Goal: Task Accomplishment & Management: Manage account settings

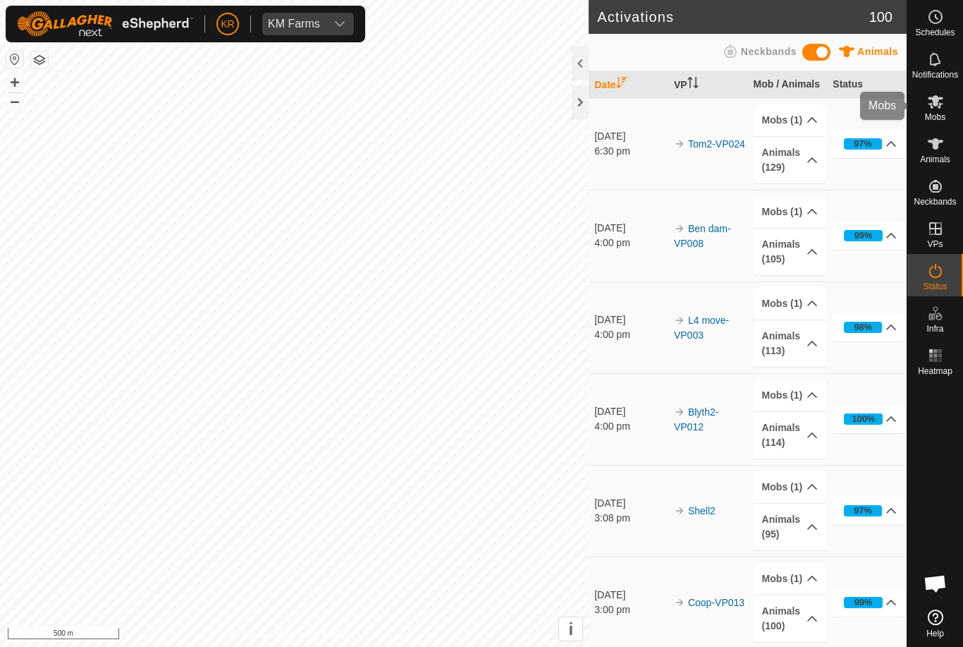
click at [944, 104] on es-mob-svg-icon at bounding box center [935, 101] width 25 height 23
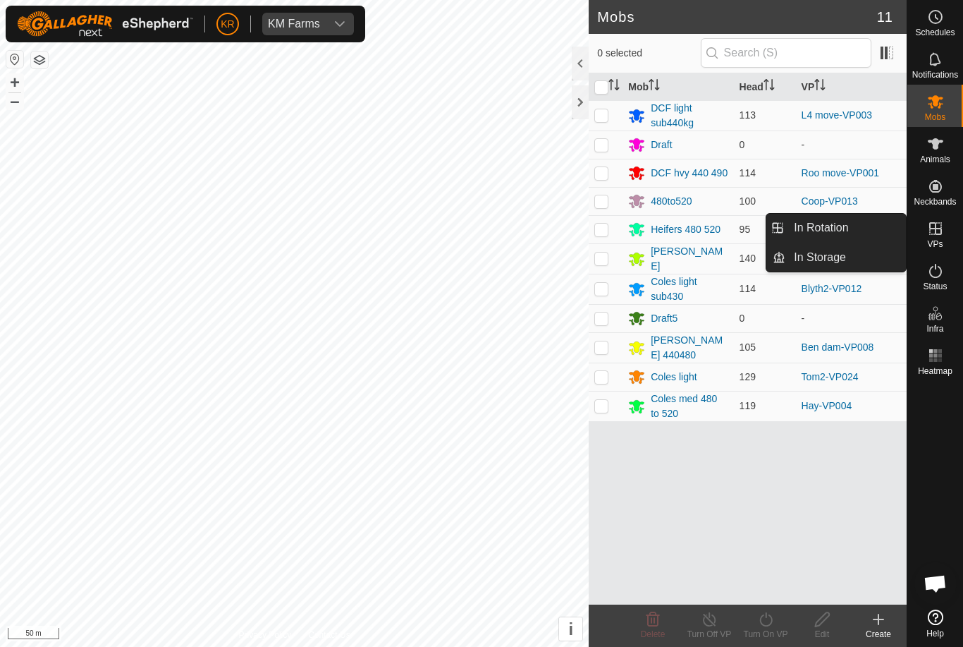
click at [858, 223] on link "In Rotation" at bounding box center [846, 228] width 121 height 28
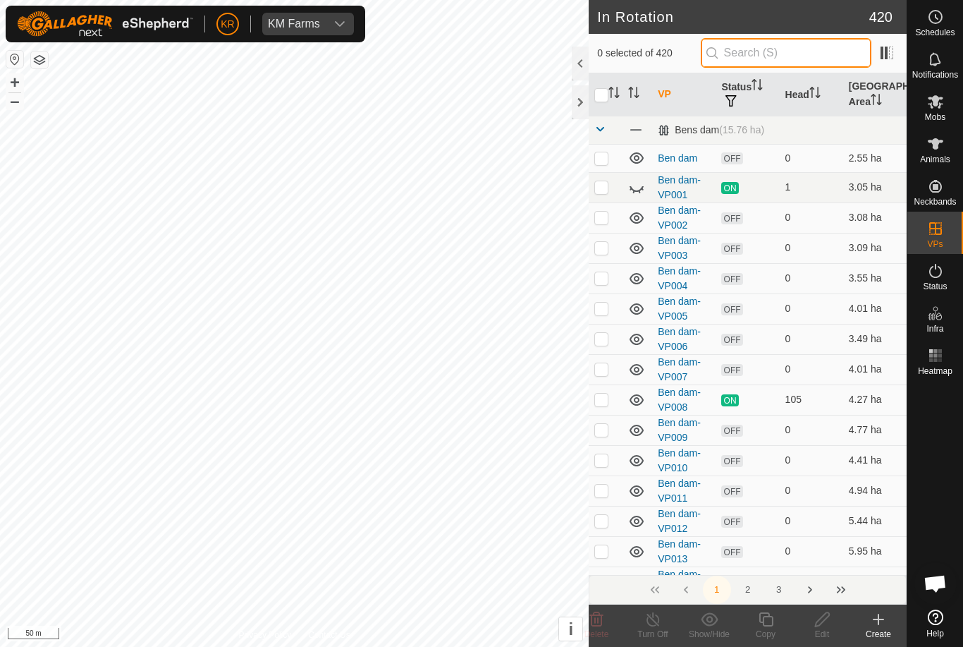
type input "."
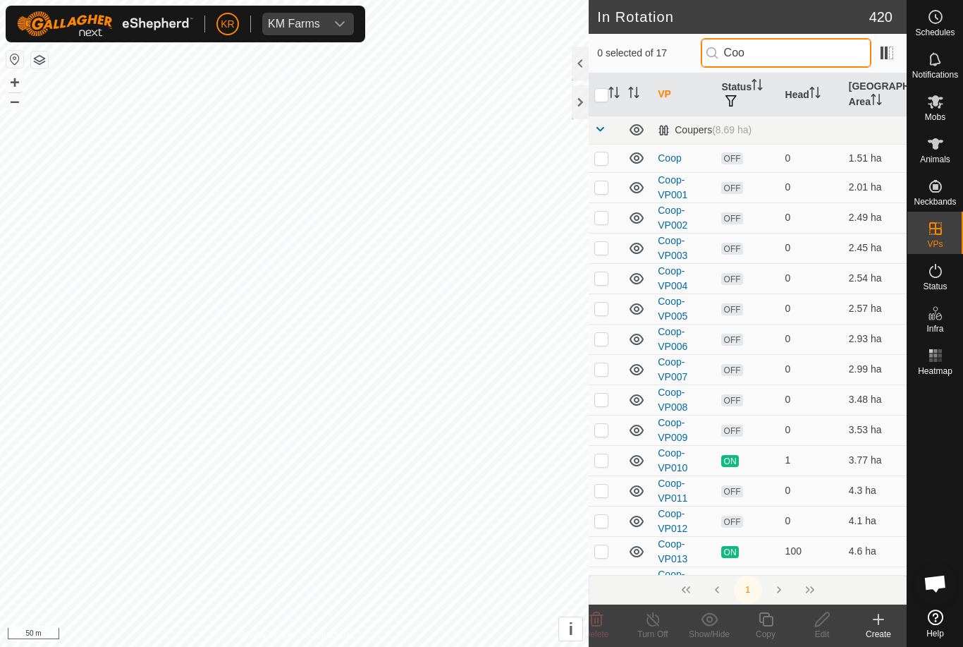
type input "Coo"
click at [598, 166] on td at bounding box center [606, 158] width 34 height 28
checkbox input "true"
click at [602, 188] on p-checkbox at bounding box center [602, 186] width 14 height 11
checkbox input "true"
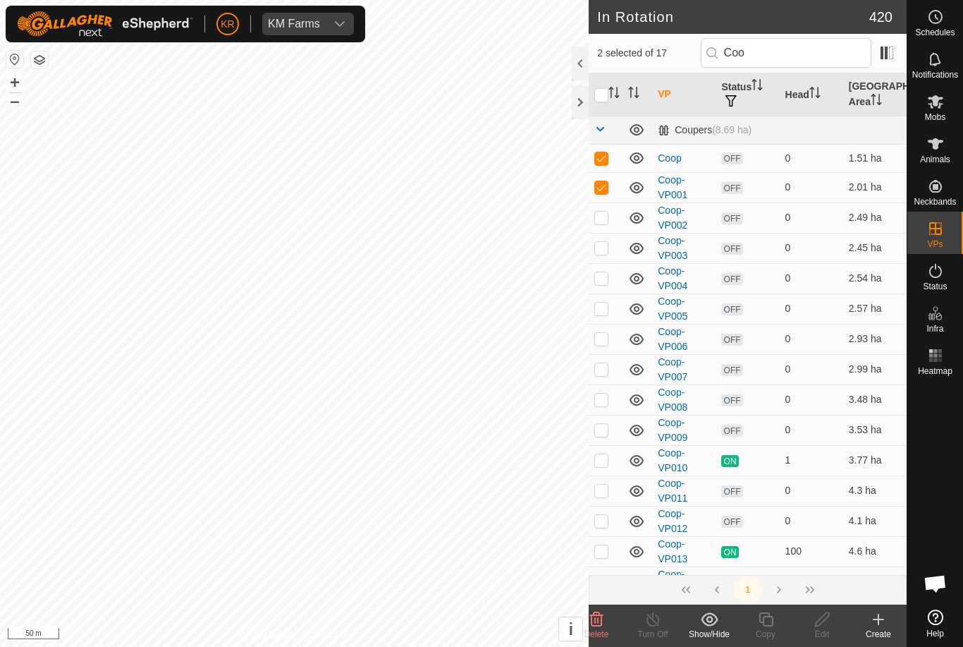
click at [600, 213] on p-checkbox at bounding box center [602, 217] width 14 height 11
checkbox input "true"
click at [603, 248] on p-checkbox at bounding box center [602, 247] width 14 height 11
checkbox input "true"
click at [603, 279] on p-checkbox at bounding box center [602, 277] width 14 height 11
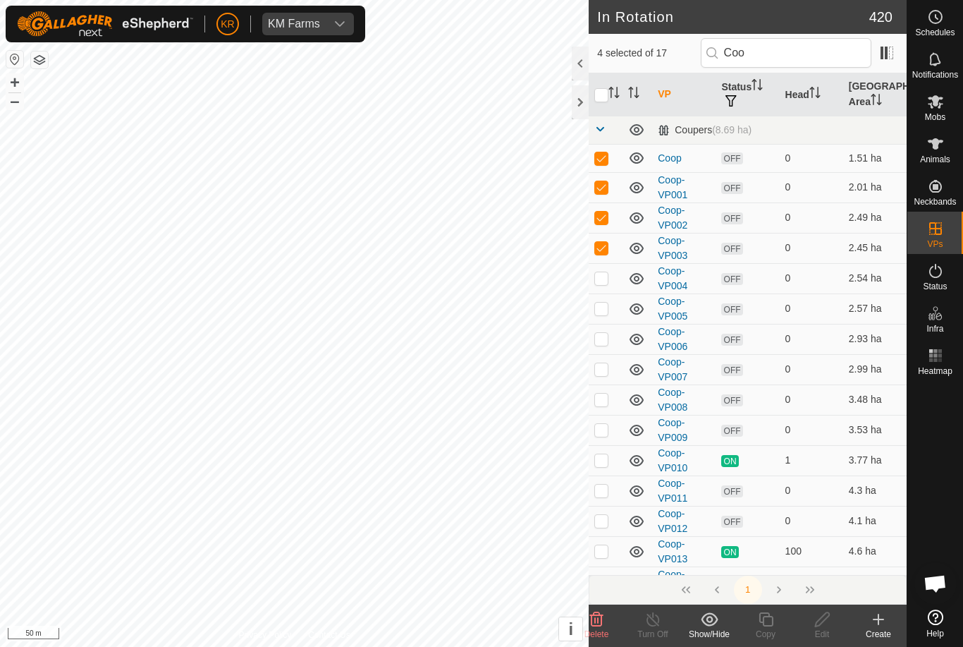
checkbox input "true"
click at [604, 303] on p-checkbox at bounding box center [602, 308] width 14 height 11
checkbox input "true"
click at [602, 339] on p-checkbox at bounding box center [602, 338] width 14 height 11
checkbox input "true"
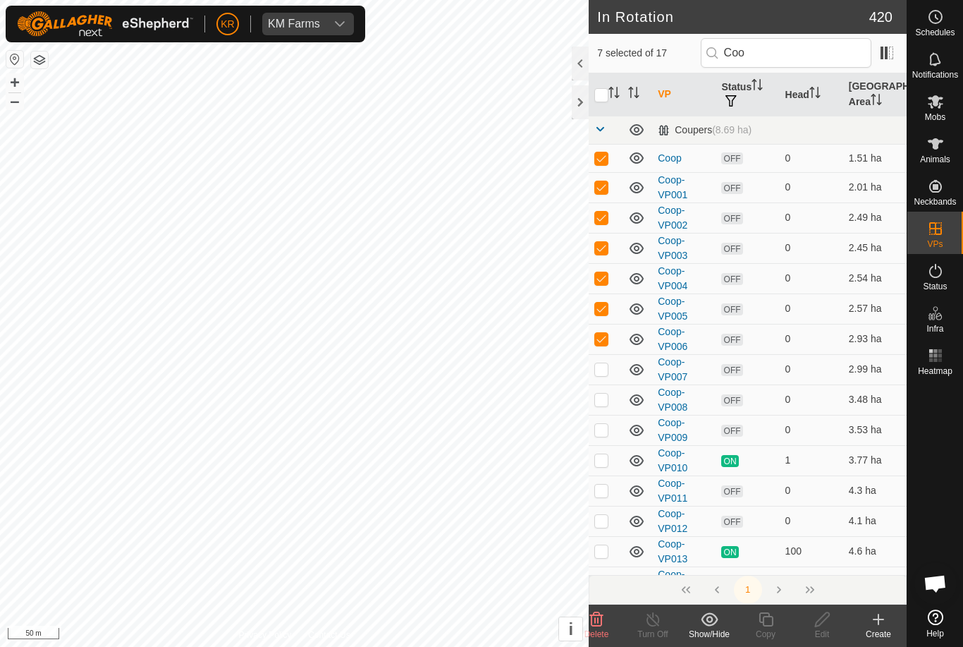
click at [601, 385] on td at bounding box center [606, 399] width 34 height 30
checkbox input "true"
click at [600, 377] on td at bounding box center [606, 369] width 34 height 30
checkbox input "true"
click at [607, 428] on p-checkbox at bounding box center [602, 429] width 14 height 11
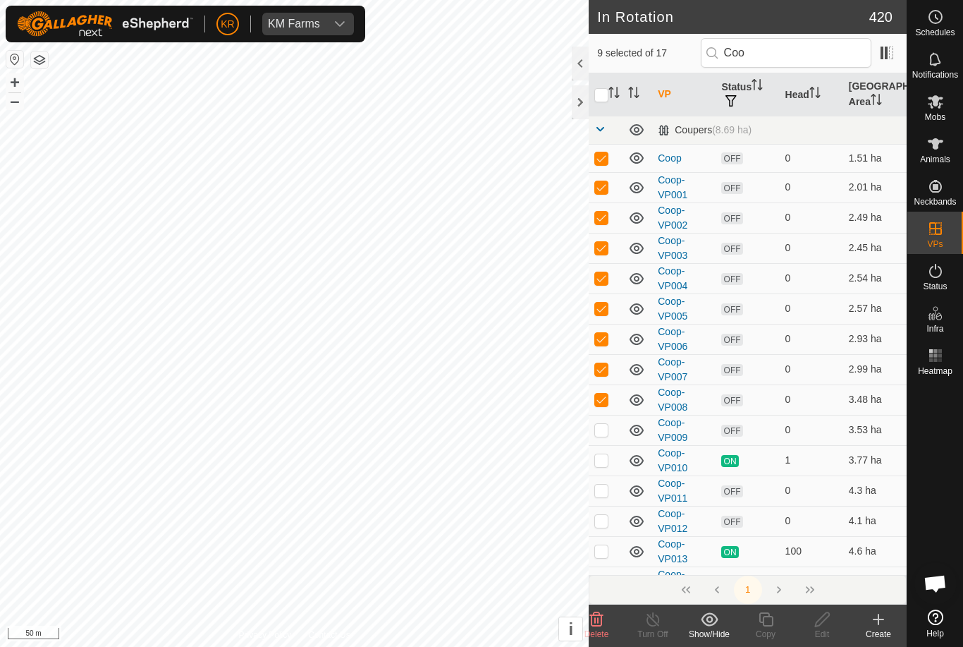
checkbox input "true"
click at [596, 621] on icon at bounding box center [596, 619] width 13 height 14
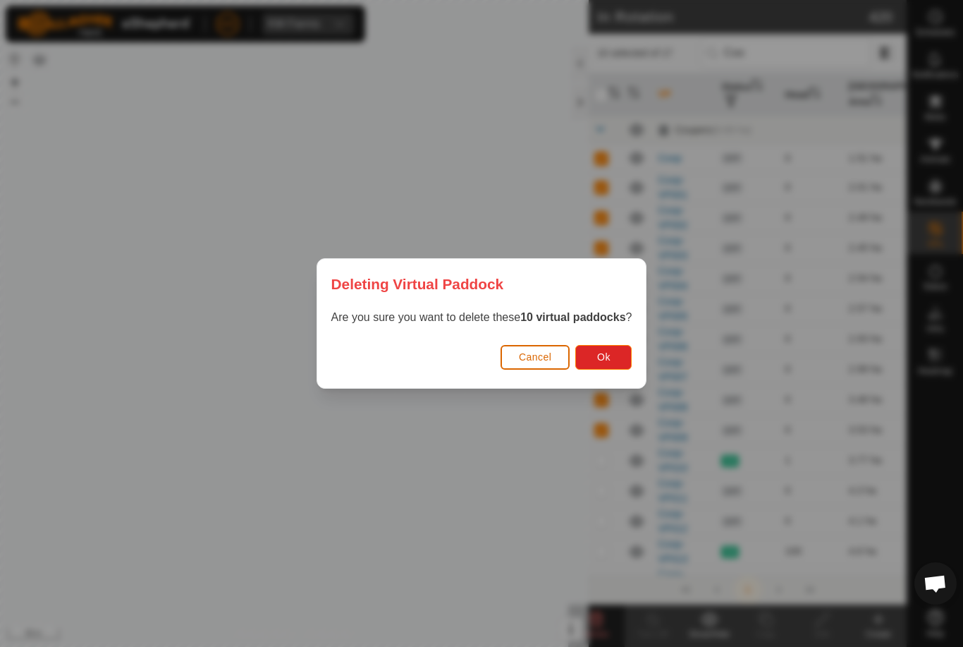
click at [619, 362] on button "Ok" at bounding box center [604, 357] width 56 height 25
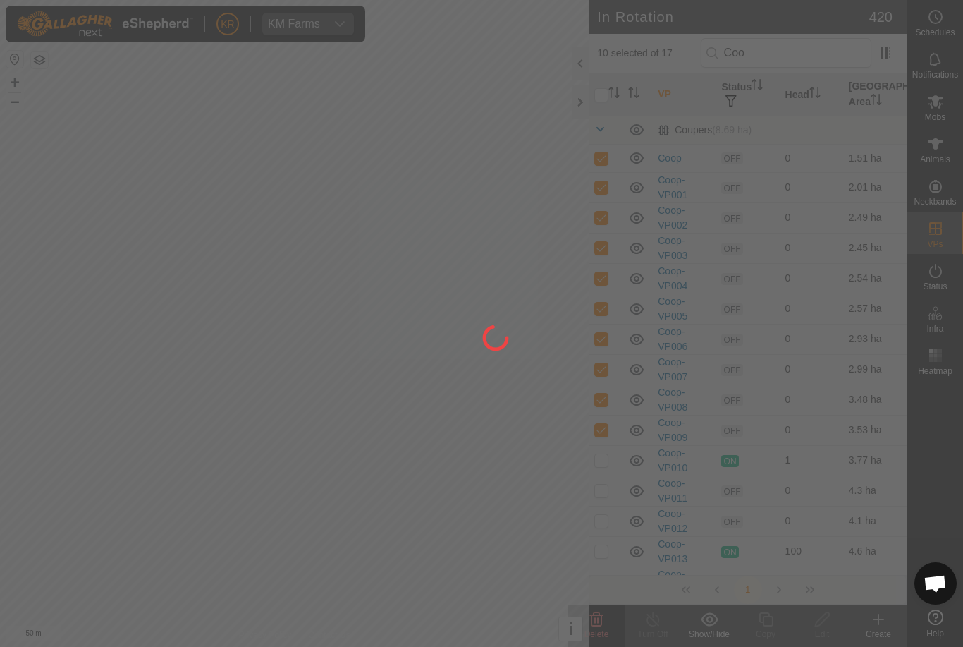
checkbox input "false"
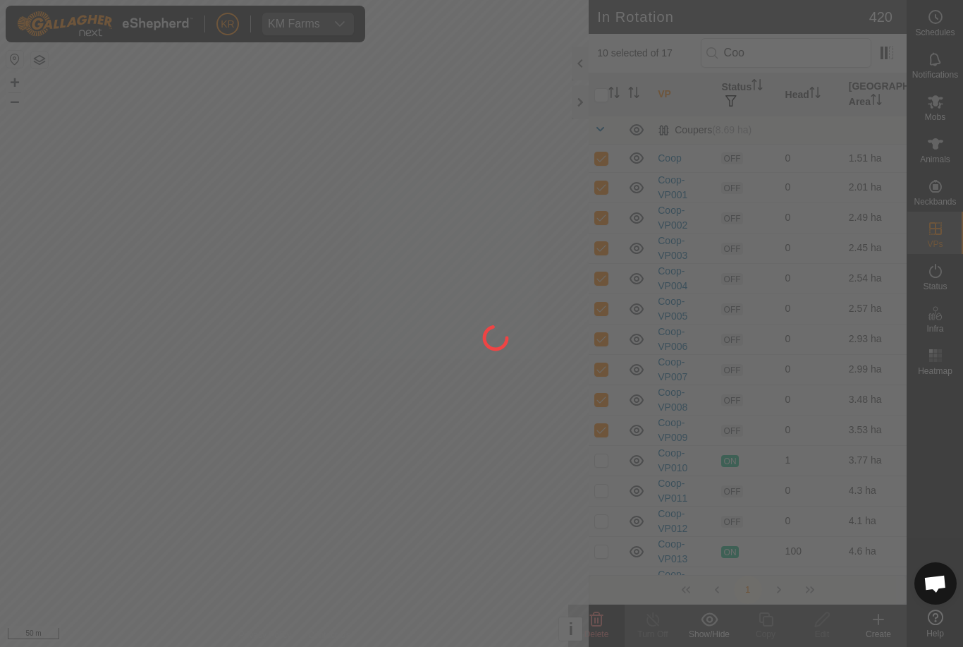
checkbox input "false"
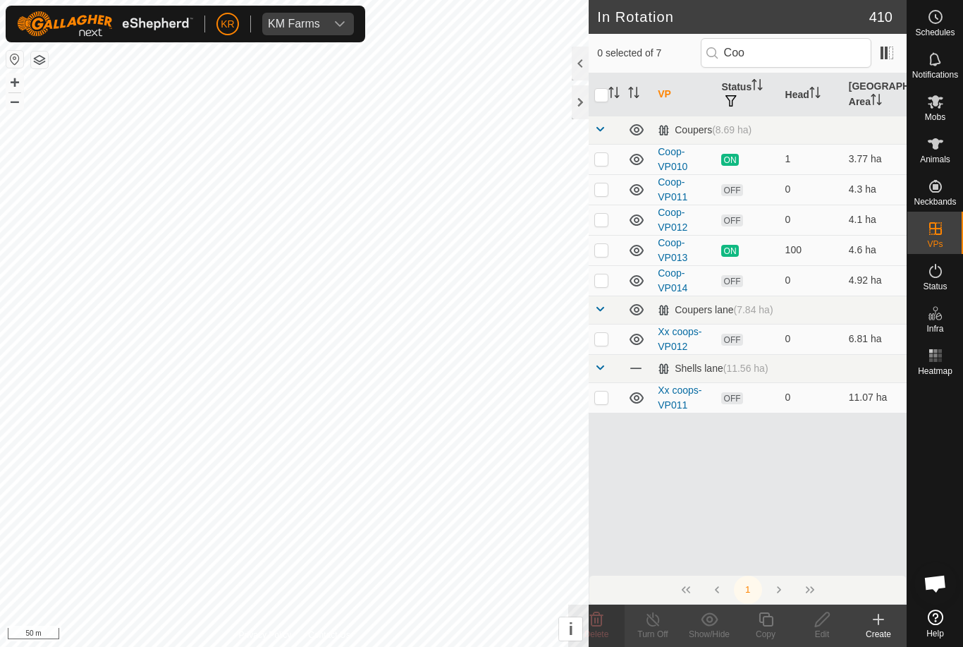
click at [607, 284] on p-checkbox at bounding box center [602, 279] width 14 height 11
checkbox input "true"
click at [759, 622] on icon at bounding box center [767, 619] width 18 height 17
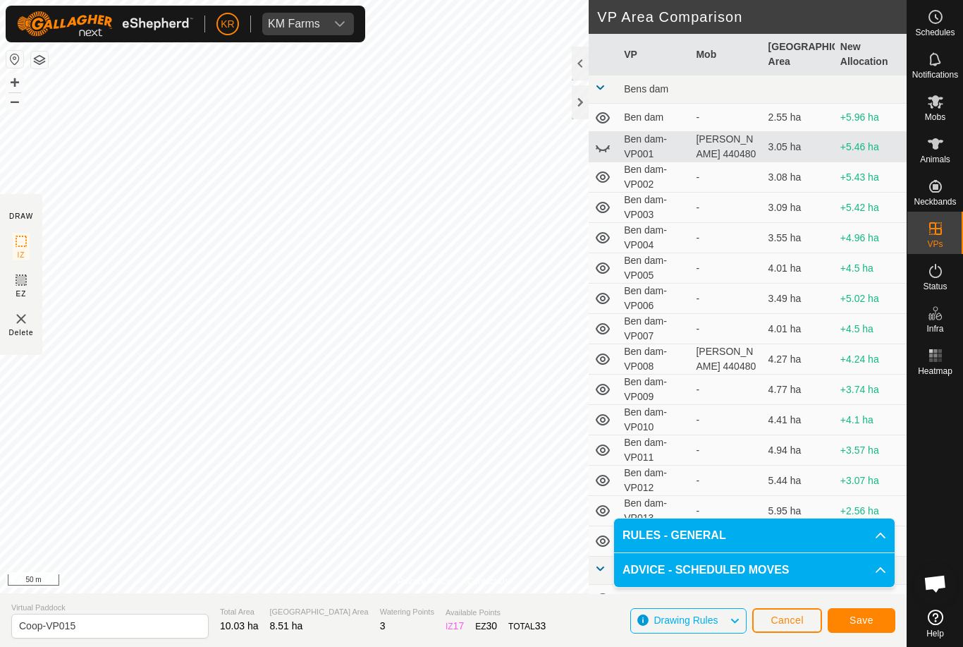
click at [861, 618] on span "Save" at bounding box center [862, 619] width 24 height 11
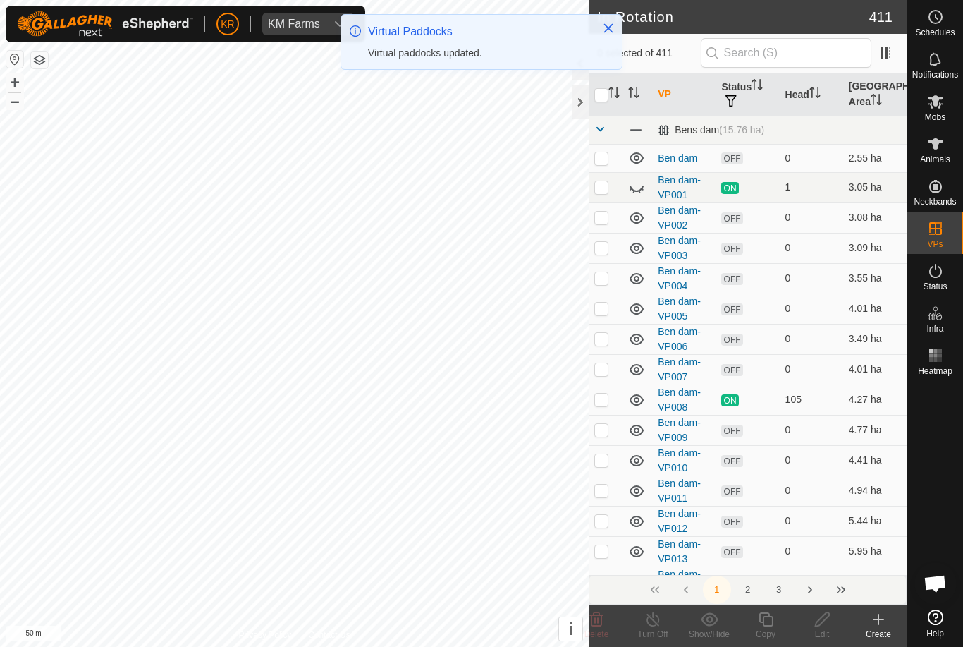
click at [640, 191] on icon at bounding box center [640, 191] width 2 height 3
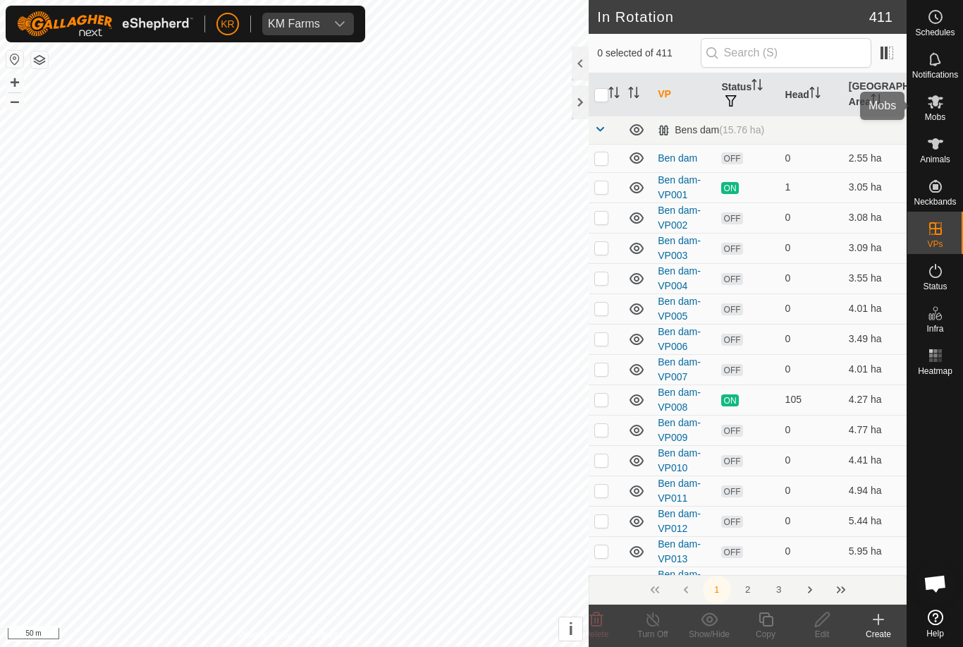
click at [936, 116] on span "Mobs" at bounding box center [935, 117] width 20 height 8
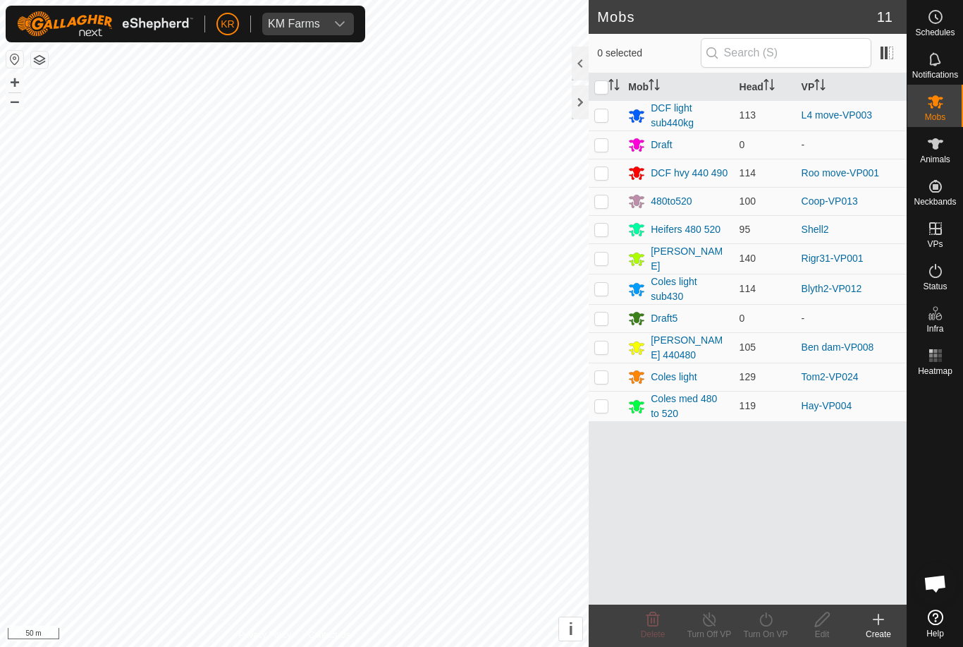
click at [612, 203] on td at bounding box center [606, 201] width 34 height 28
checkbox input "true"
click at [767, 624] on icon at bounding box center [767, 619] width 18 height 17
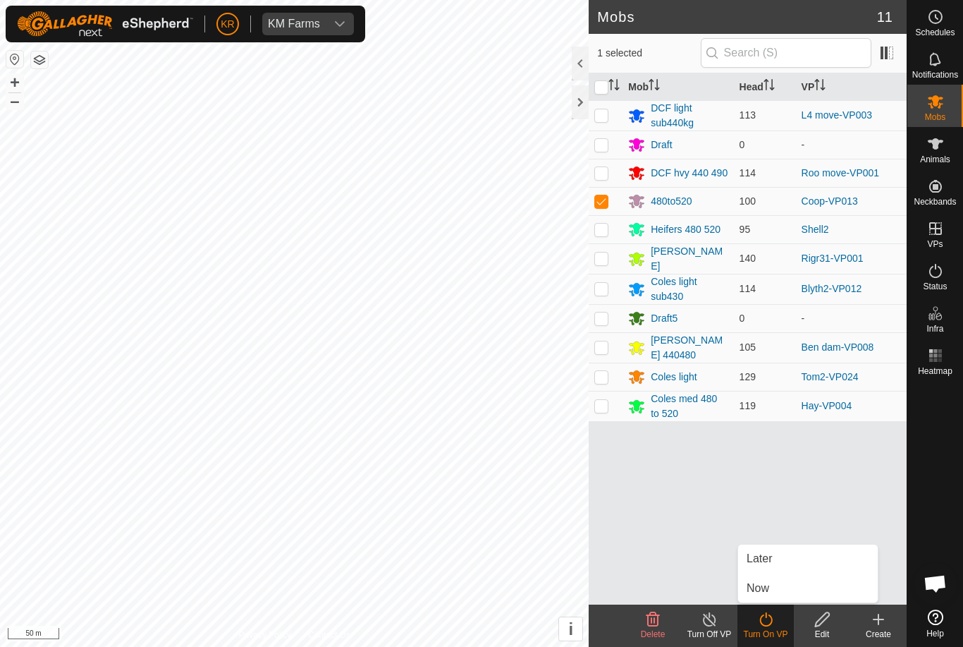
click at [774, 559] on link "Later" at bounding box center [808, 559] width 140 height 28
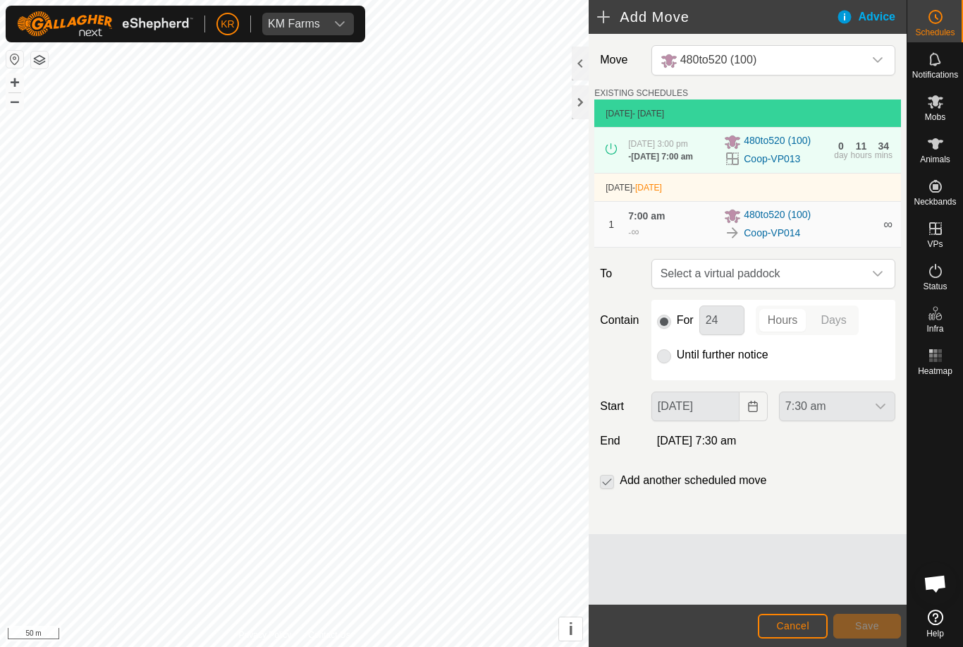
click at [877, 279] on icon "dropdown trigger" at bounding box center [878, 273] width 11 height 11
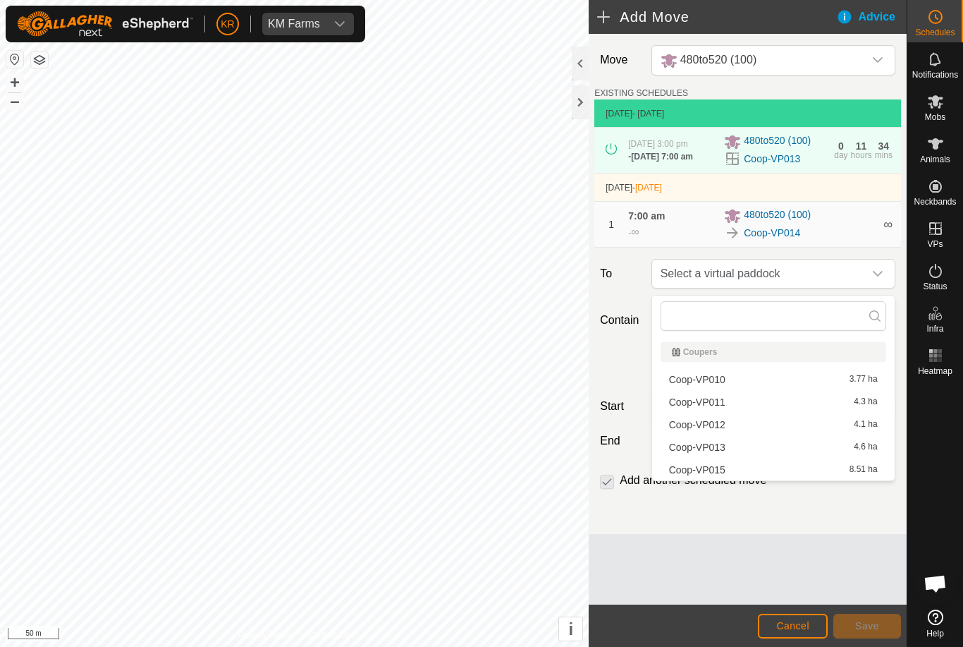
click at [718, 471] on span "Coop-VP015" at bounding box center [697, 470] width 56 height 10
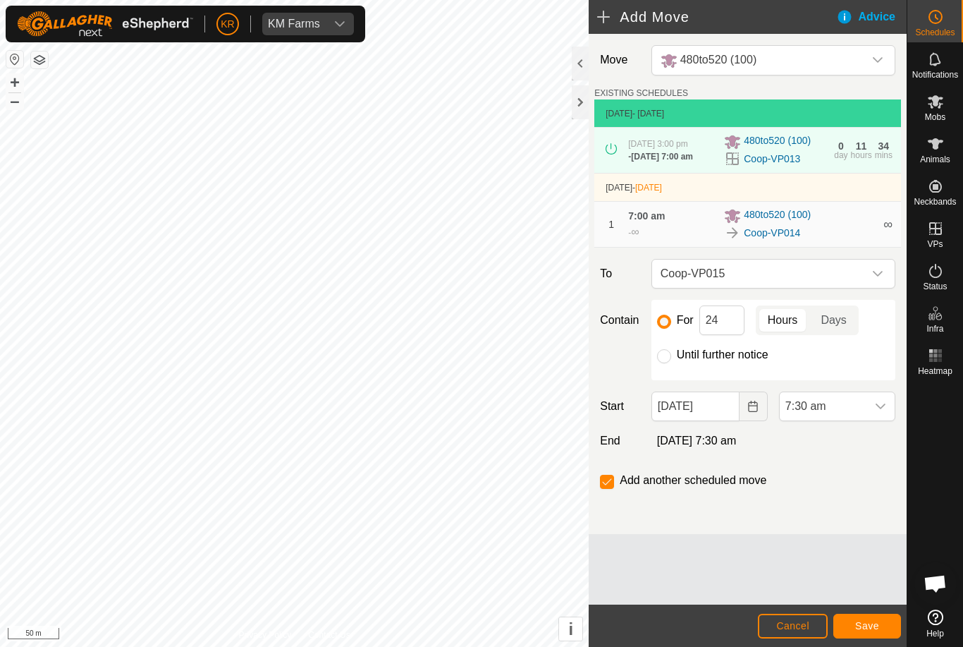
click at [667, 363] on input "Until further notice" at bounding box center [664, 356] width 14 height 14
radio input "true"
checkbox input "false"
click at [881, 411] on icon "dropdown trigger" at bounding box center [880, 406] width 11 height 11
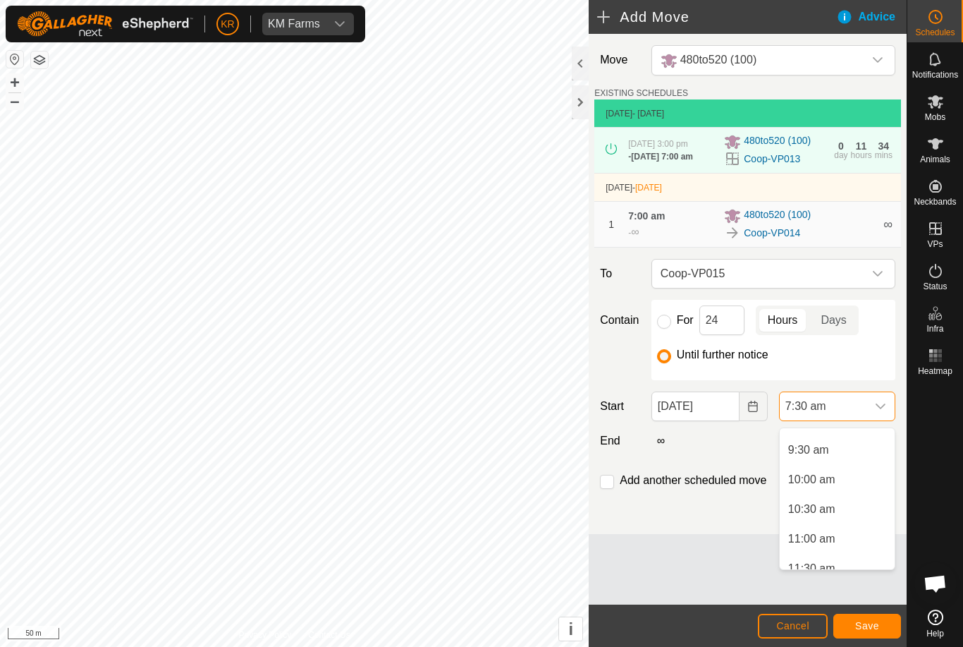
scroll to position [559, 0]
click at [825, 539] on span "11:00 am" at bounding box center [812, 535] width 47 height 17
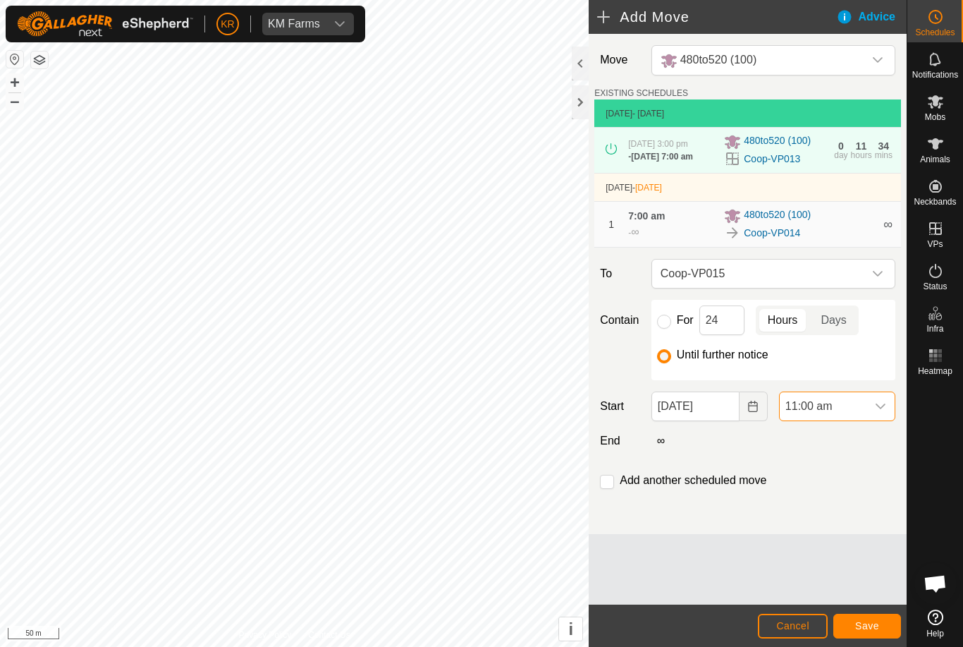
scroll to position [444, 0]
click at [870, 631] on span "Save" at bounding box center [868, 625] width 24 height 11
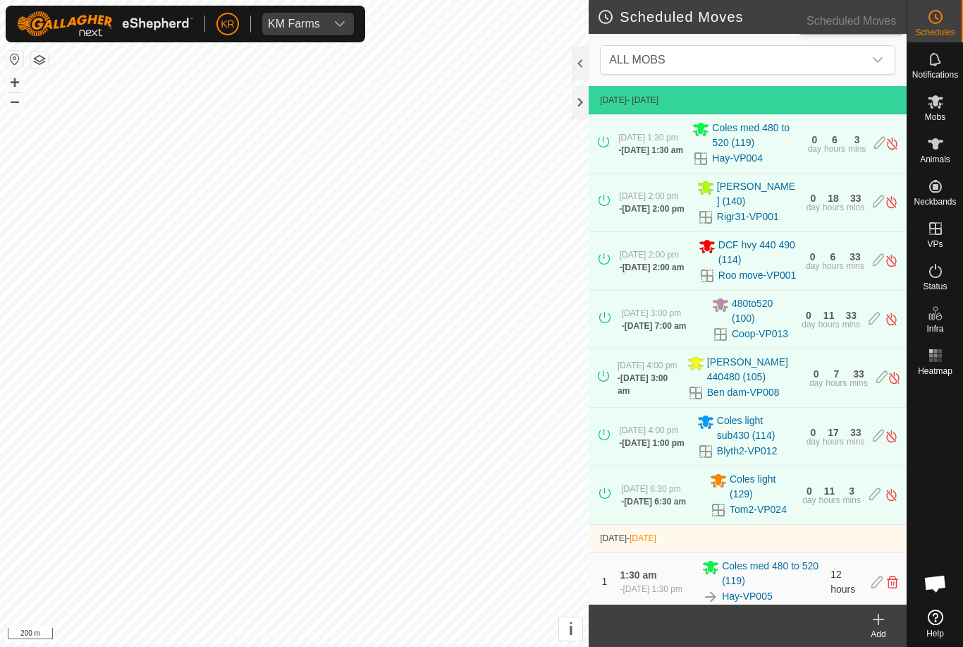
click at [937, 28] on span "Schedules" at bounding box center [935, 32] width 39 height 8
click at [889, 54] on div "dropdown trigger" at bounding box center [878, 60] width 28 height 28
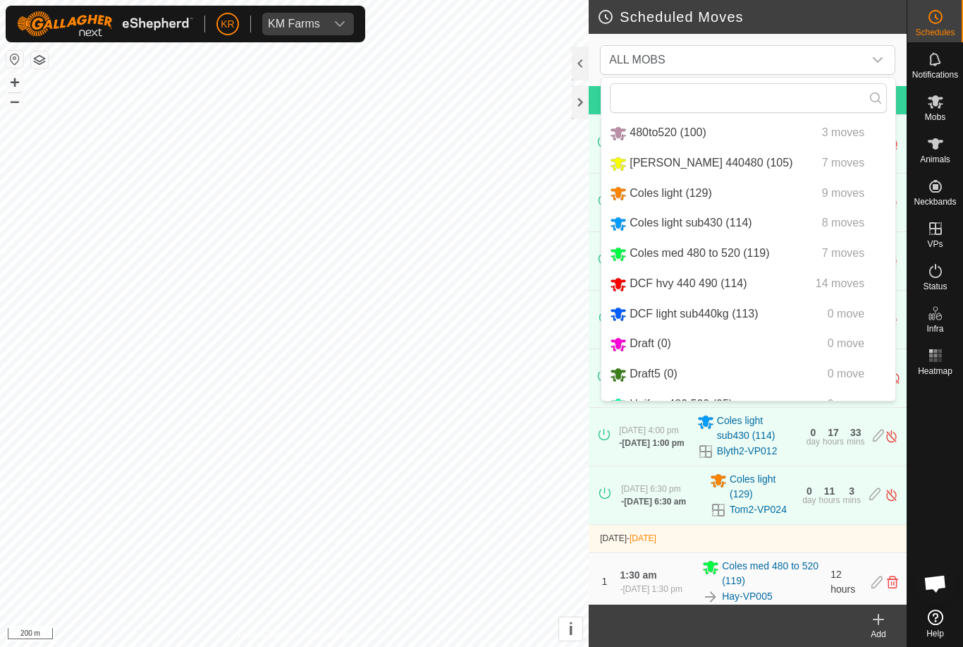
click at [695, 197] on span "Coles light (129)" at bounding box center [671, 193] width 83 height 12
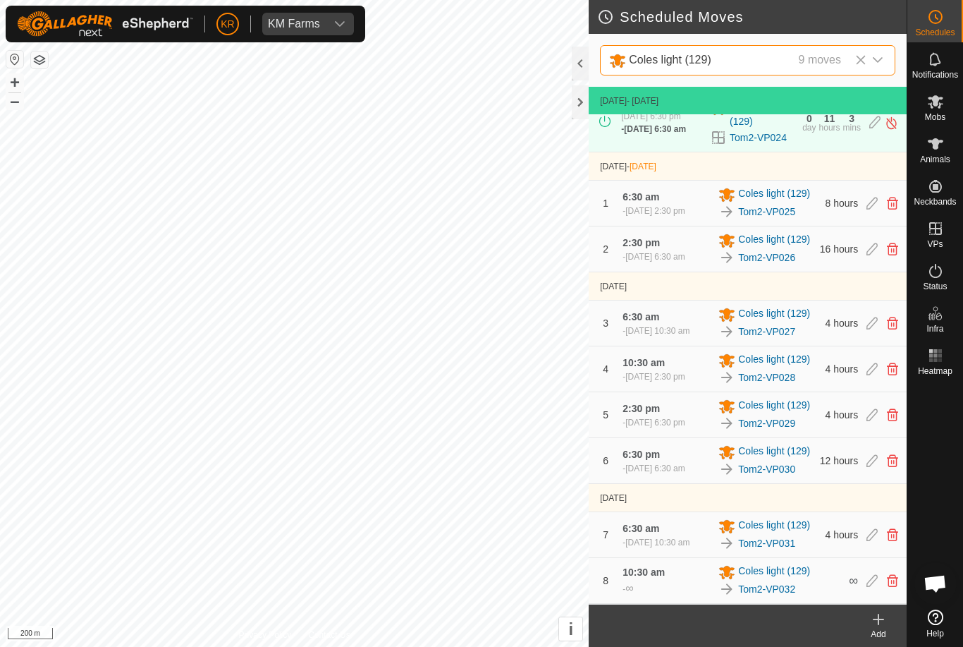
scroll to position [71, 0]
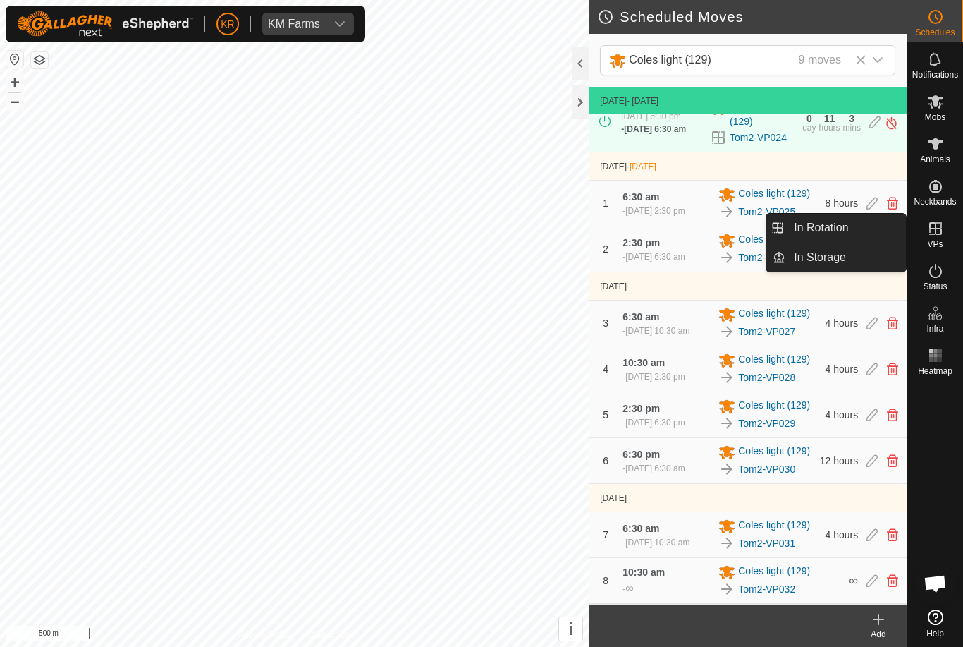
click at [862, 229] on link "In Rotation" at bounding box center [846, 228] width 121 height 28
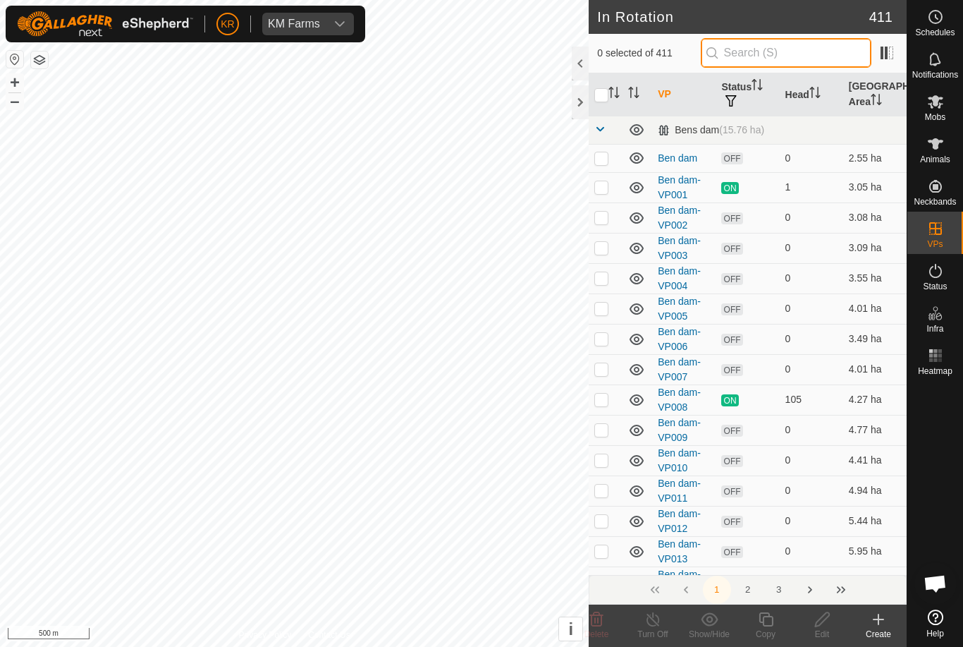
click at [810, 51] on input "text" at bounding box center [786, 53] width 171 height 30
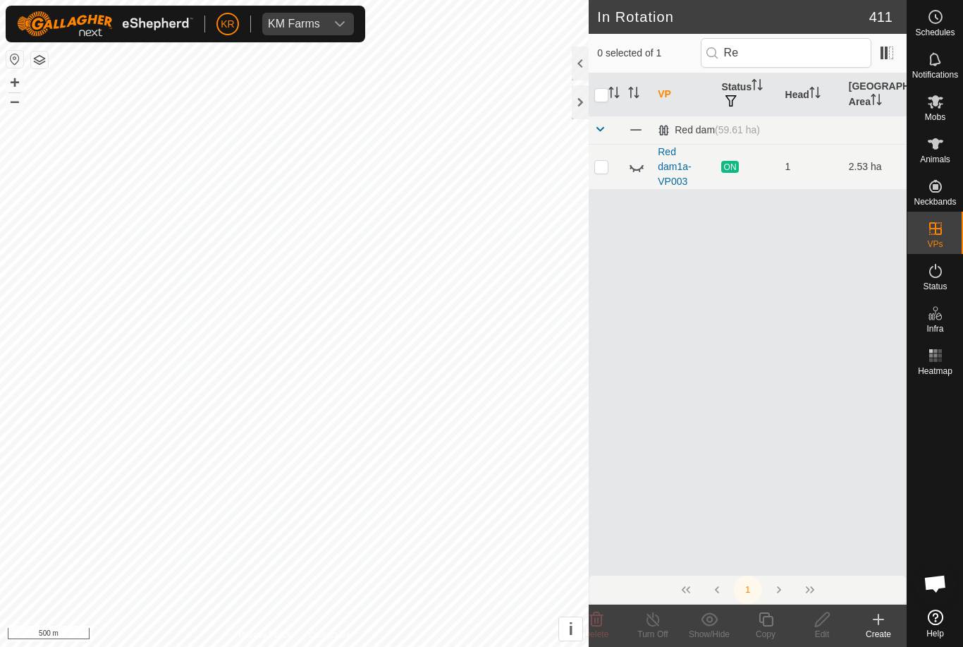
click at [643, 167] on icon at bounding box center [643, 168] width 2 height 2
click at [795, 56] on input "Re" at bounding box center [786, 53] width 171 height 30
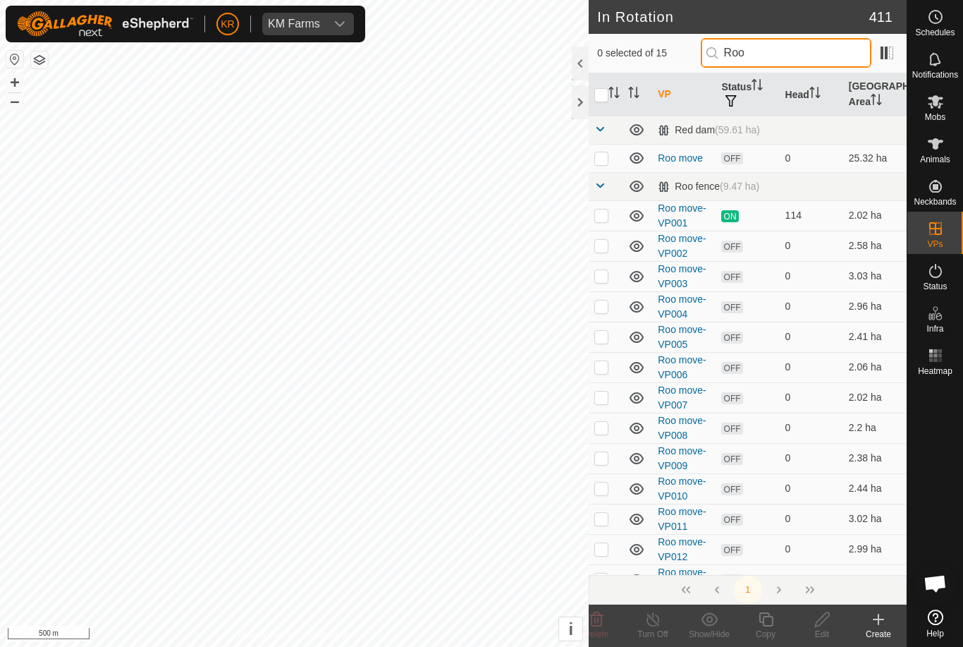
type input "Roo"
click at [600, 162] on p-checkbox at bounding box center [602, 157] width 14 height 11
click at [604, 623] on icon at bounding box center [596, 619] width 17 height 17
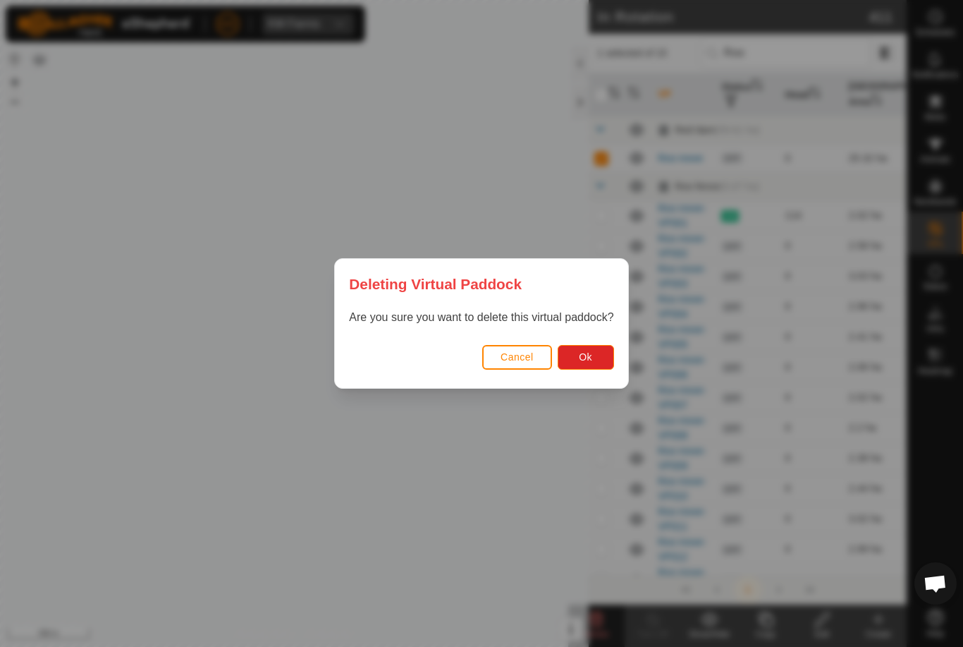
click at [587, 355] on span "Ok" at bounding box center [585, 356] width 13 height 11
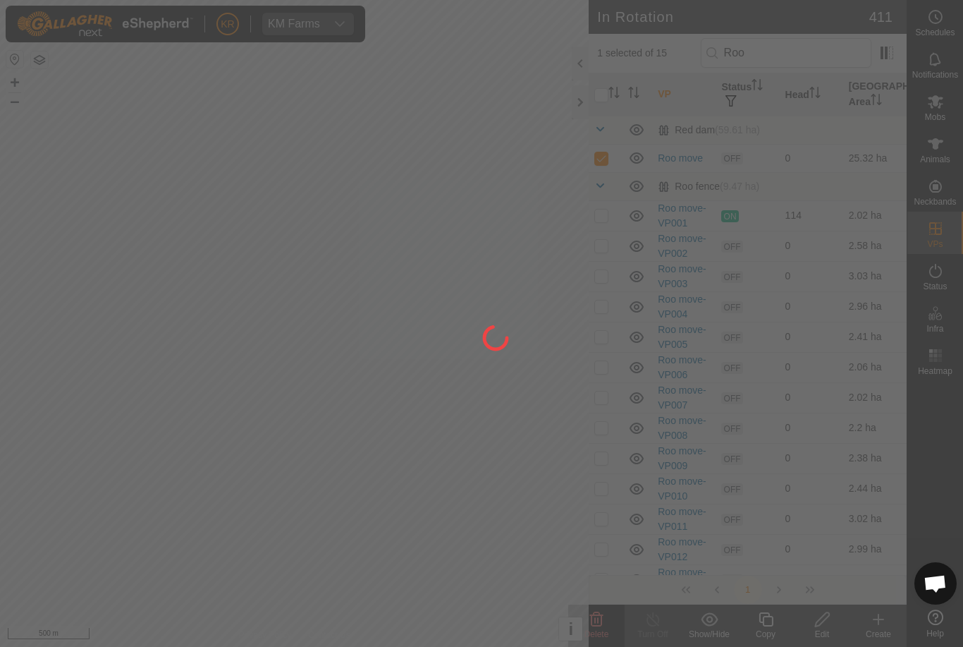
click at [944, 41] on div at bounding box center [481, 323] width 963 height 647
click at [944, 44] on div at bounding box center [481, 323] width 963 height 647
checkbox input "false"
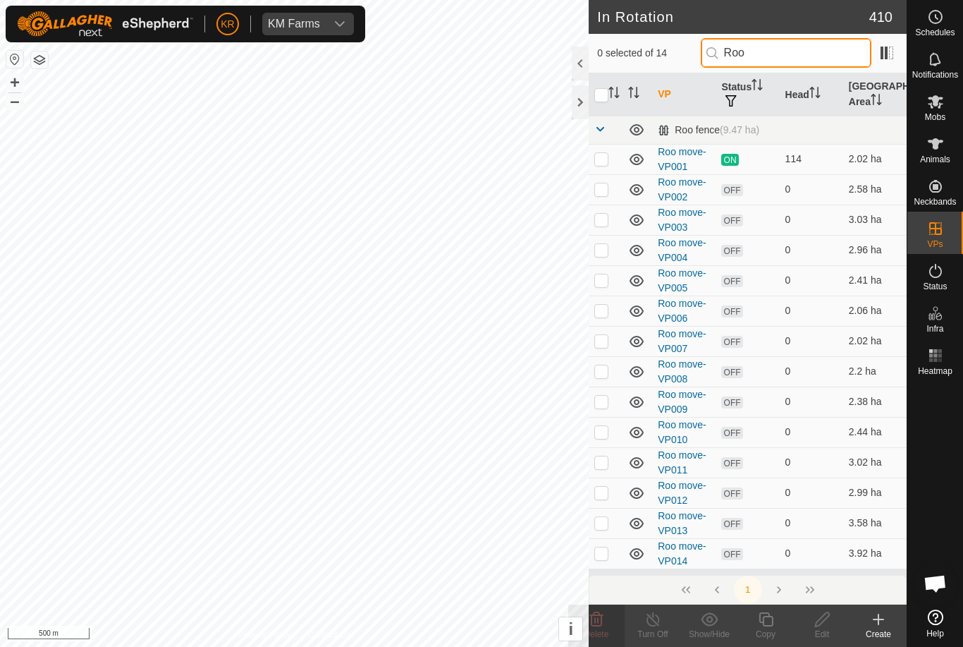
click at [817, 63] on input "Roo" at bounding box center [786, 53] width 171 height 30
type input "R"
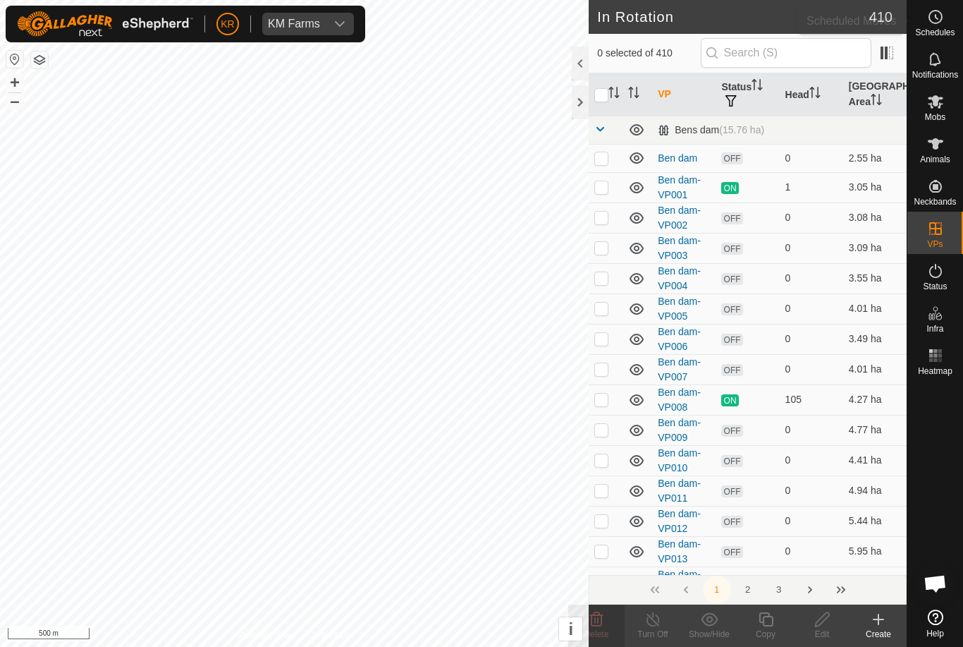
click at [949, 31] on span "Schedules" at bounding box center [935, 32] width 39 height 8
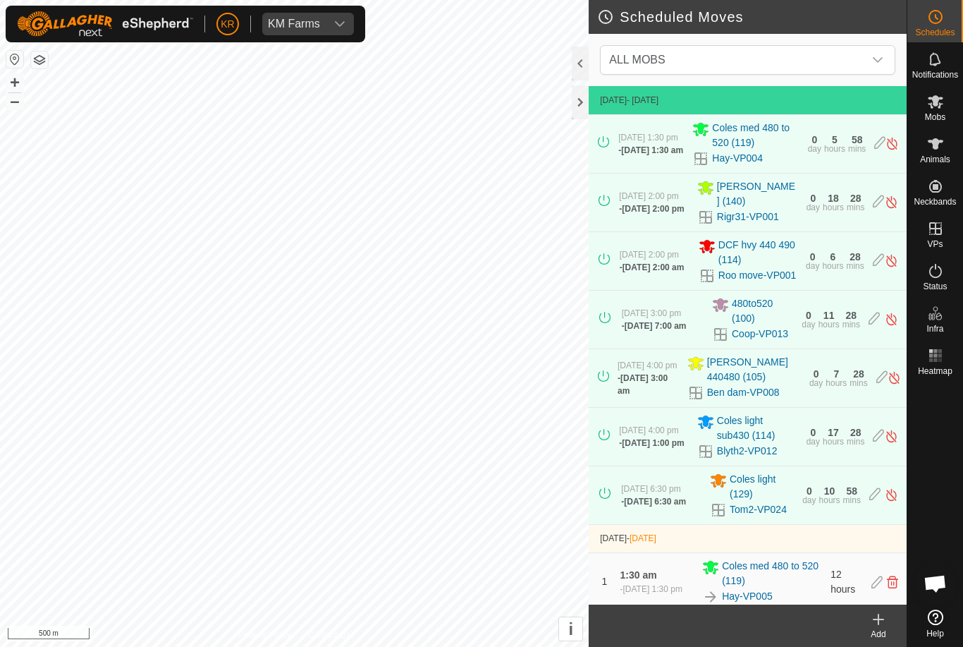
click at [881, 63] on icon "dropdown trigger" at bounding box center [878, 59] width 11 height 11
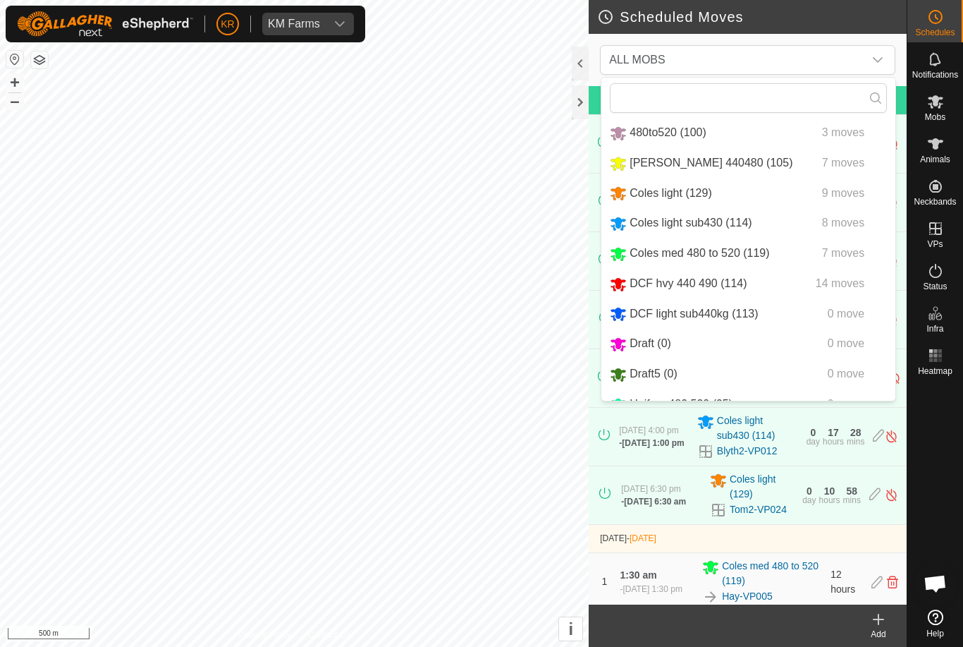
click at [841, 163] on span "7 moves" at bounding box center [843, 163] width 42 height 12
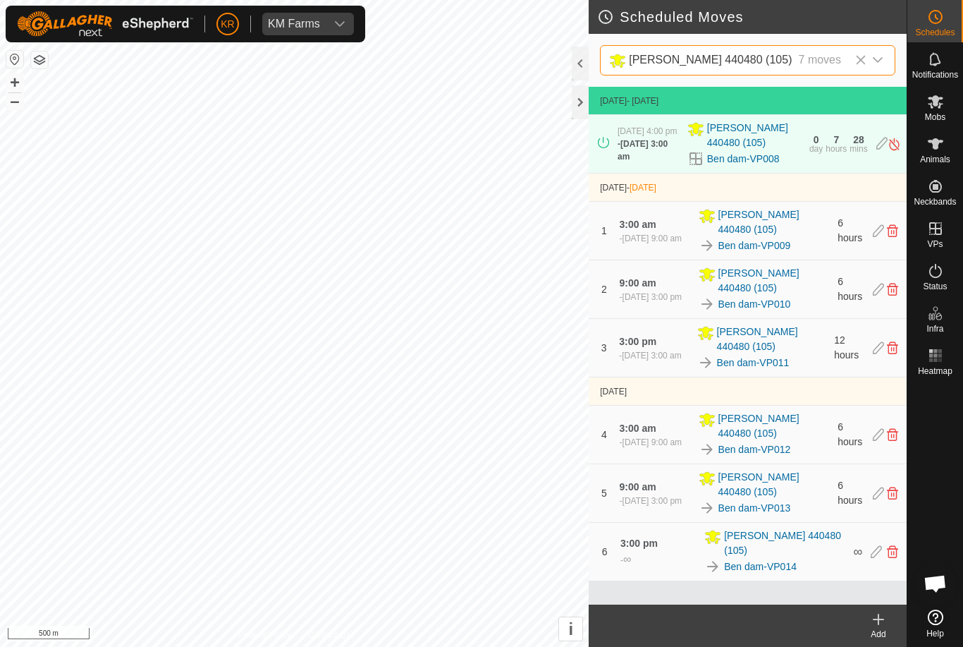
click at [829, 594] on div "[DATE] - [DATE] [DATE] 4:00 pm - [DATE] 3:00 am [PERSON_NAME] 440480 (105) Ben …" at bounding box center [748, 346] width 318 height 518
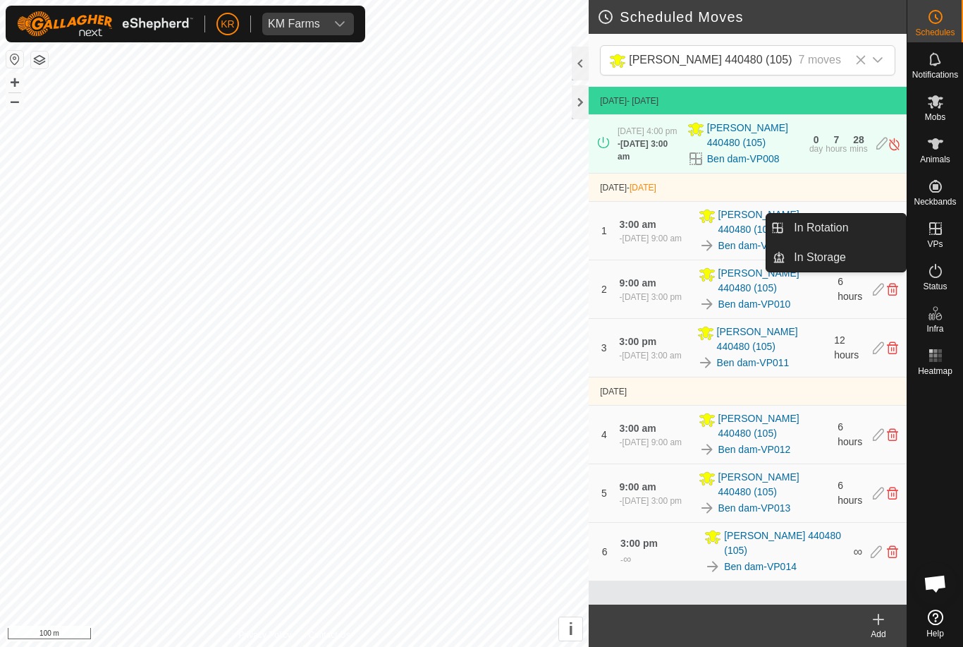
click at [864, 230] on link "In Rotation" at bounding box center [846, 228] width 121 height 28
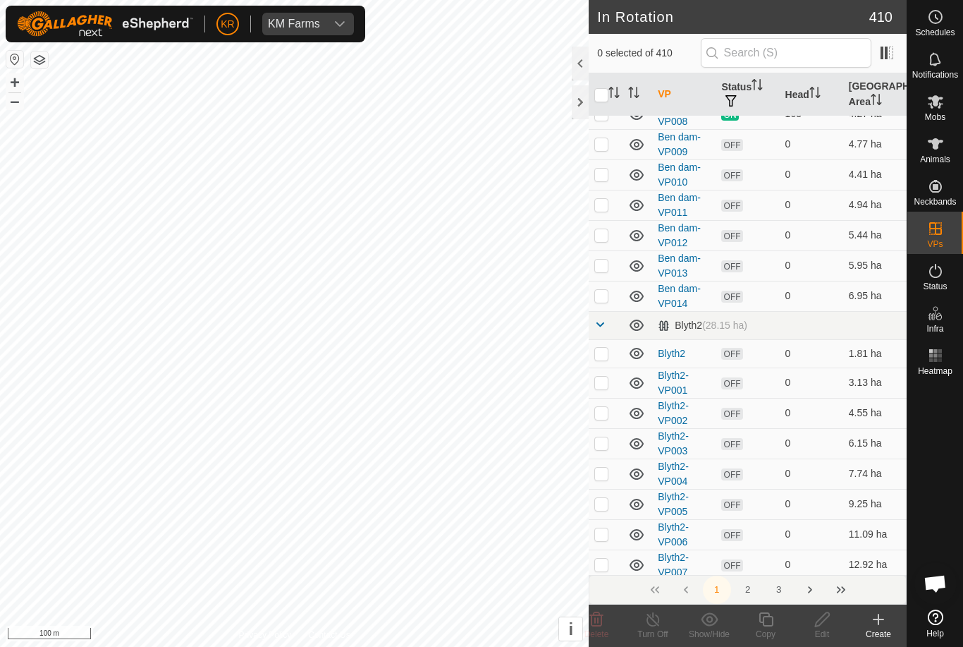
scroll to position [325, 0]
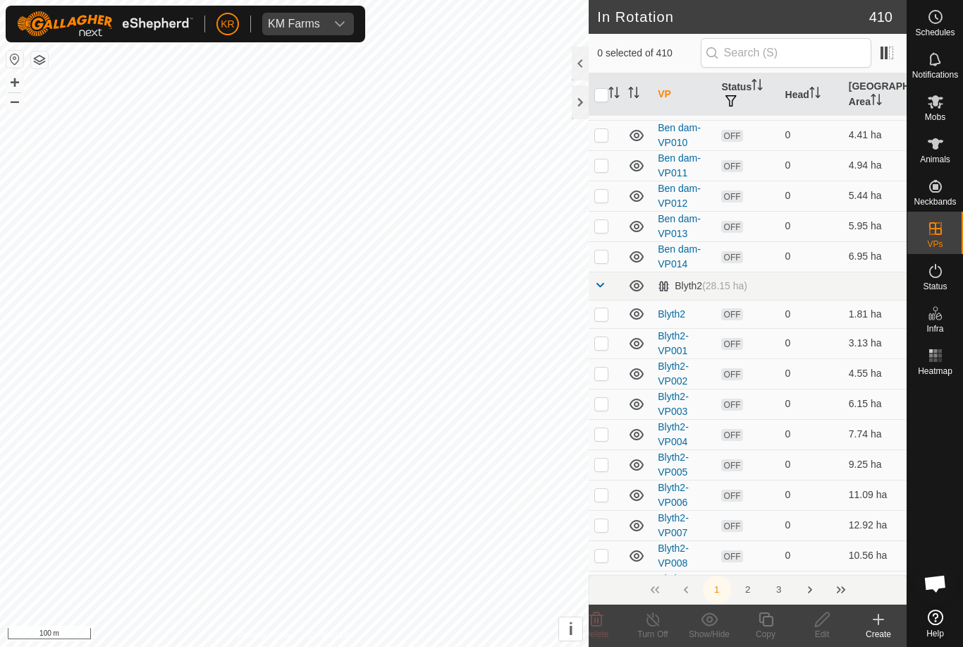
click at [604, 262] on p-checkbox at bounding box center [602, 255] width 14 height 11
checkbox input "true"
click at [767, 614] on icon at bounding box center [766, 619] width 14 height 14
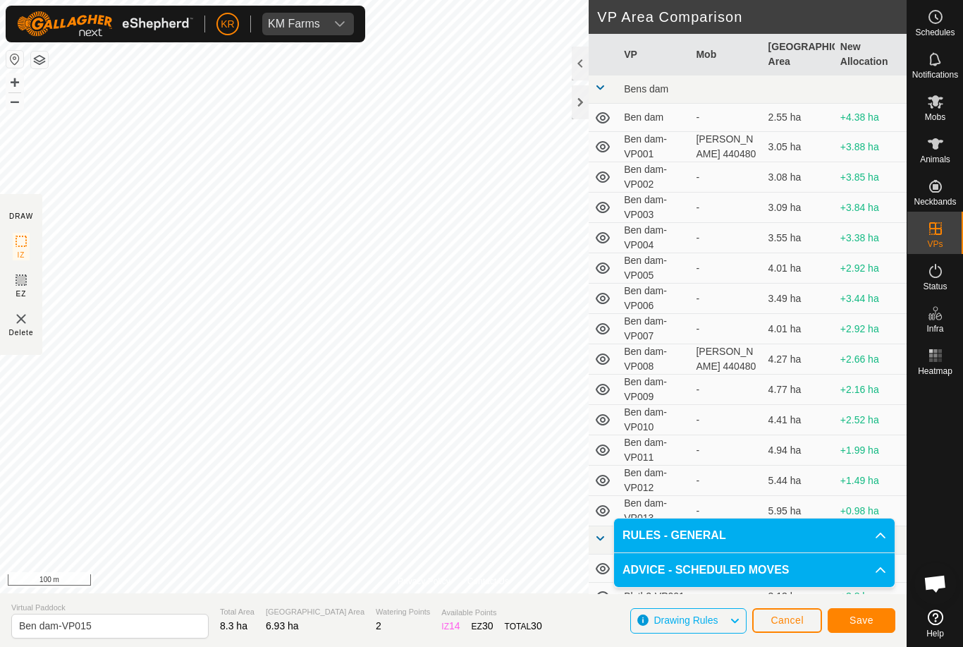
click at [876, 622] on button "Save" at bounding box center [862, 620] width 68 height 25
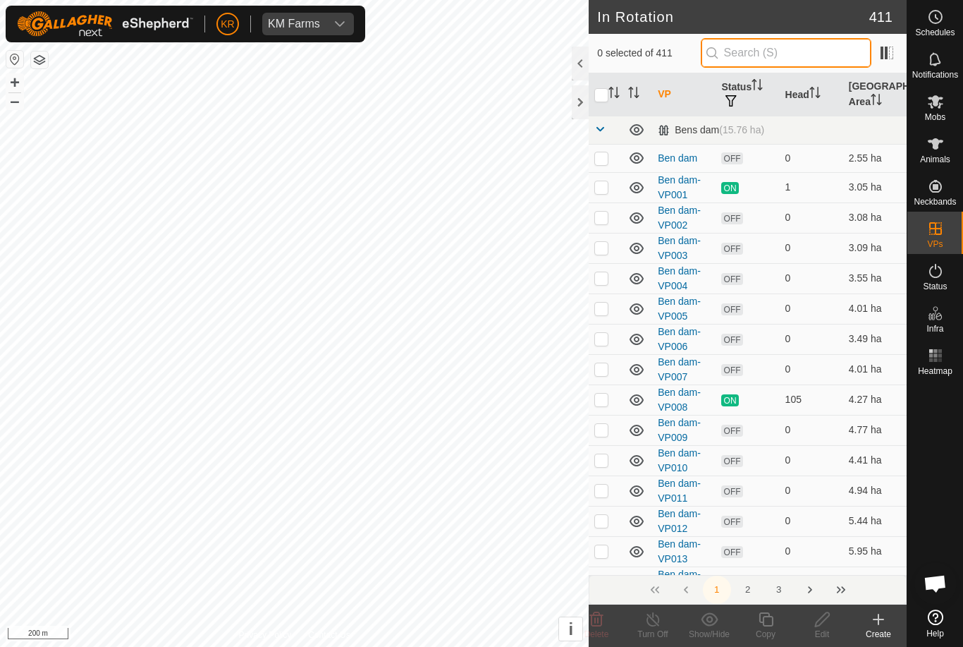
click at [811, 54] on input "text" at bounding box center [786, 53] width 171 height 30
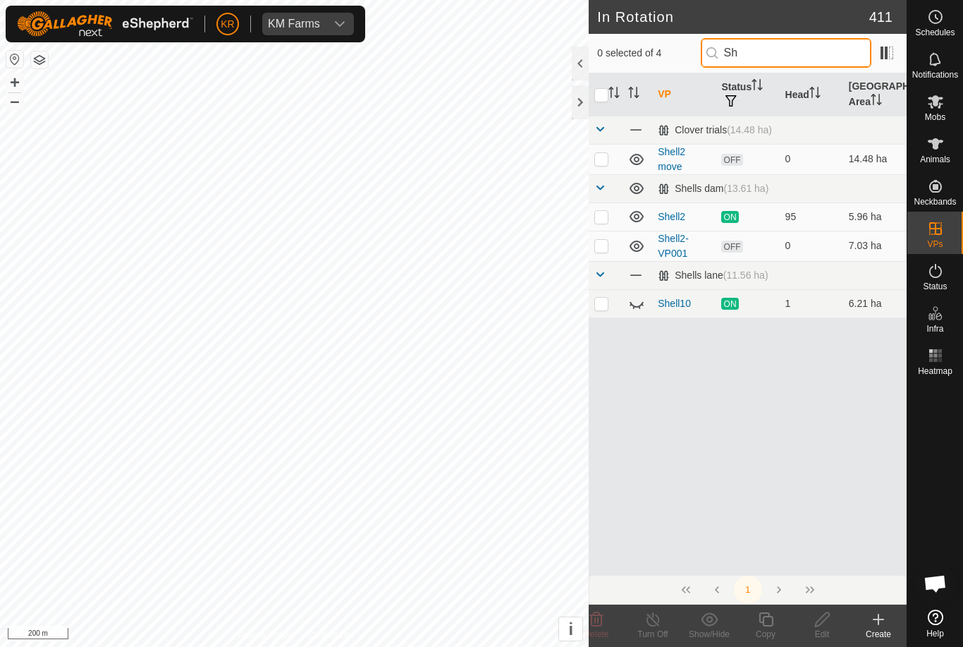
type input "Sh"
click at [601, 162] on p-checkbox at bounding box center [602, 158] width 14 height 11
click at [602, 621] on icon at bounding box center [596, 619] width 13 height 14
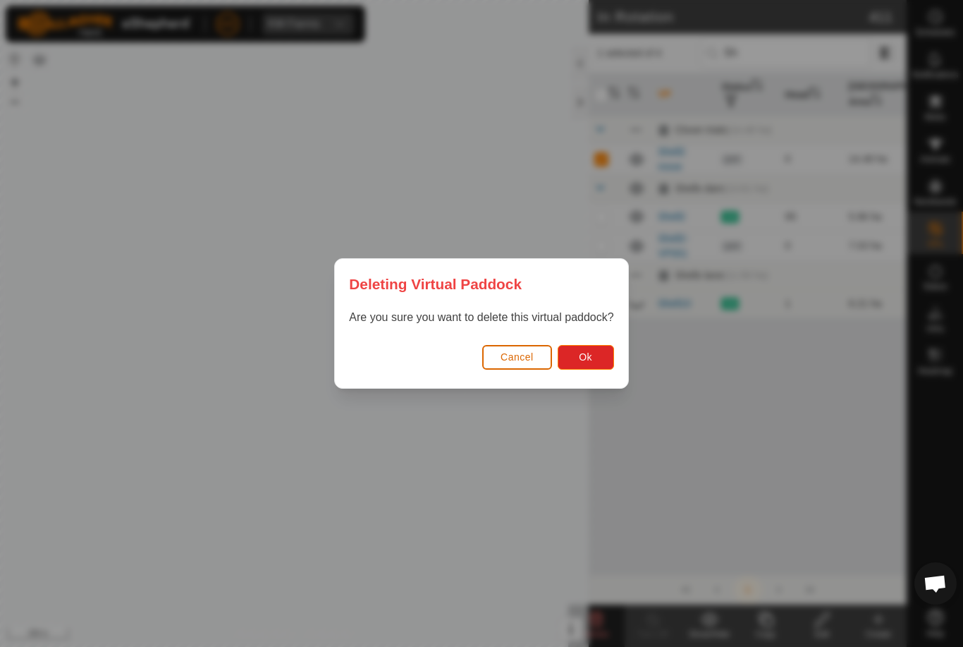
click at [595, 364] on button "Ok" at bounding box center [586, 357] width 56 height 25
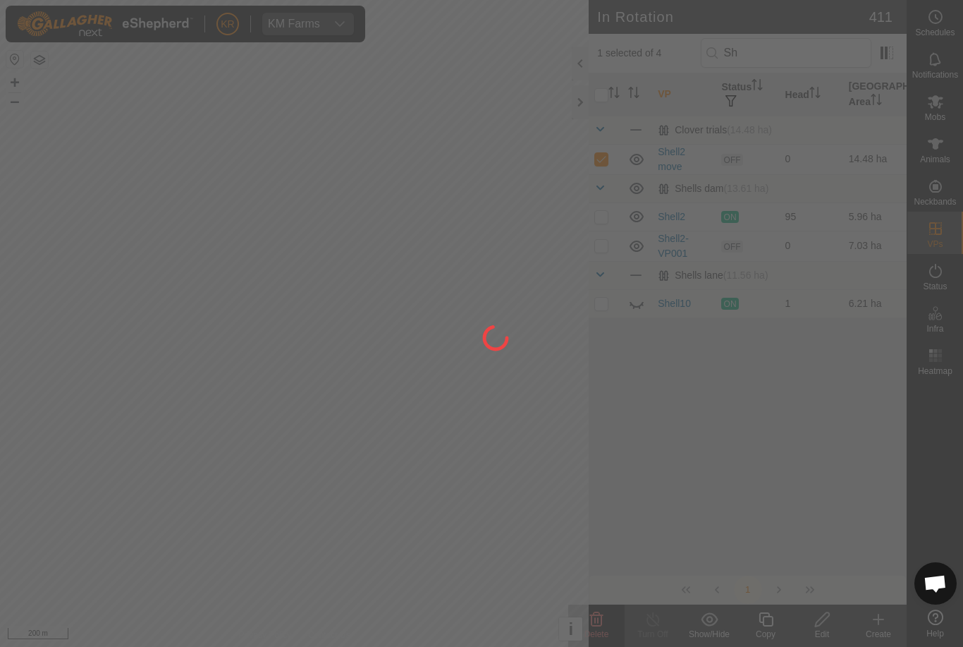
checkbox input "false"
click at [606, 250] on div at bounding box center [481, 323] width 963 height 647
click at [636, 249] on div at bounding box center [481, 323] width 963 height 647
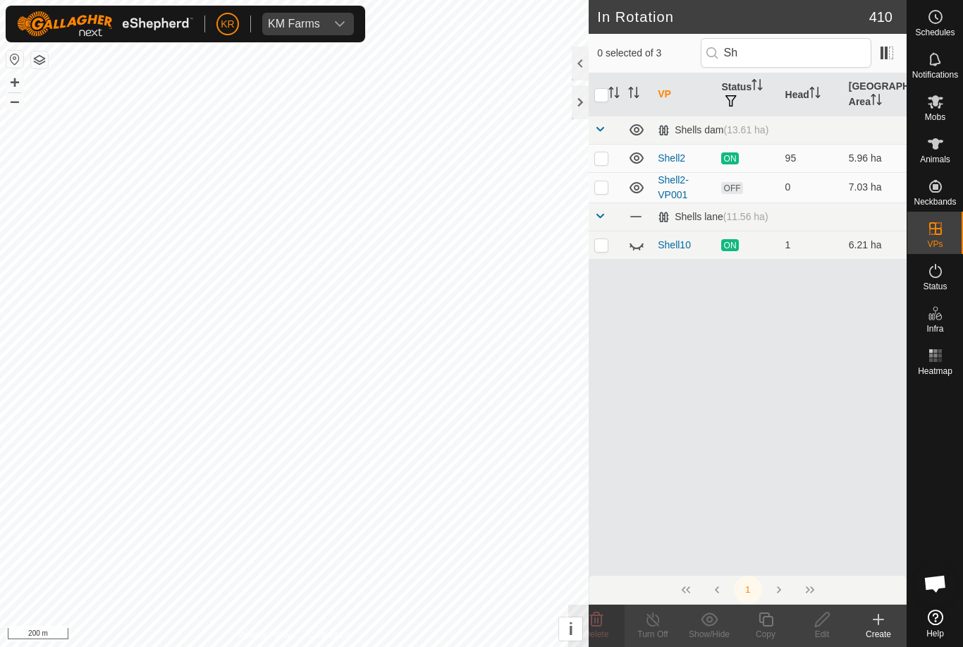
click at [602, 186] on p-checkbox at bounding box center [602, 186] width 14 height 11
checkbox input "true"
click at [770, 628] on div "Copy" at bounding box center [766, 634] width 56 height 13
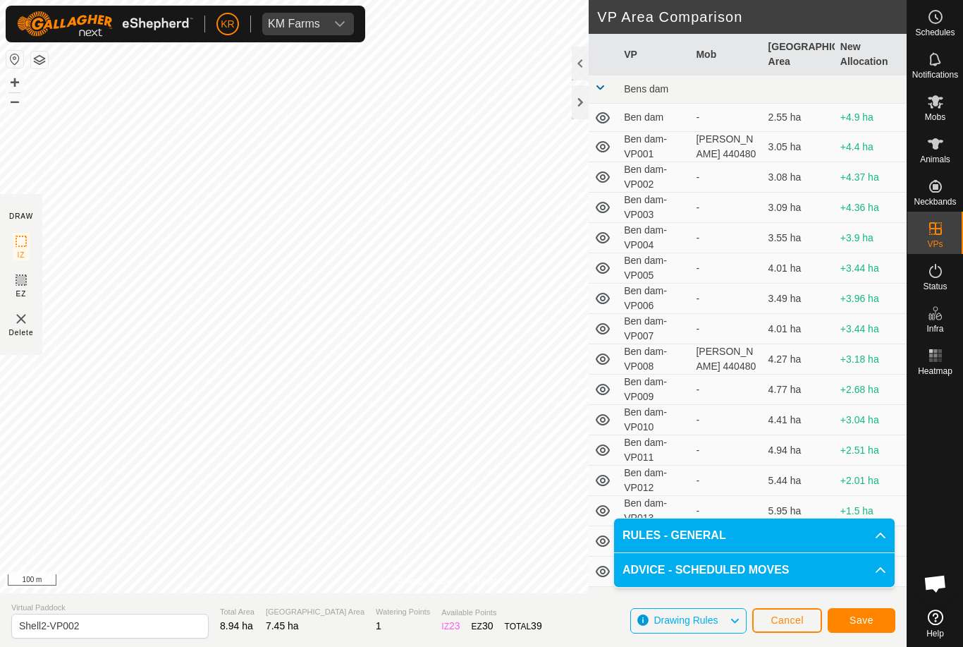
click at [874, 623] on button "Save" at bounding box center [862, 620] width 68 height 25
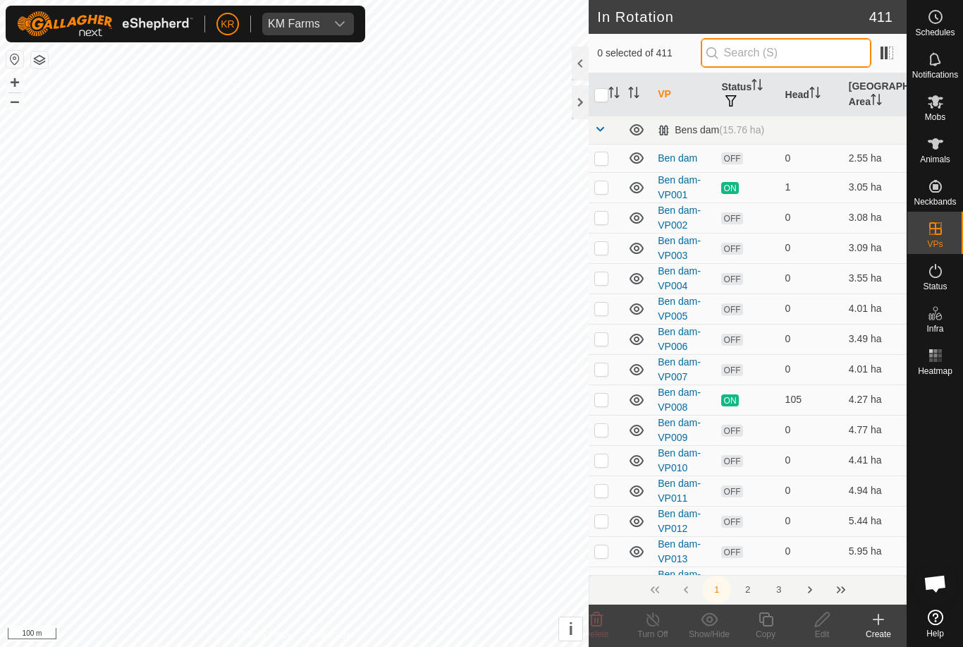
type input "."
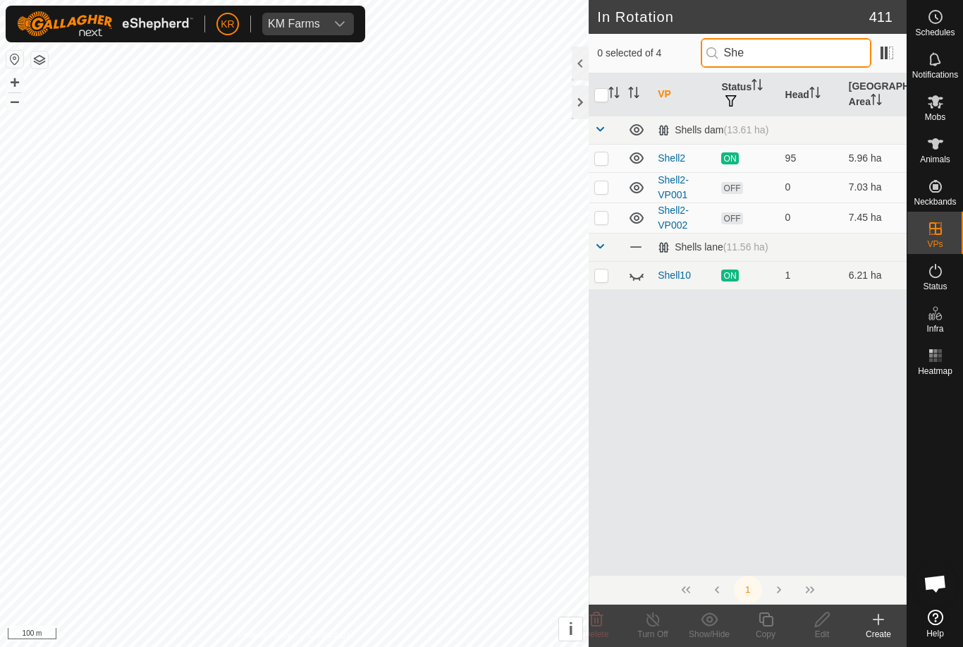
type input "She"
click at [601, 224] on td at bounding box center [606, 217] width 34 height 30
checkbox input "true"
click at [765, 620] on icon at bounding box center [767, 619] width 18 height 17
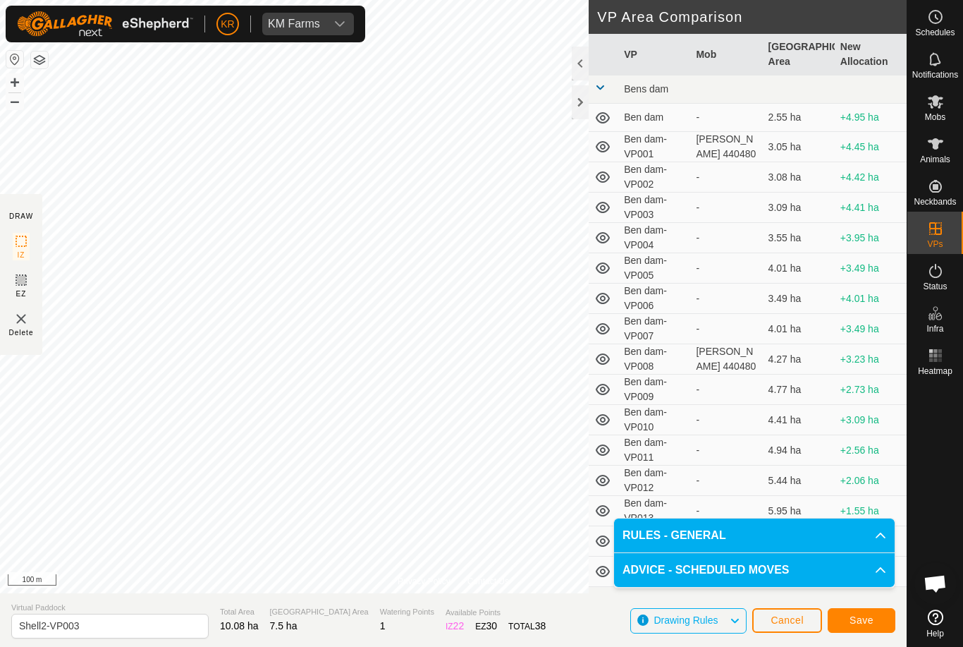
click at [860, 619] on span "Save" at bounding box center [862, 619] width 24 height 11
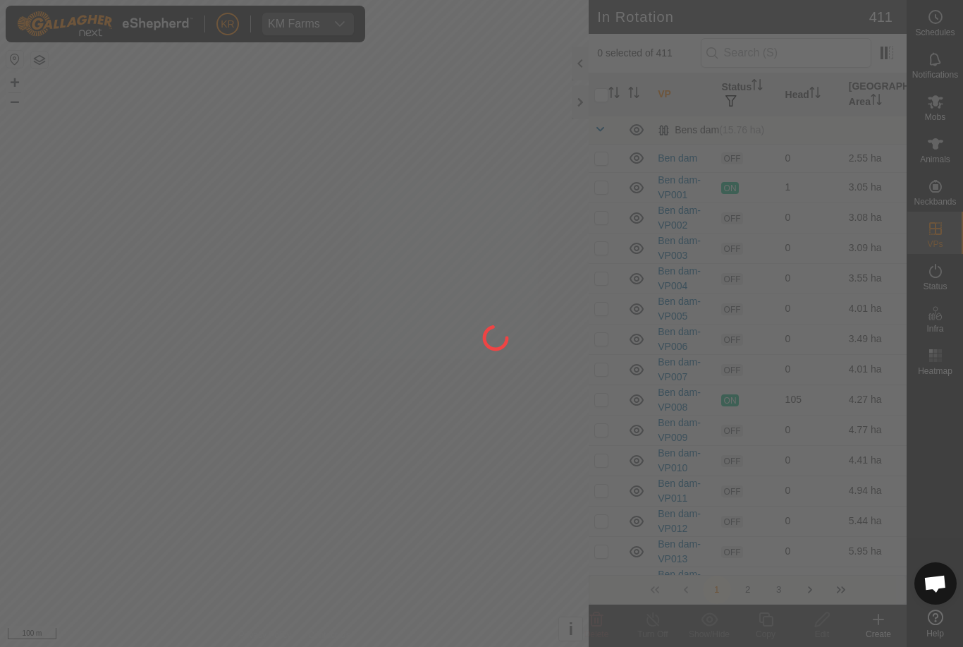
click at [805, 60] on div at bounding box center [481, 323] width 963 height 647
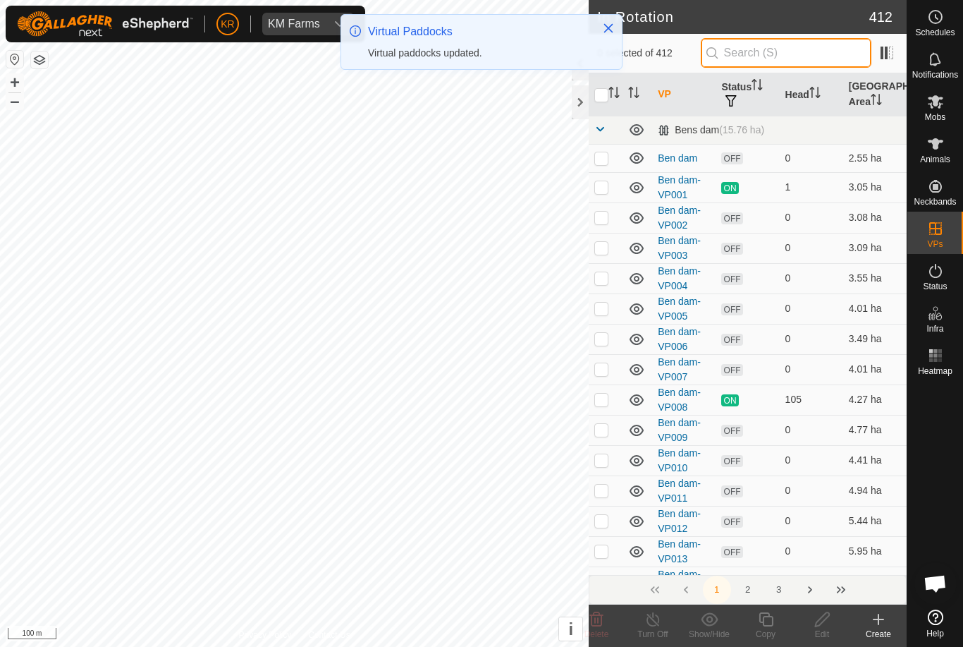
type input "."
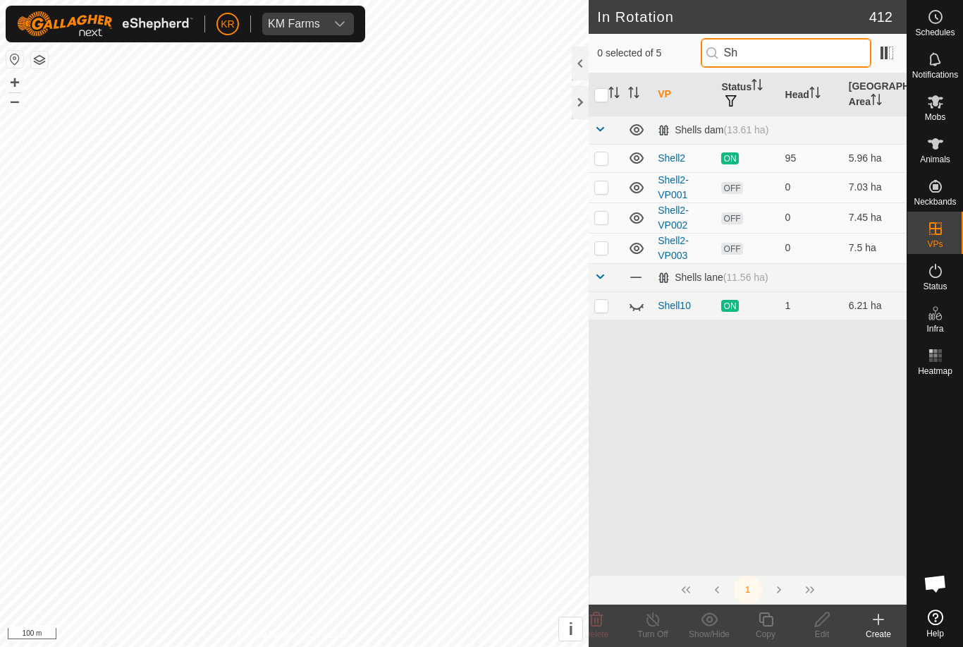
type input "Sh"
click at [602, 252] on p-checkbox at bounding box center [602, 247] width 14 height 11
checkbox input "true"
click at [769, 625] on icon at bounding box center [766, 619] width 14 height 14
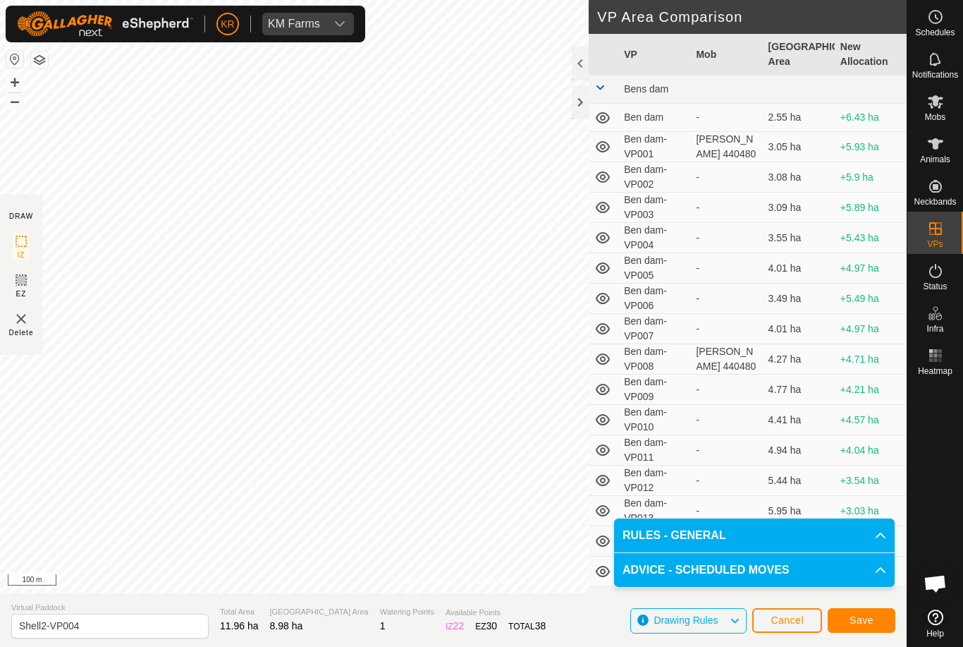
click at [876, 623] on button "Save" at bounding box center [862, 620] width 68 height 25
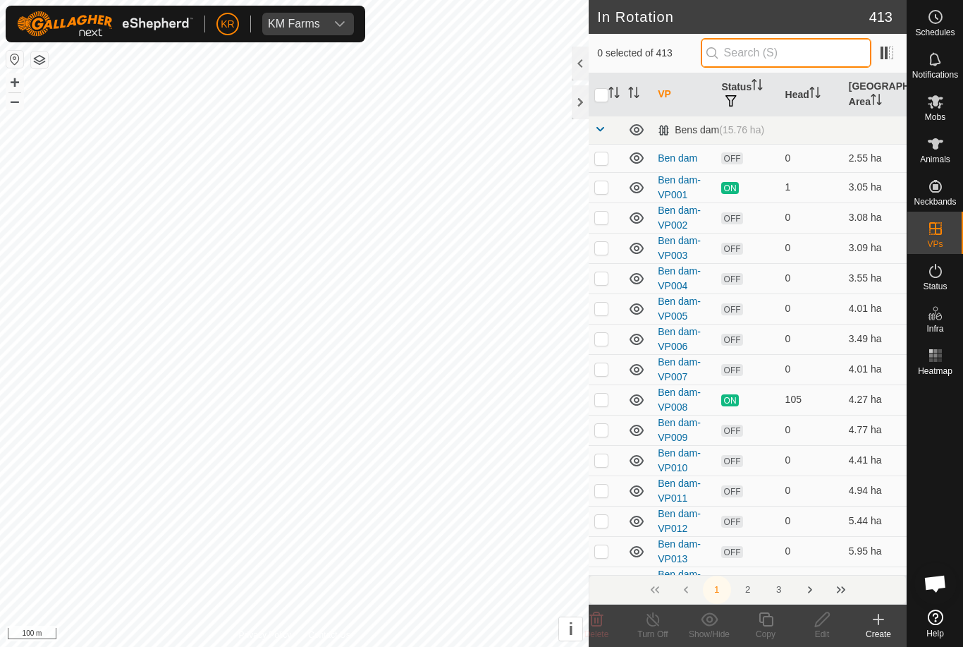
click at [777, 61] on input "text" at bounding box center [786, 53] width 171 height 30
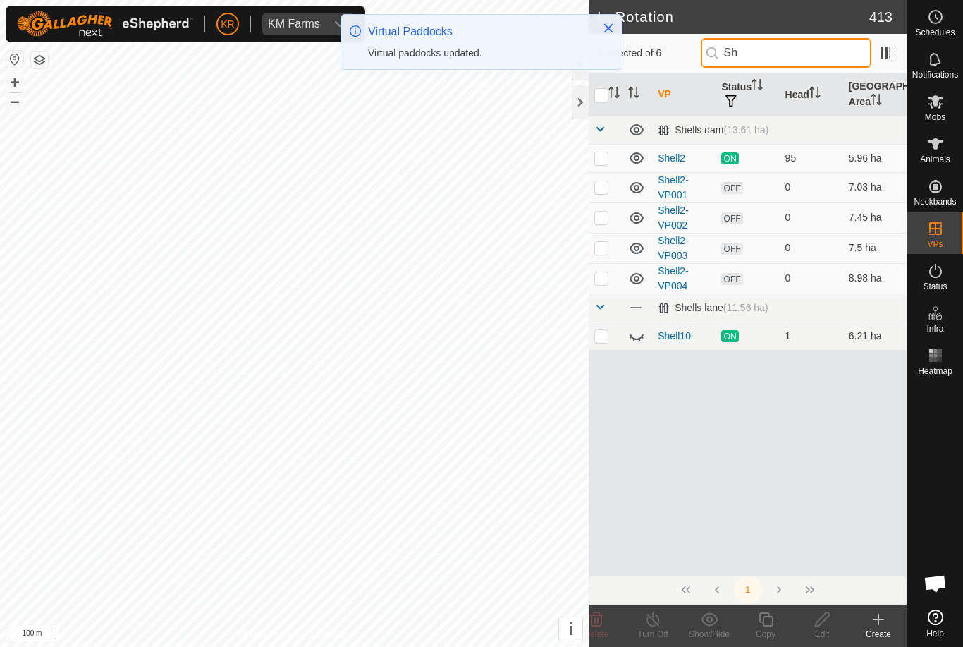
type input "Sh"
click at [608, 280] on p-checkbox at bounding box center [602, 277] width 14 height 11
checkbox input "true"
click at [769, 626] on icon at bounding box center [766, 619] width 14 height 14
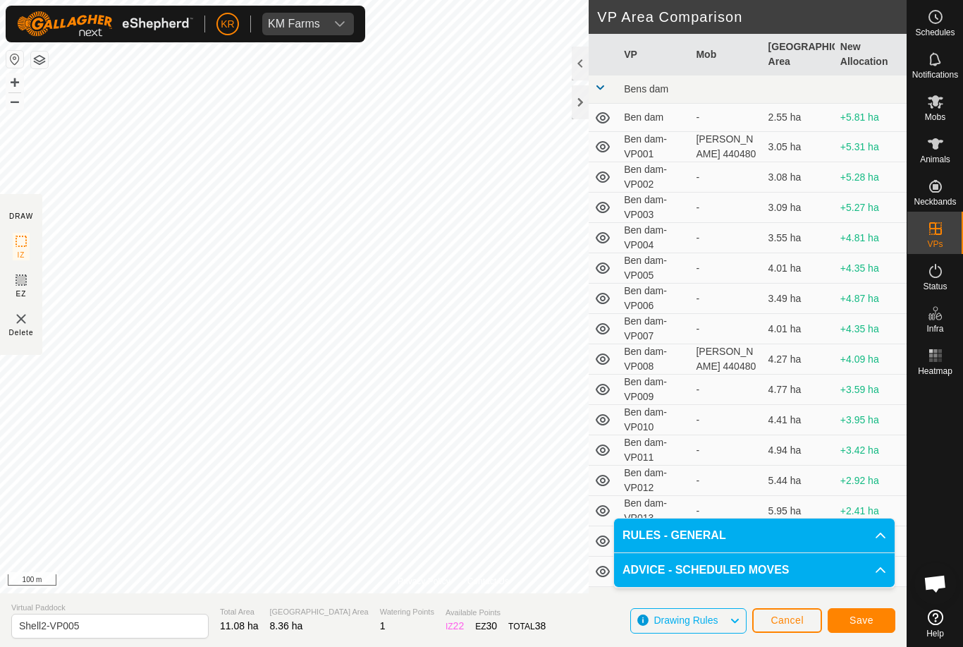
click at [881, 619] on button "Save" at bounding box center [862, 620] width 68 height 25
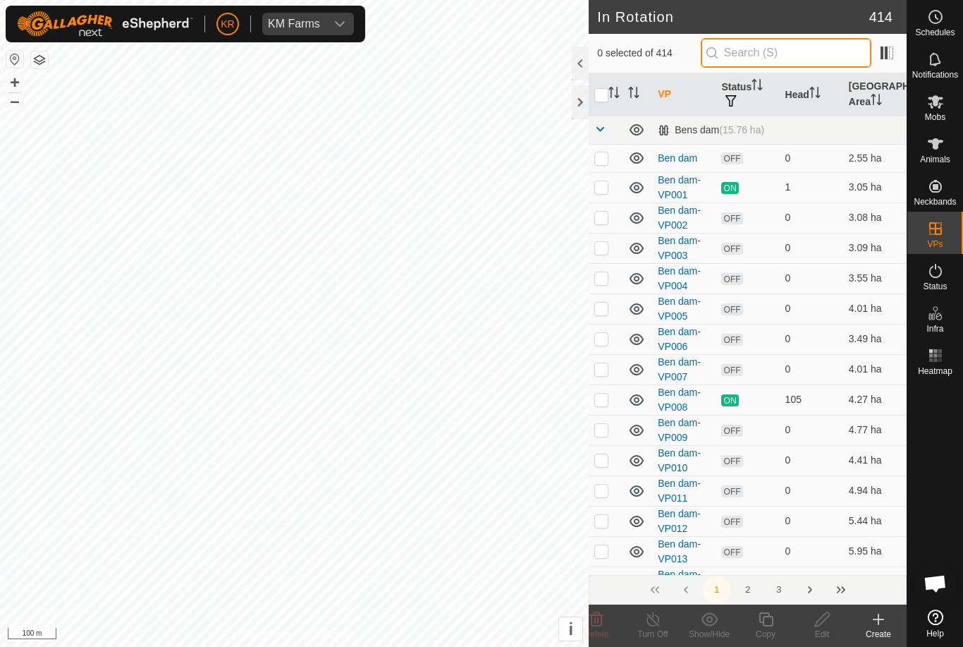
click at [772, 54] on input "text" at bounding box center [786, 53] width 171 height 30
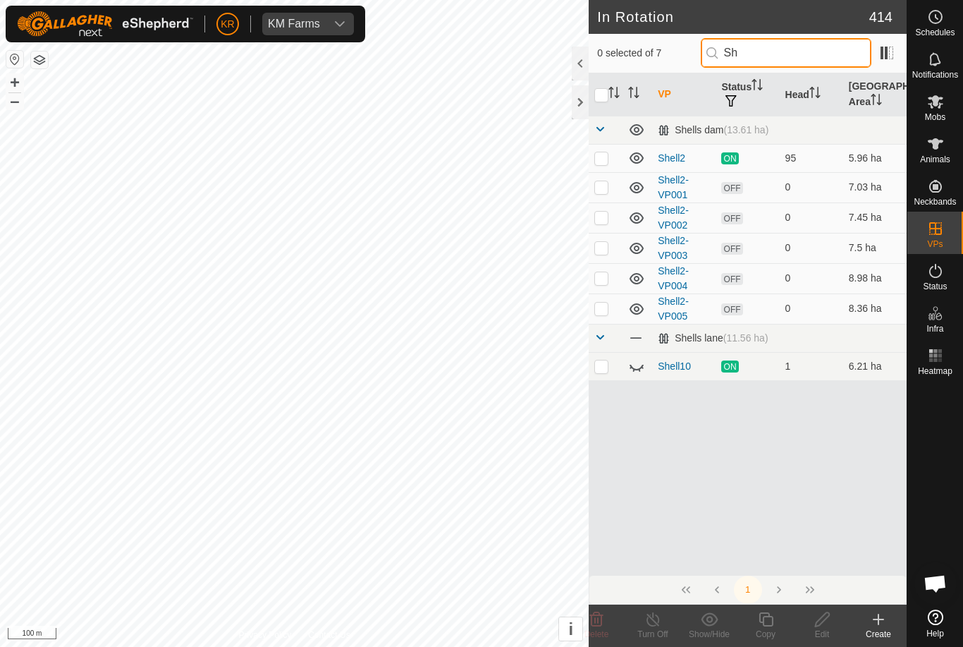
type input "Sh"
click at [611, 315] on td at bounding box center [606, 308] width 34 height 30
checkbox input "true"
click at [761, 629] on div "Copy" at bounding box center [766, 634] width 56 height 13
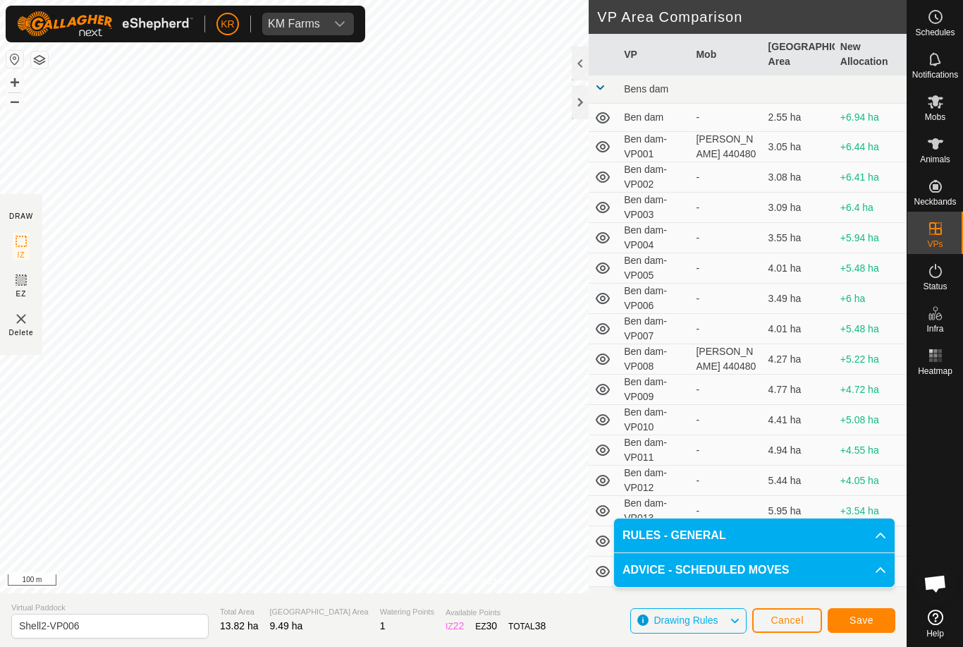
click at [858, 618] on span "Save" at bounding box center [862, 619] width 24 height 11
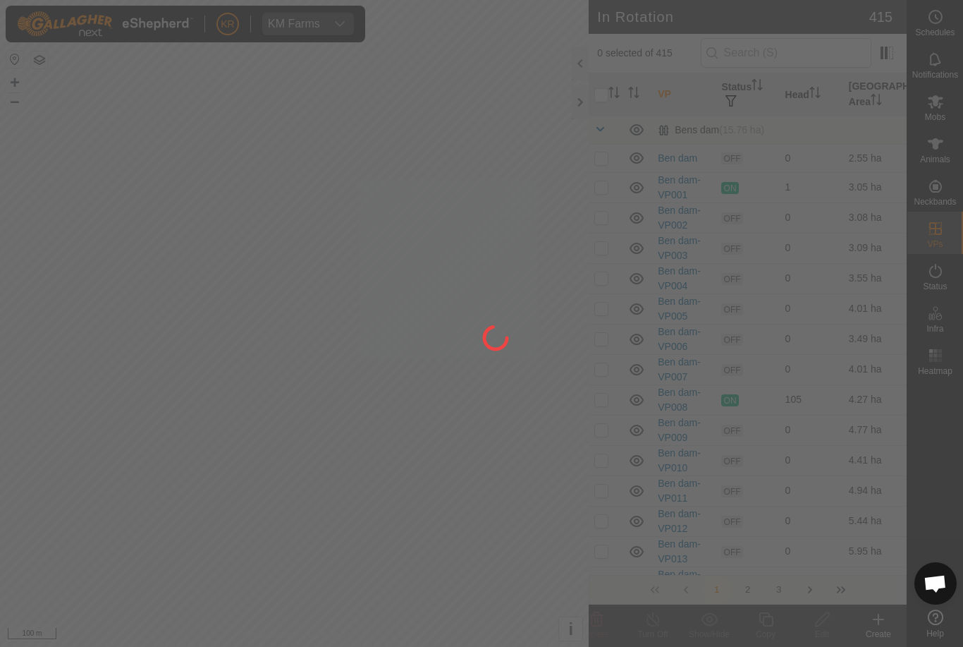
click at [932, 117] on div at bounding box center [481, 323] width 963 height 647
click at [933, 116] on div at bounding box center [481, 323] width 963 height 647
click at [932, 117] on div at bounding box center [481, 323] width 963 height 647
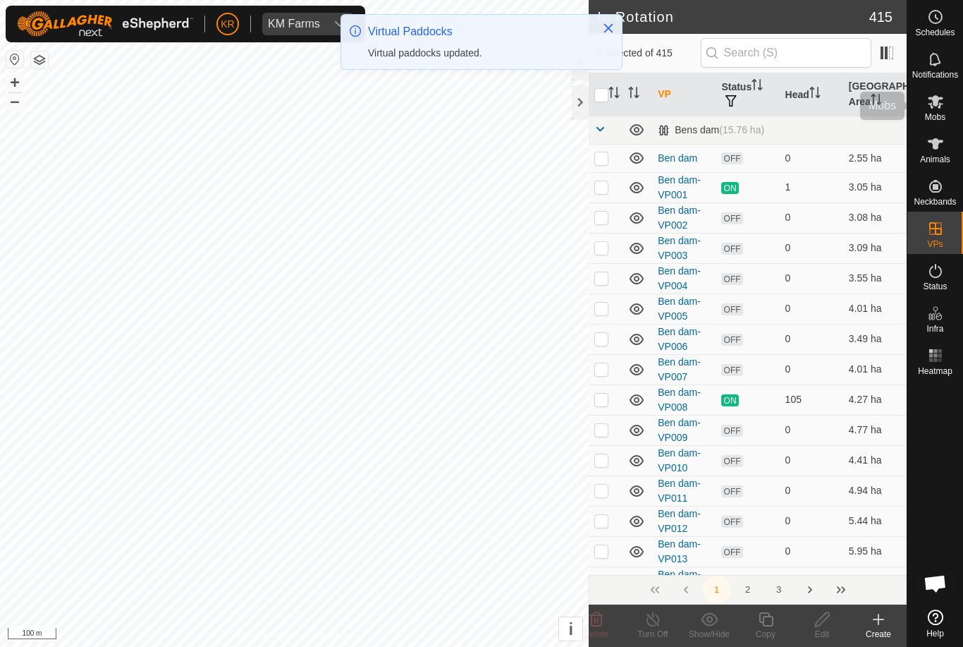
click at [947, 92] on es-mob-svg-icon at bounding box center [935, 101] width 25 height 23
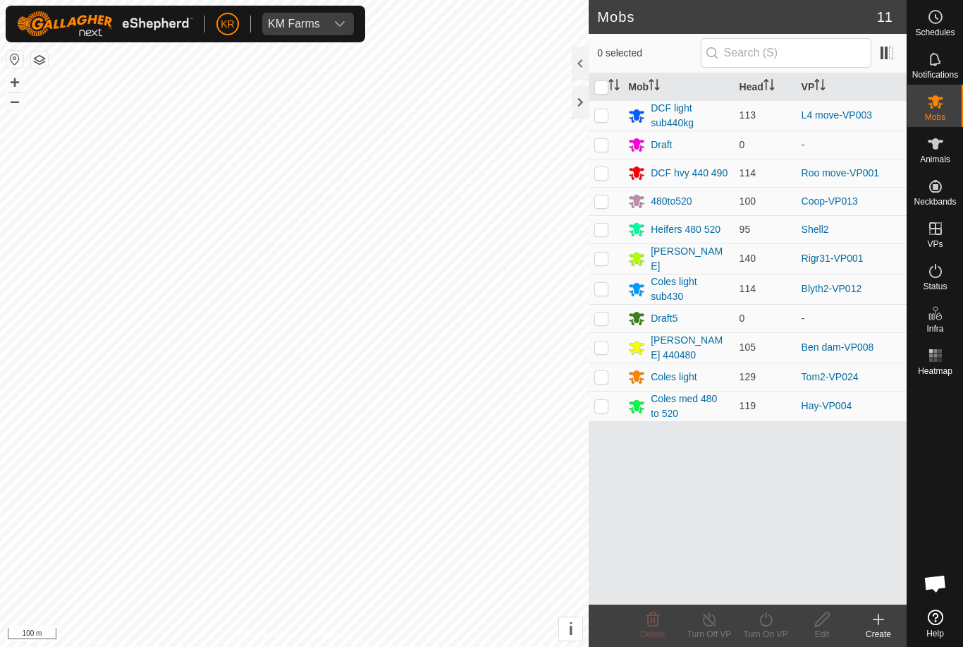
click at [598, 231] on p-checkbox at bounding box center [602, 229] width 14 height 11
checkbox input "true"
click at [769, 639] on div "Turn On VP" at bounding box center [766, 634] width 56 height 13
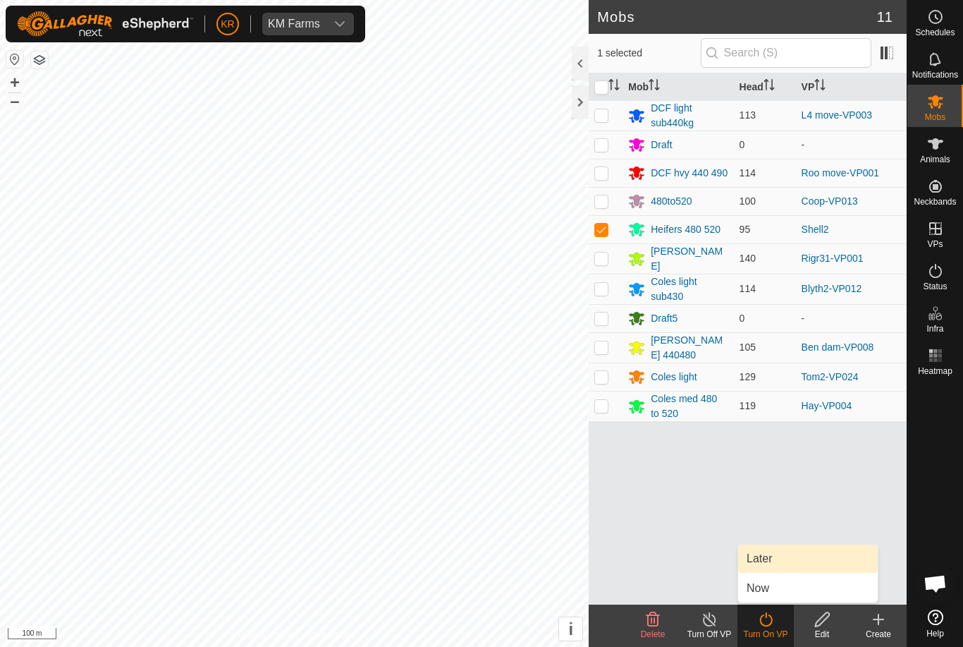
click at [760, 559] on span "Later" at bounding box center [759, 558] width 25 height 17
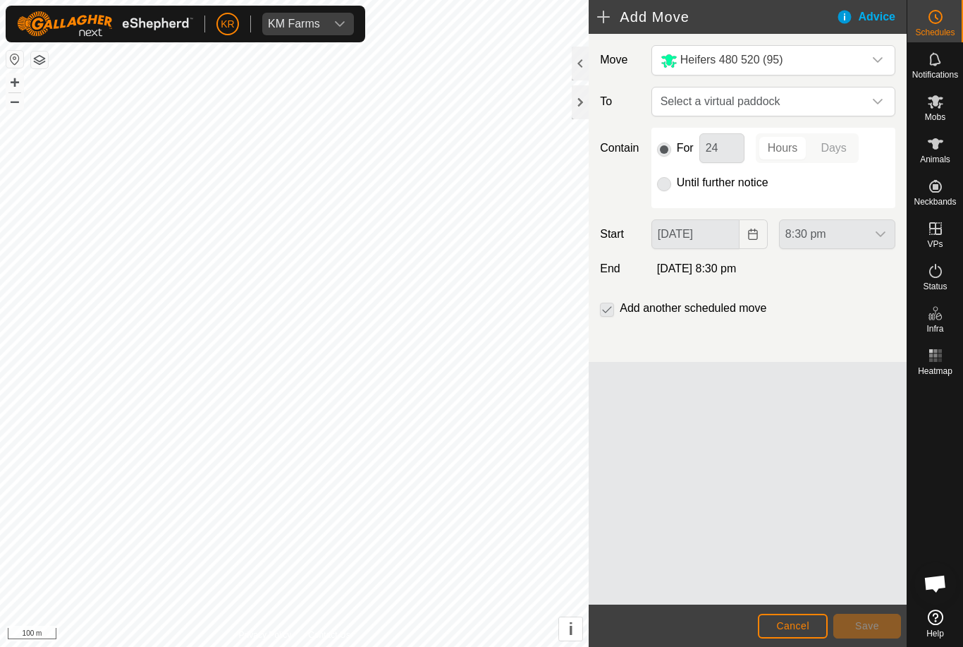
click at [887, 104] on div "dropdown trigger" at bounding box center [878, 101] width 28 height 28
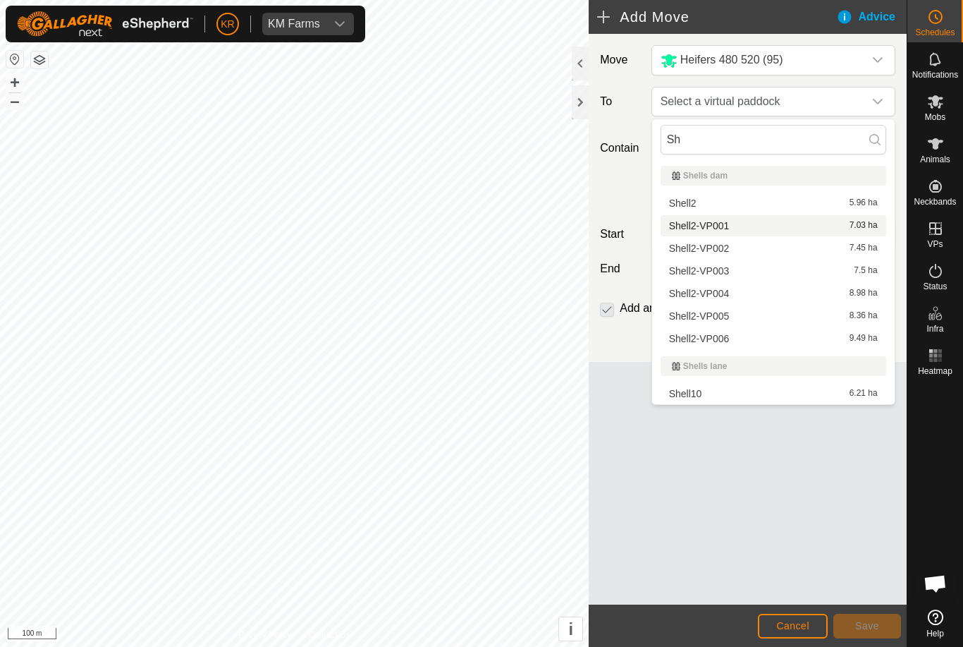
type input "Sh"
click at [717, 228] on span "Shell2-VP001" at bounding box center [699, 226] width 61 height 10
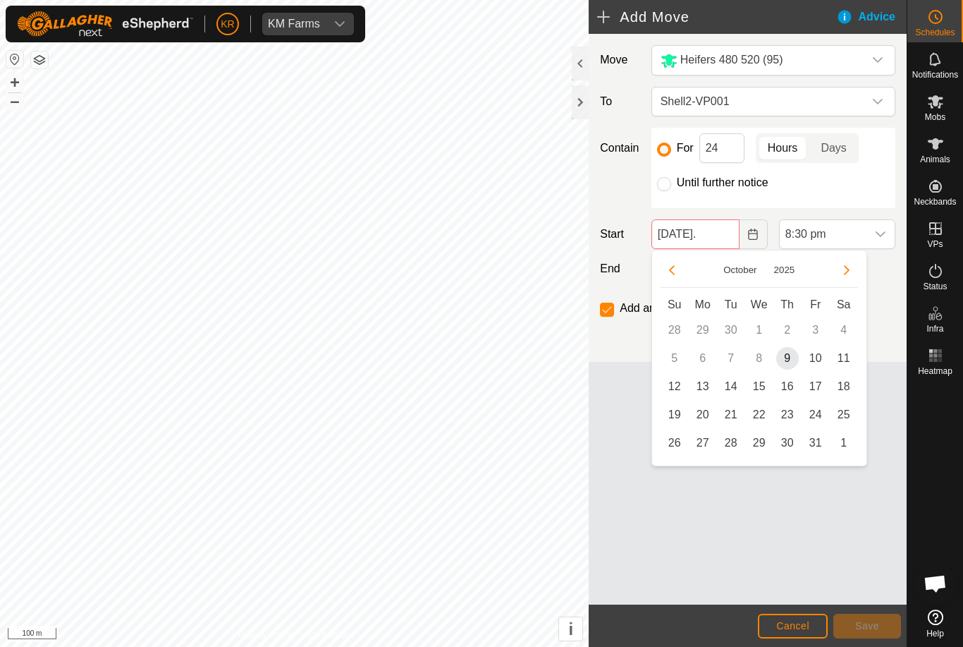
click at [813, 365] on span "10" at bounding box center [816, 358] width 23 height 23
type input "[DATE]"
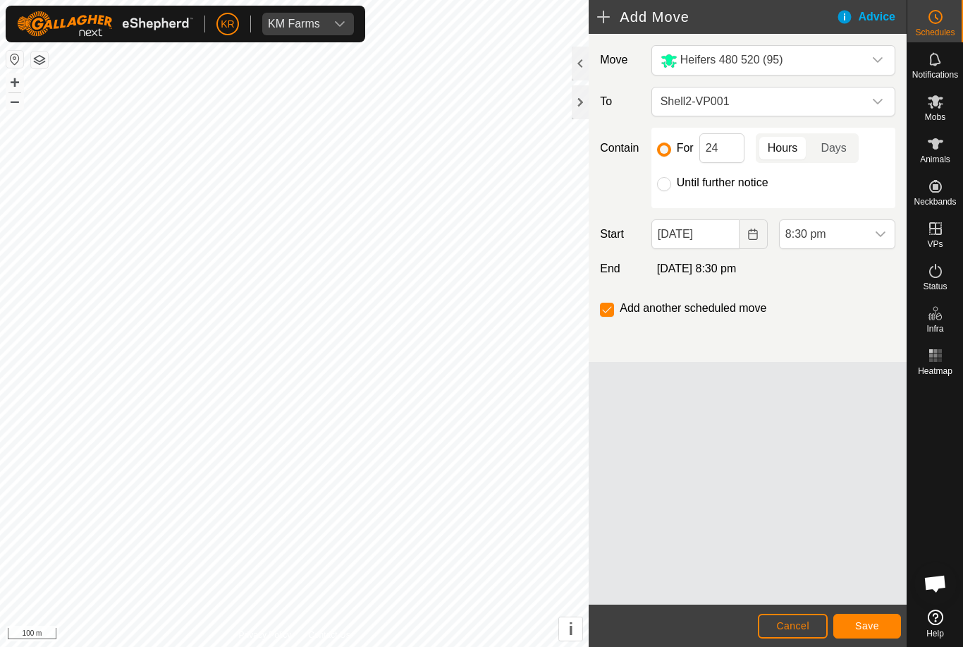
click at [865, 239] on span "8:30 pm" at bounding box center [823, 234] width 87 height 28
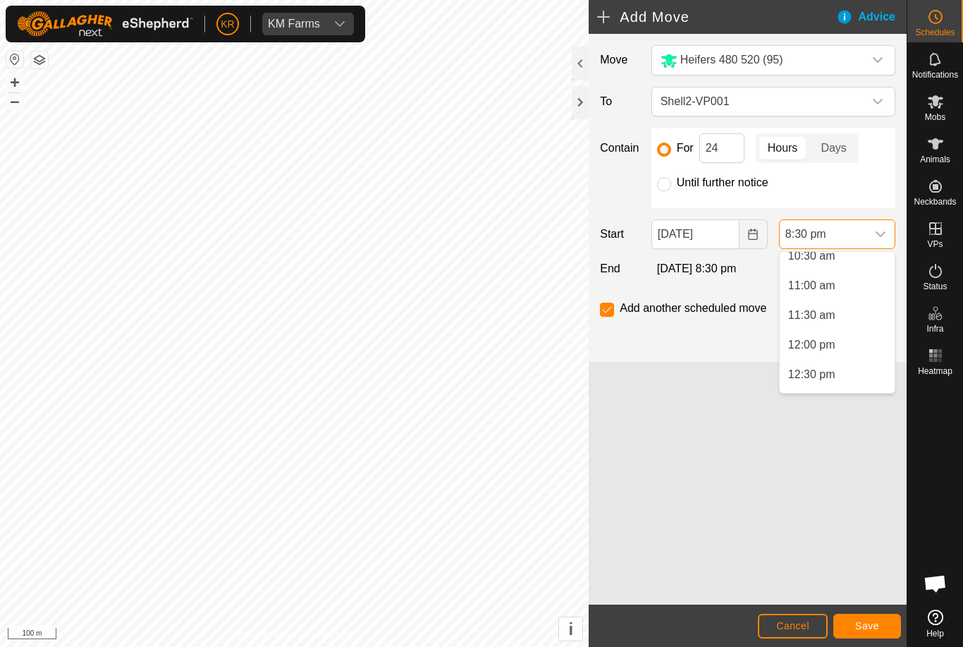
scroll to position [621, 0]
click at [853, 338] on li "11:30 am" at bounding box center [837, 326] width 115 height 28
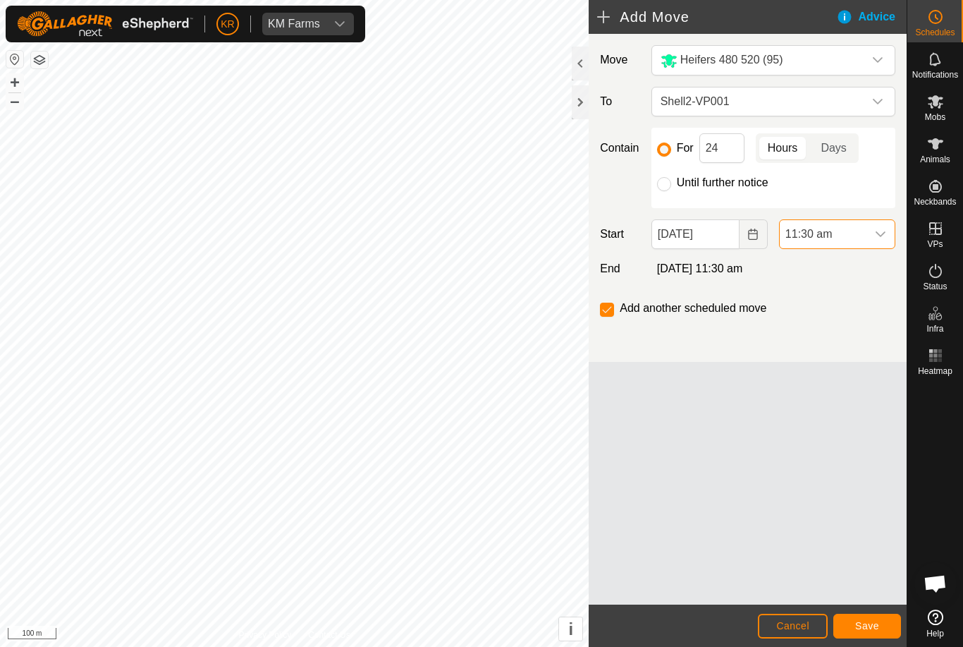
click at [878, 235] on icon "dropdown trigger" at bounding box center [881, 234] width 10 height 6
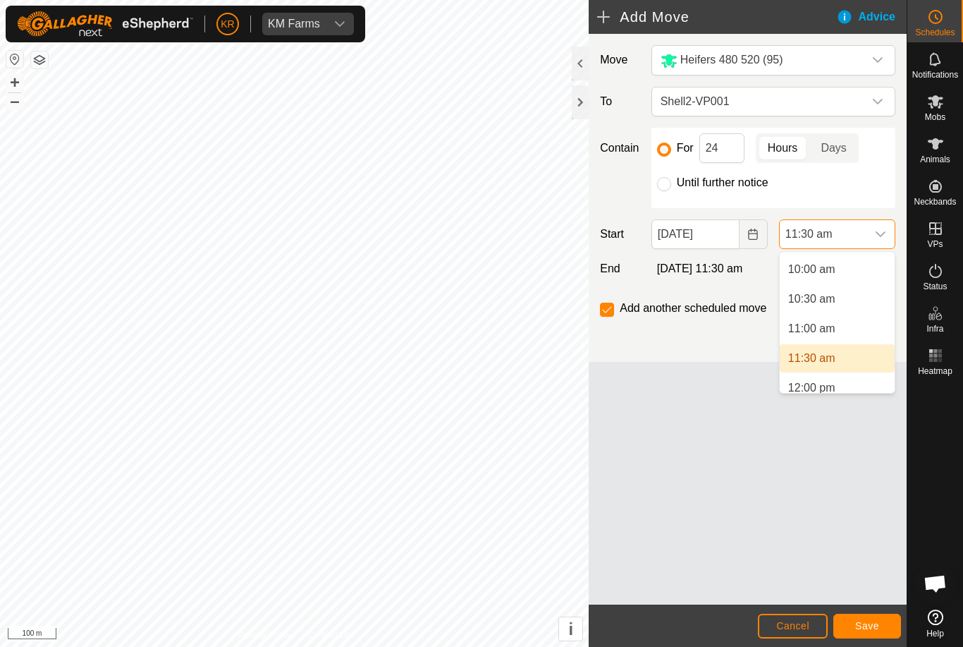
scroll to position [600, 0]
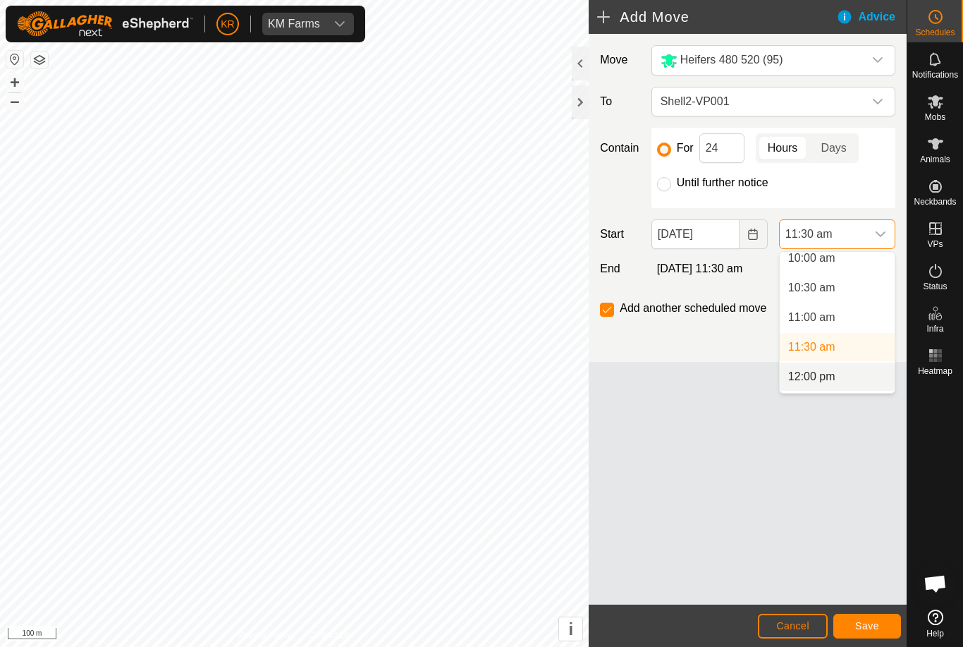
click at [822, 373] on span "12:00 pm" at bounding box center [812, 376] width 47 height 17
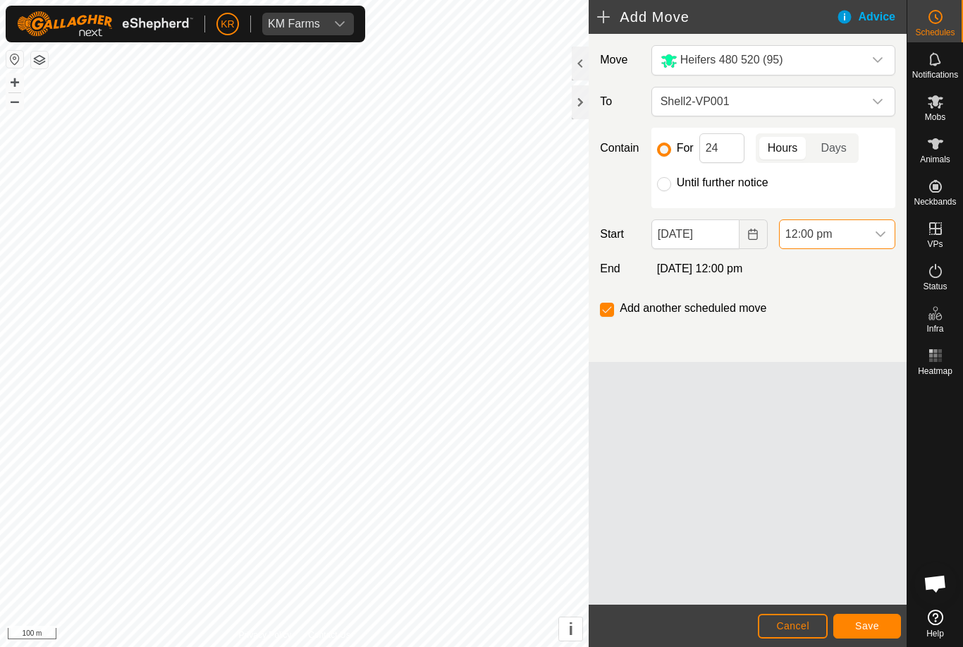
click at [872, 624] on span "Save" at bounding box center [868, 625] width 24 height 11
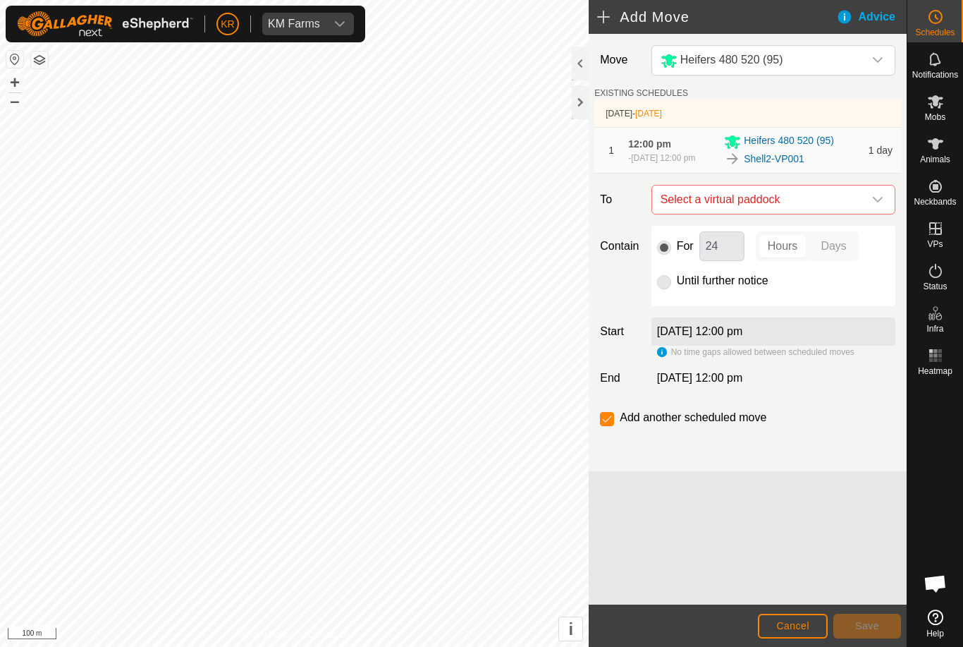
click at [883, 200] on div "dropdown trigger" at bounding box center [878, 200] width 28 height 28
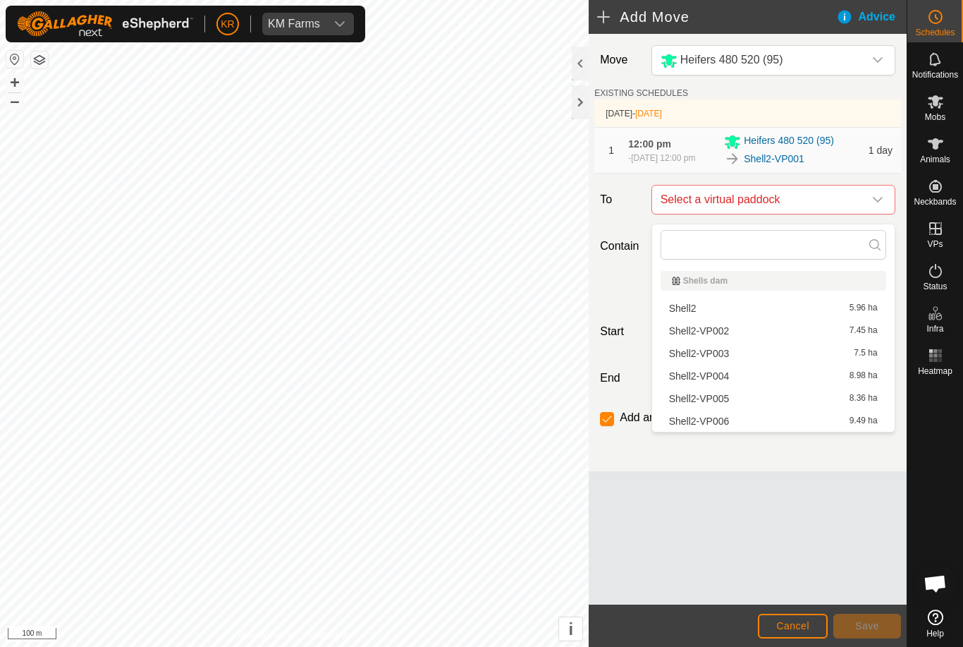
click at [725, 336] on span "Shell2-VP002" at bounding box center [699, 331] width 61 height 10
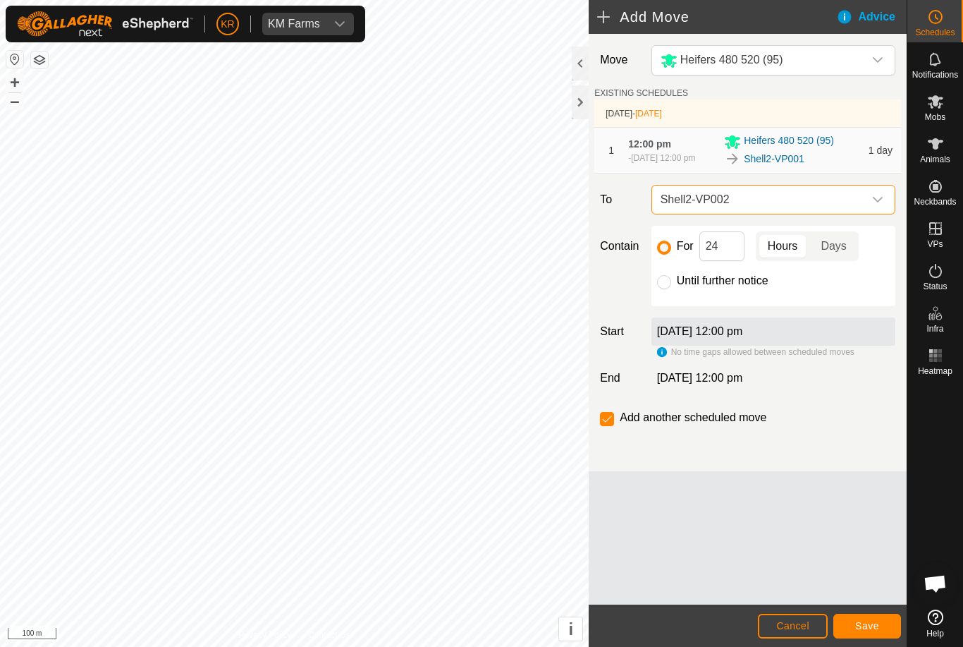
click at [890, 633] on button "Save" at bounding box center [868, 626] width 68 height 25
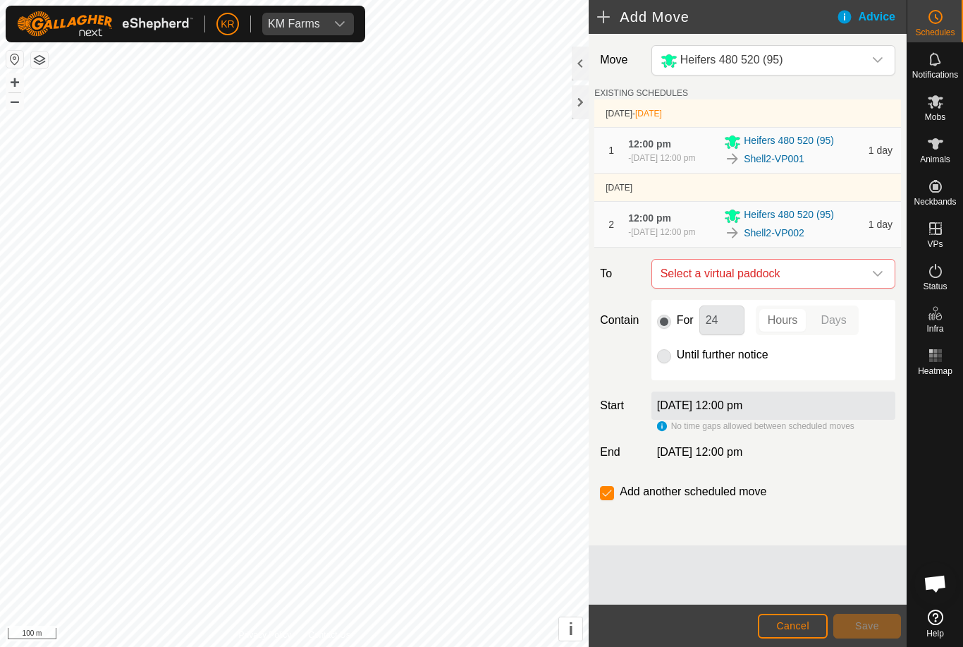
click at [881, 279] on icon "dropdown trigger" at bounding box center [878, 273] width 11 height 11
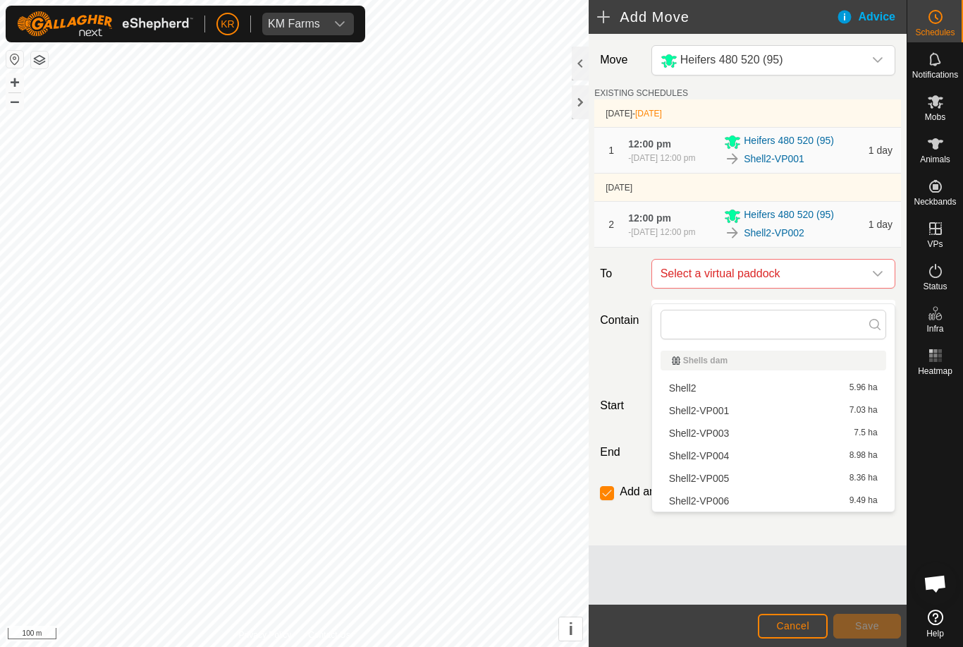
click at [722, 438] on span "Shell2-VP003" at bounding box center [699, 433] width 61 height 10
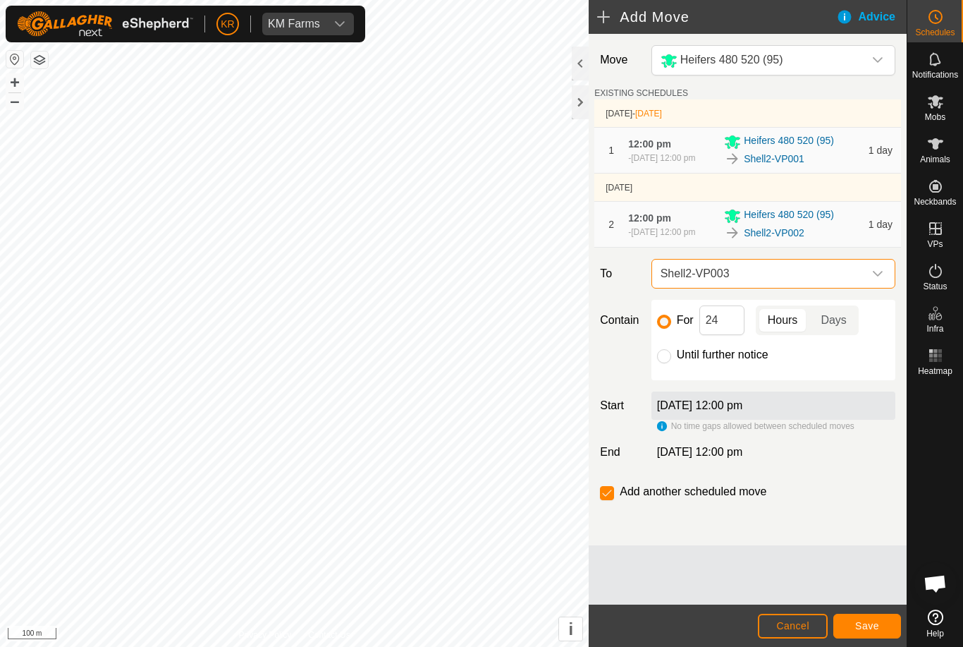
click at [865, 623] on span "Save" at bounding box center [868, 625] width 24 height 11
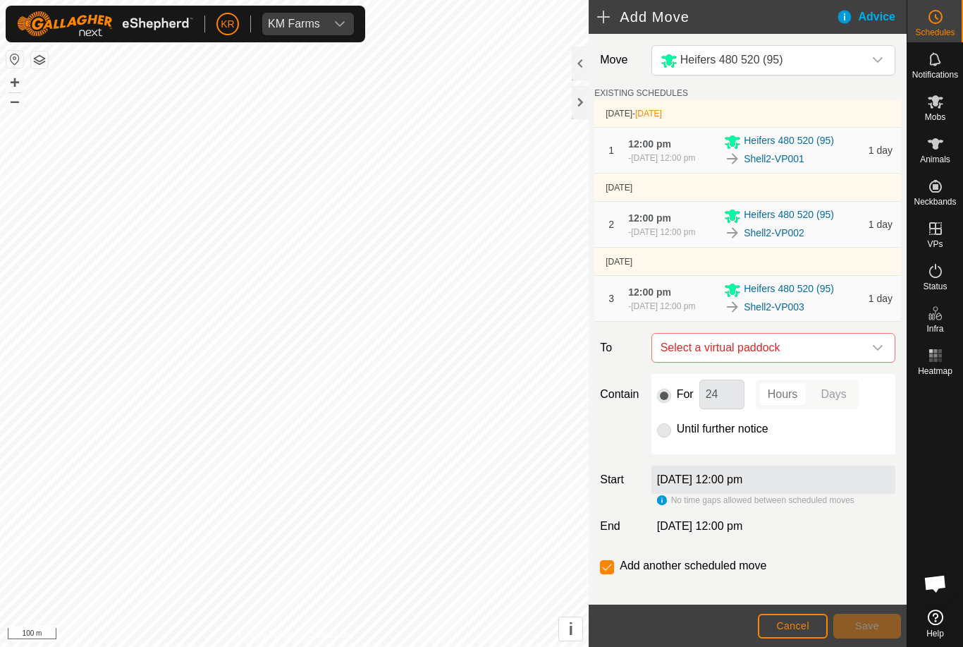
click at [882, 353] on icon "dropdown trigger" at bounding box center [878, 347] width 11 height 11
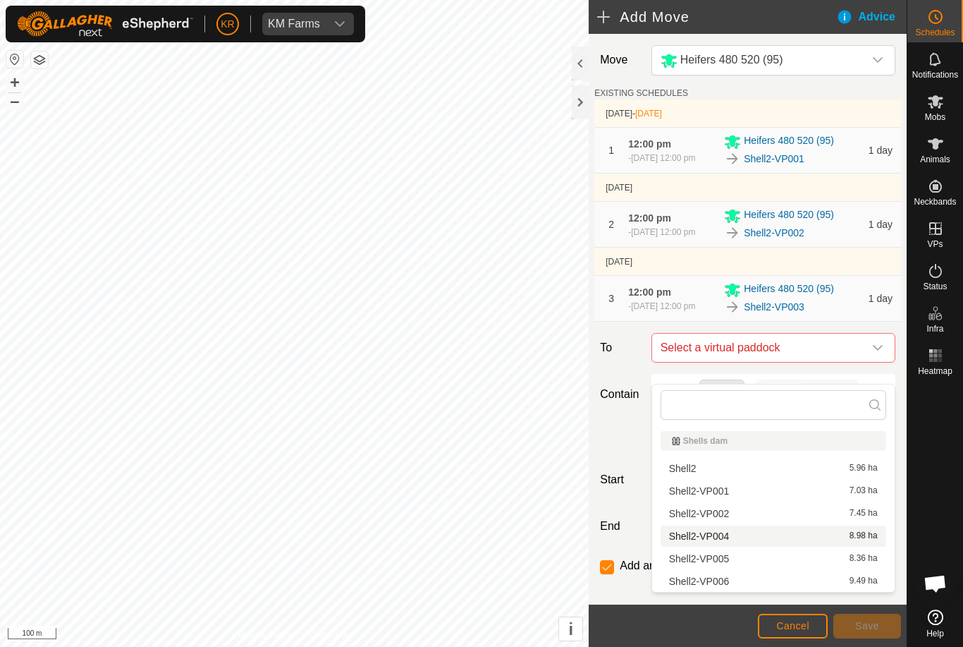
click at [721, 541] on span "Shell2-VP004" at bounding box center [699, 536] width 61 height 10
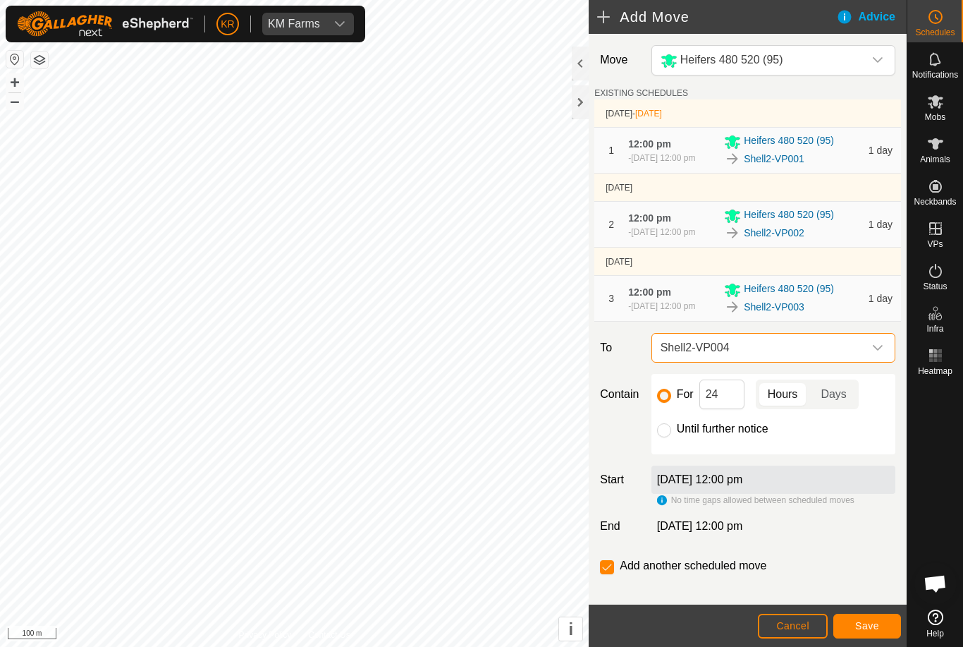
click at [862, 619] on button "Save" at bounding box center [868, 626] width 68 height 25
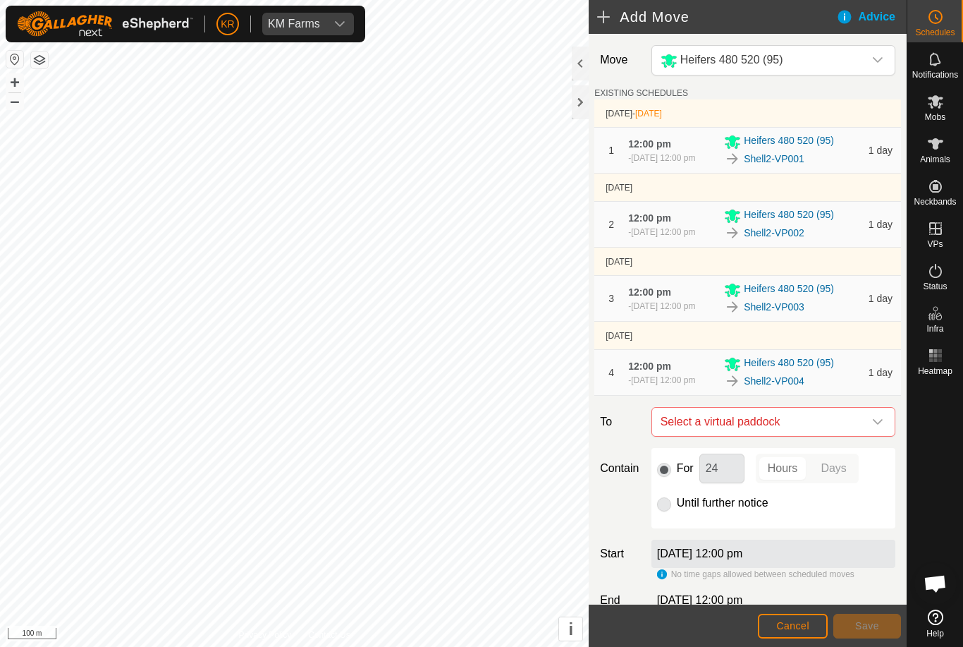
click at [882, 427] on icon "dropdown trigger" at bounding box center [878, 421] width 11 height 11
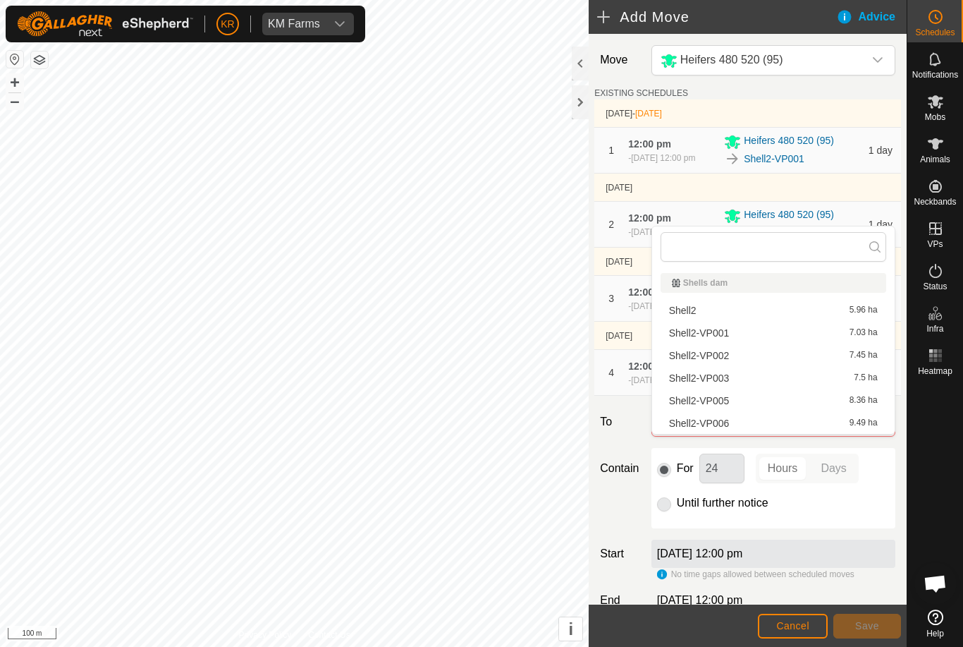
click at [774, 401] on div "Shell2-VP005 8.36 ha" at bounding box center [773, 401] width 209 height 10
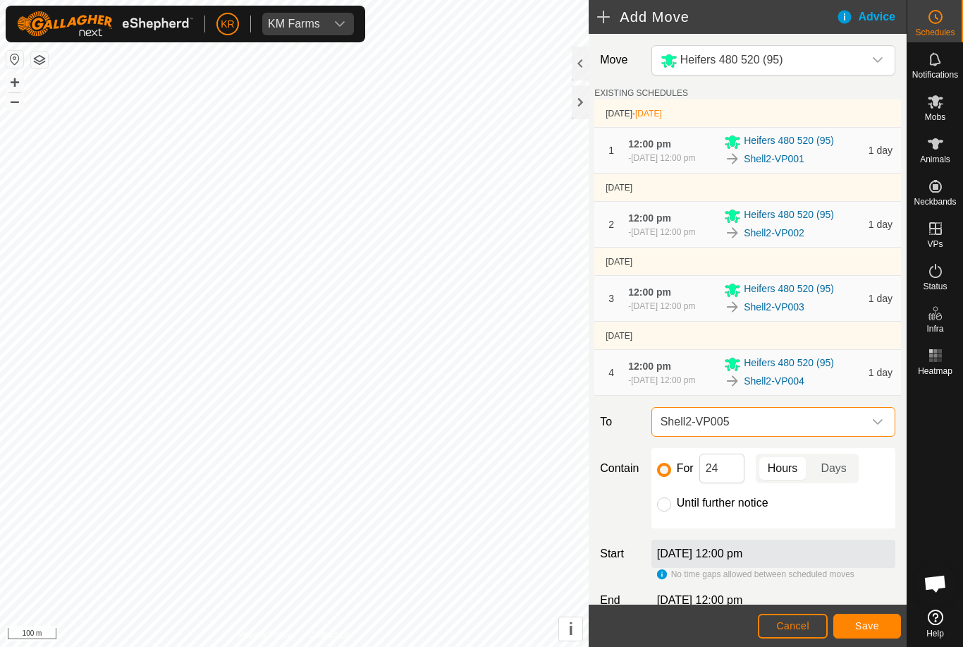
click at [861, 625] on span "Save" at bounding box center [868, 625] width 24 height 11
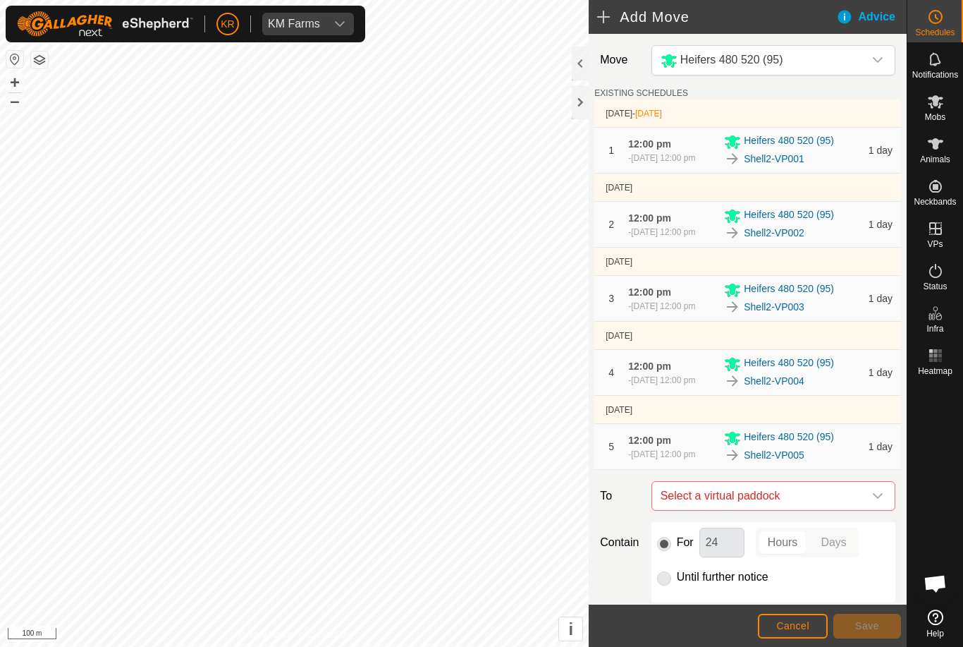
click at [863, 510] on span "Select a virtual paddock" at bounding box center [759, 496] width 209 height 28
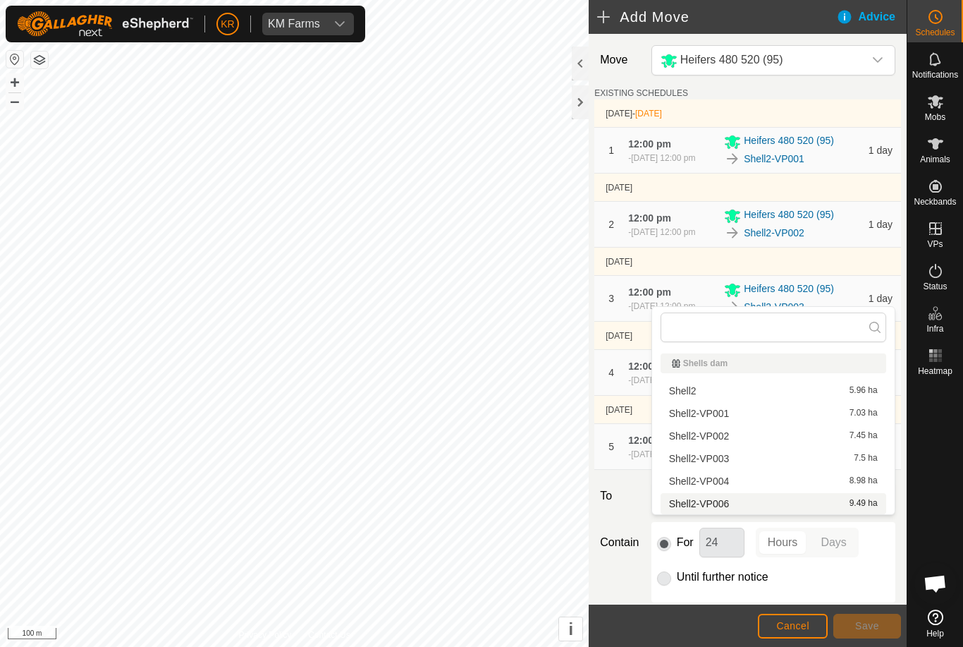
click at [724, 501] on span "Shell2-VP006" at bounding box center [699, 504] width 61 height 10
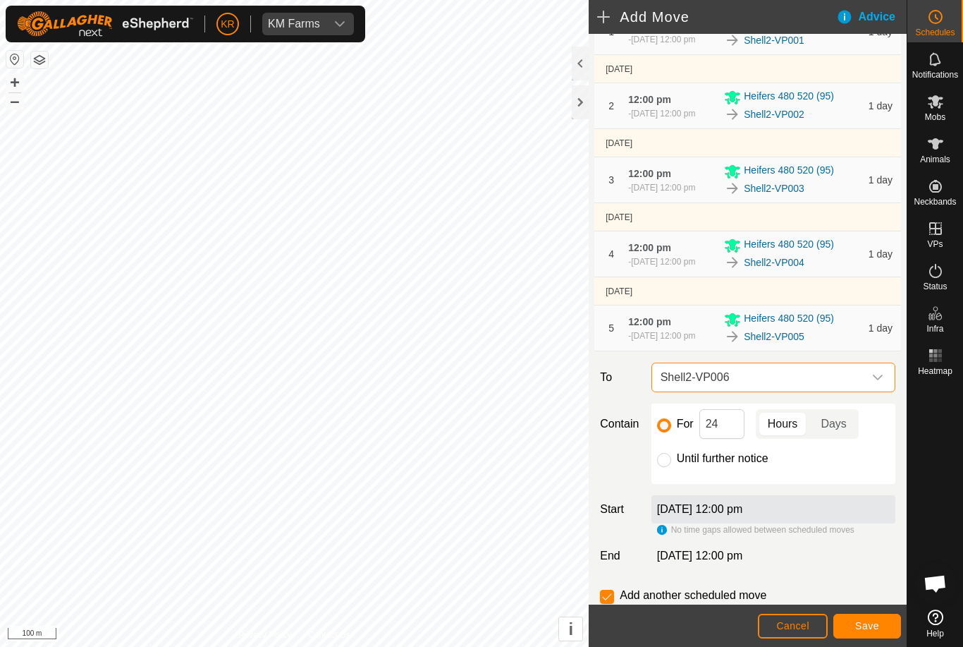
scroll to position [127, 0]
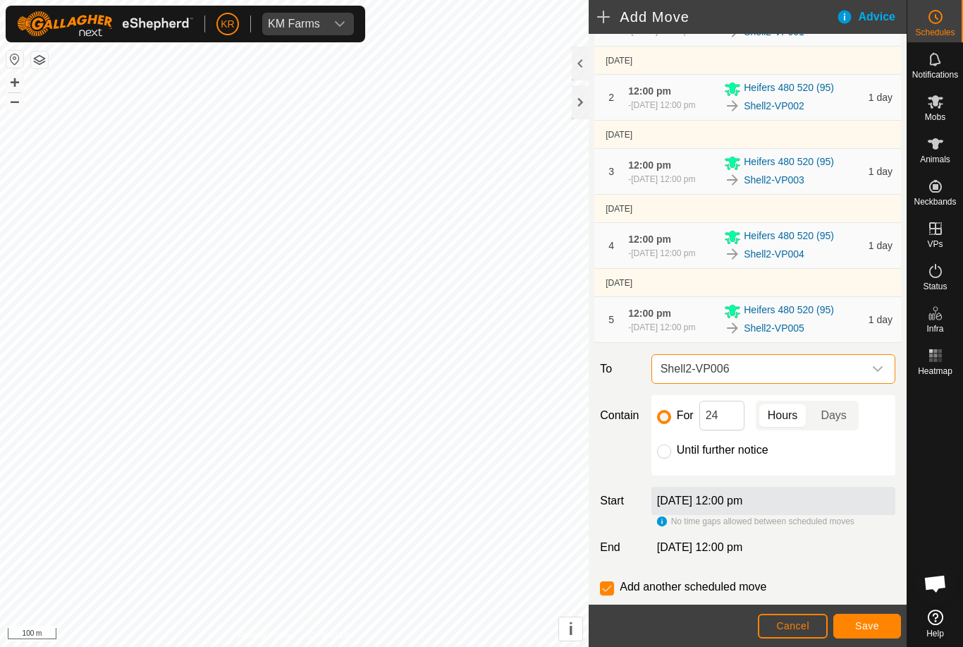
click at [668, 458] on input "Until further notice" at bounding box center [664, 451] width 14 height 14
radio input "true"
checkbox input "false"
click at [863, 621] on span "Save" at bounding box center [868, 625] width 24 height 11
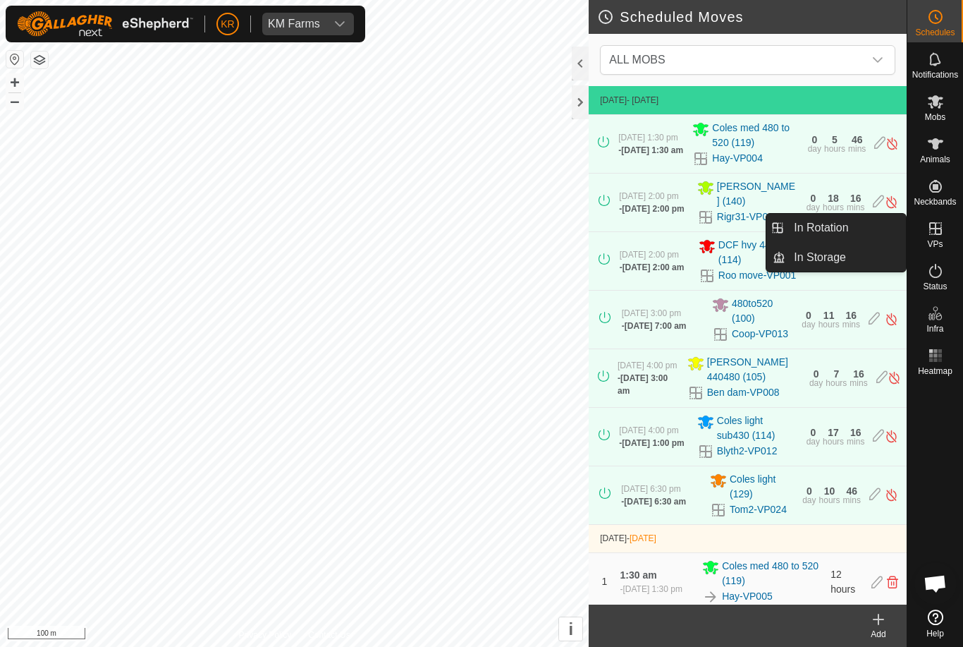
click at [872, 235] on link "In Rotation" at bounding box center [846, 228] width 121 height 28
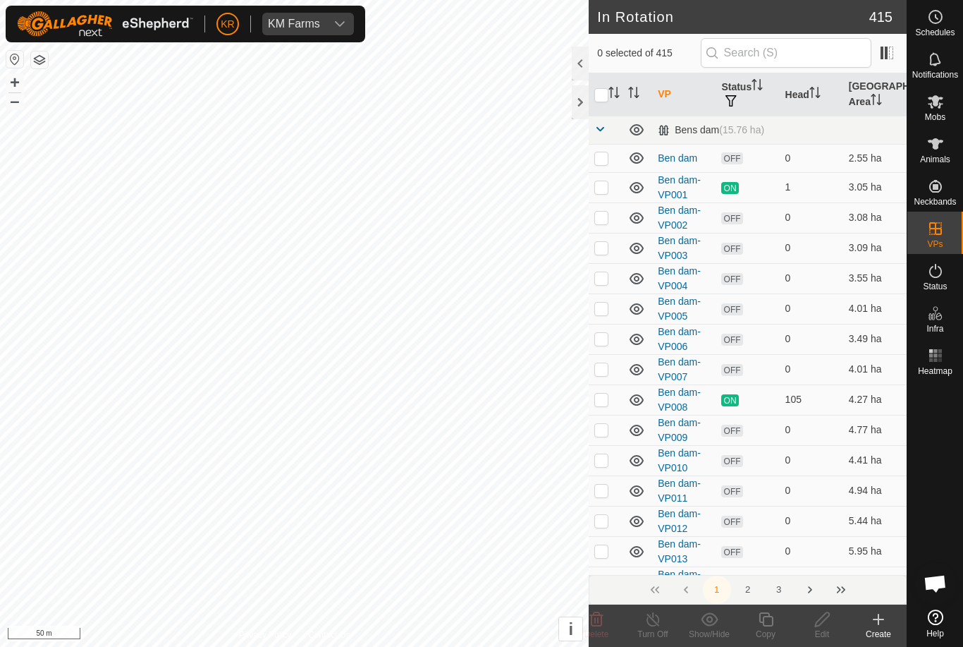
click at [887, 623] on icon at bounding box center [878, 619] width 17 height 17
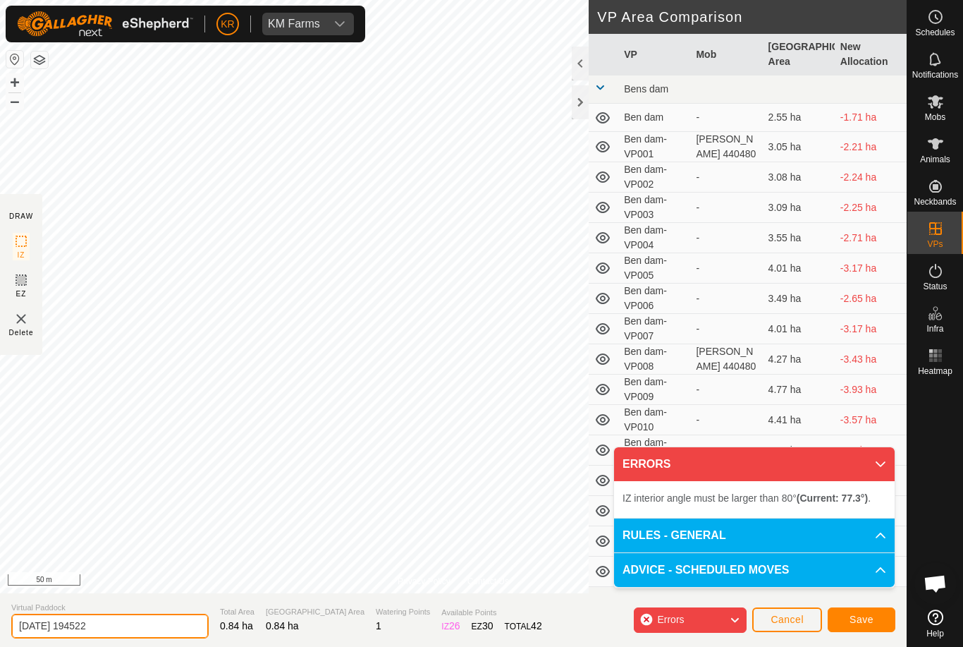
click at [127, 631] on input "2025-10-09 194522" at bounding box center [109, 626] width 197 height 25
type input "2"
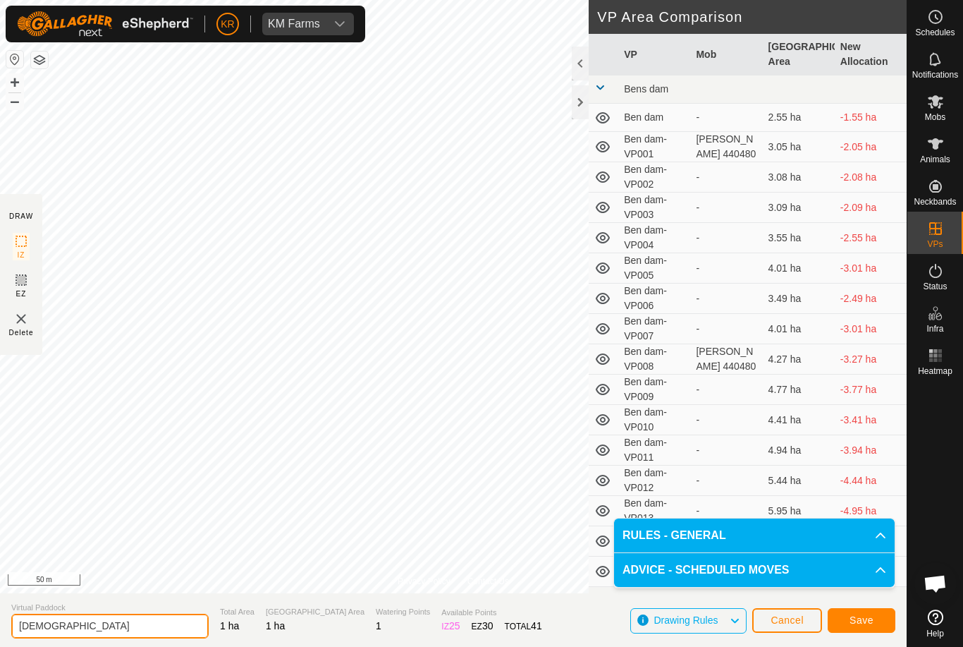
type input "Kobba"
click at [870, 620] on span "Save" at bounding box center [862, 619] width 24 height 11
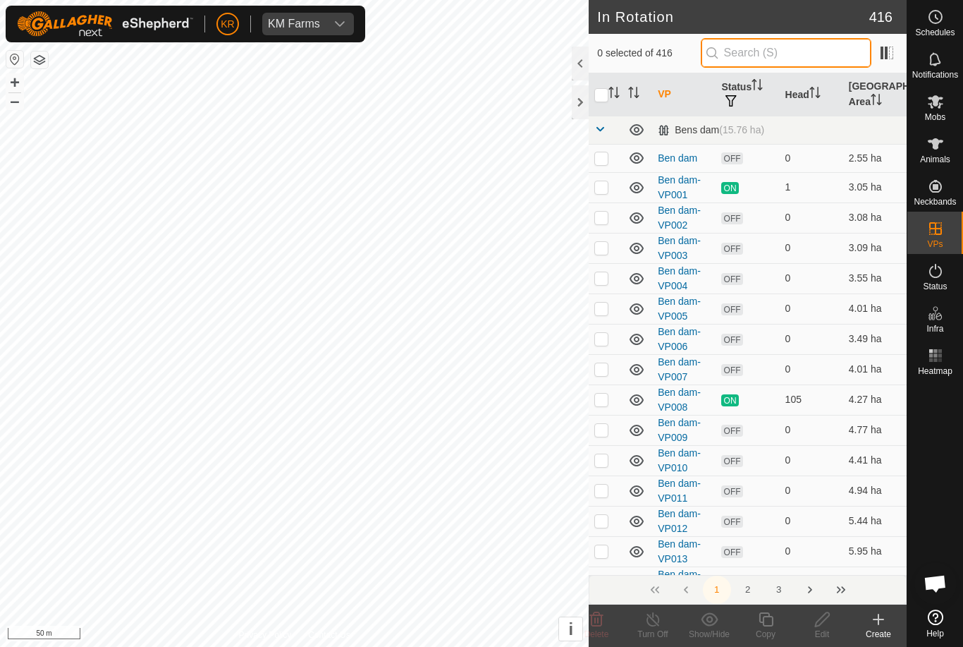
type input "."
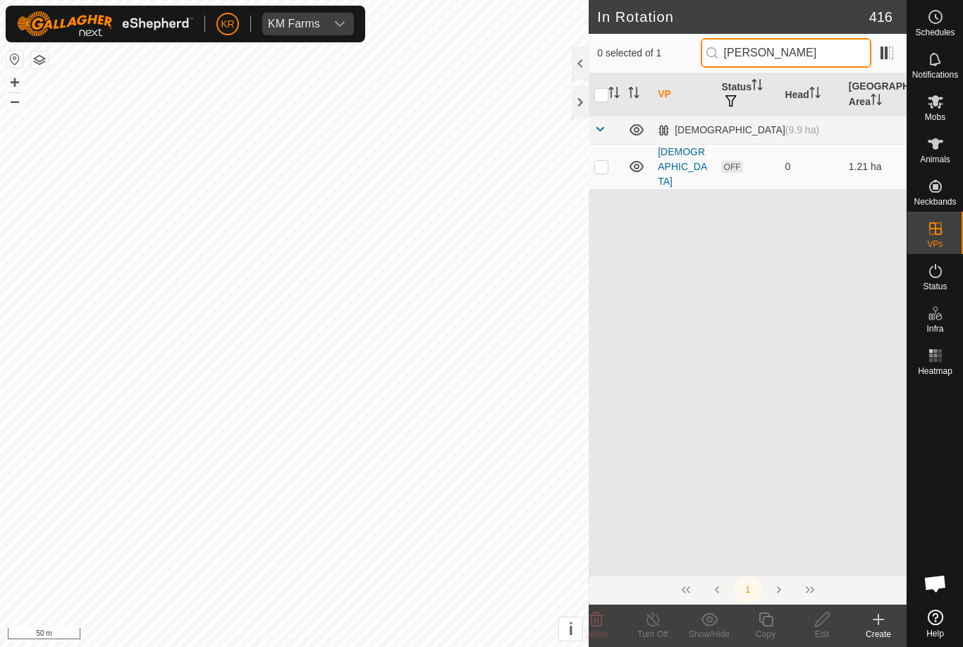
type input "Kobb"
click at [607, 164] on td at bounding box center [606, 166] width 34 height 45
checkbox input "true"
click at [760, 626] on icon at bounding box center [767, 619] width 18 height 17
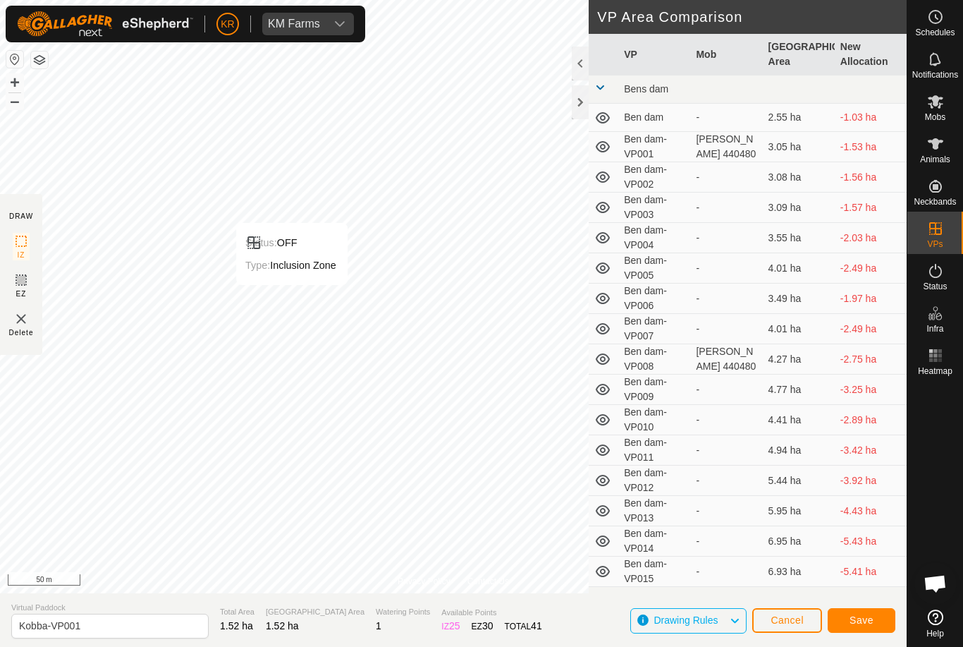
click at [868, 623] on span "Save" at bounding box center [862, 619] width 24 height 11
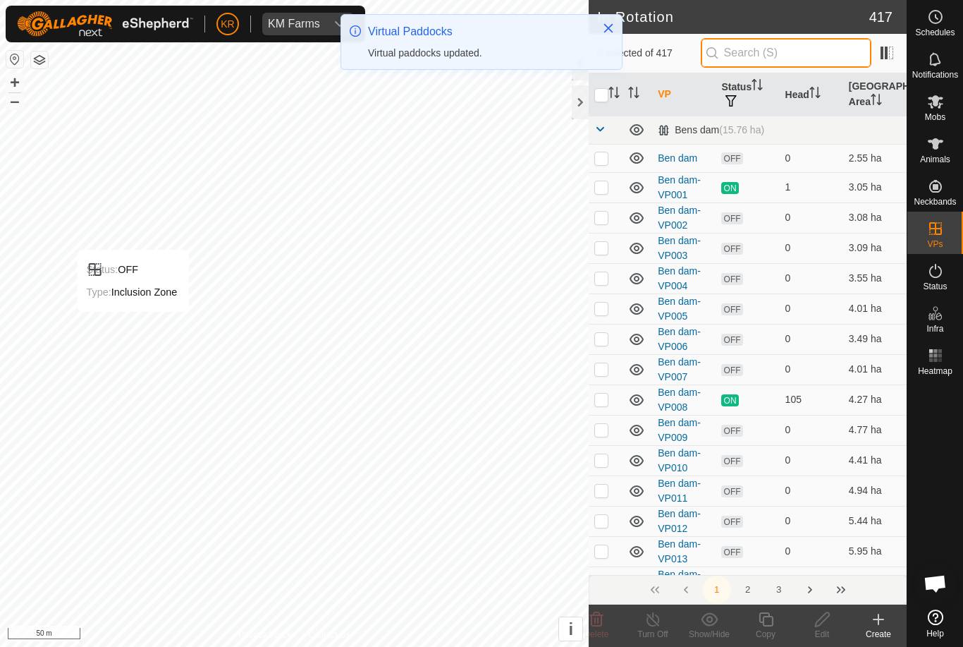
click at [806, 62] on input "text" at bounding box center [786, 53] width 171 height 30
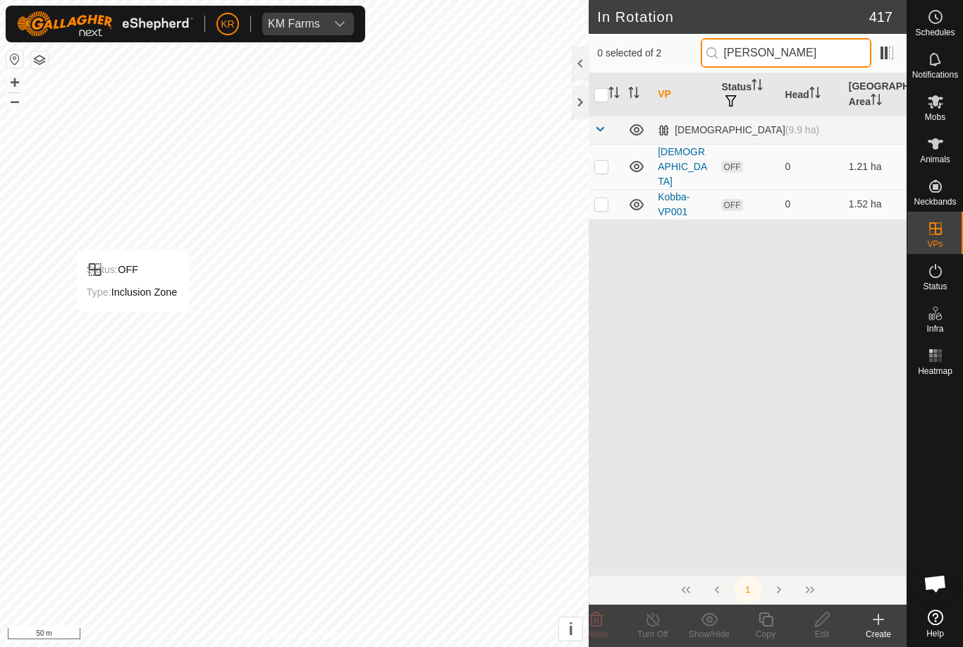
type input "Kobb"
click at [600, 198] on p-checkbox at bounding box center [602, 203] width 14 height 11
checkbox input "true"
click at [766, 633] on div "Copy" at bounding box center [766, 634] width 56 height 13
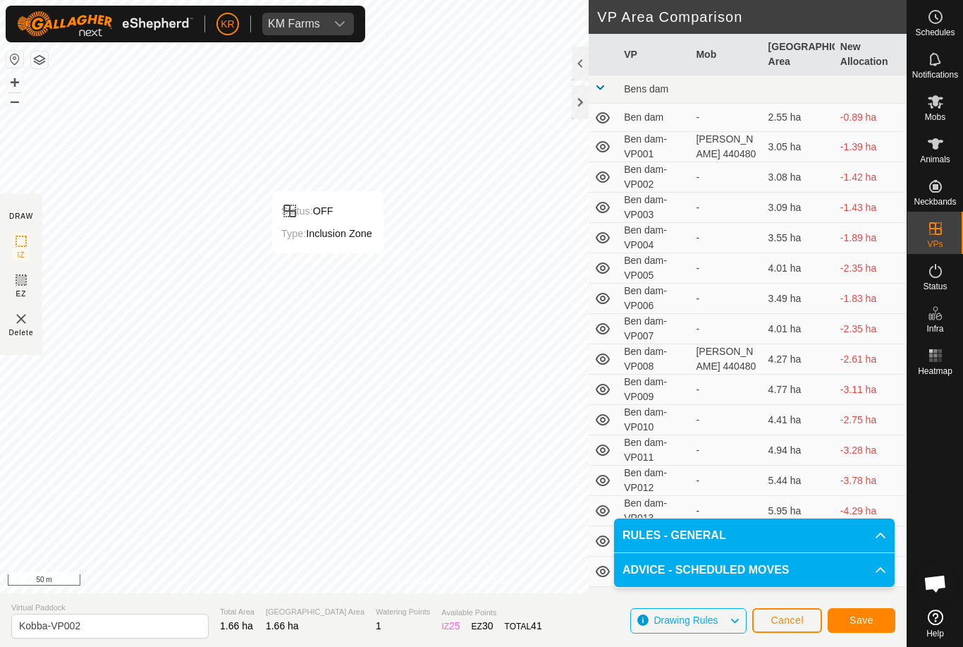
click at [874, 621] on button "Save" at bounding box center [862, 620] width 68 height 25
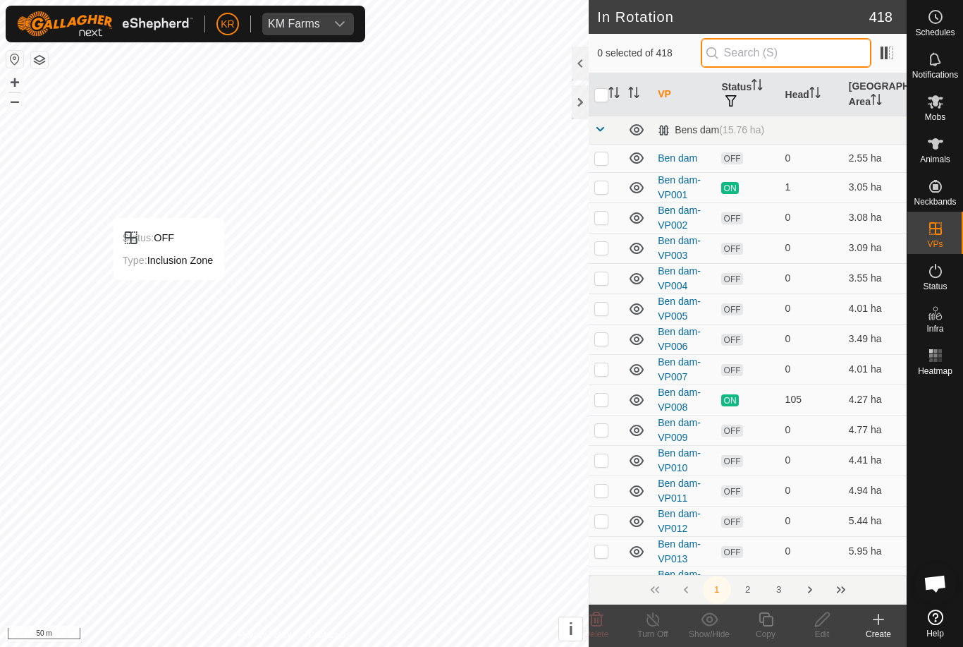
click at [801, 61] on input "text" at bounding box center [786, 53] width 171 height 30
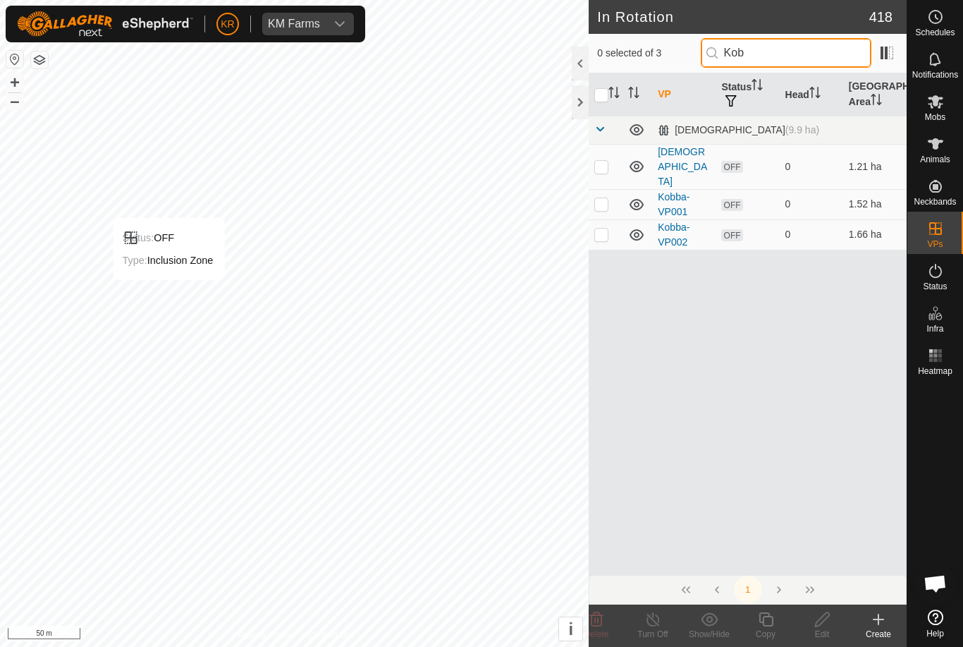
type input "Kob"
click at [605, 224] on td at bounding box center [606, 234] width 34 height 30
checkbox input "true"
click at [770, 625] on icon at bounding box center [766, 619] width 14 height 14
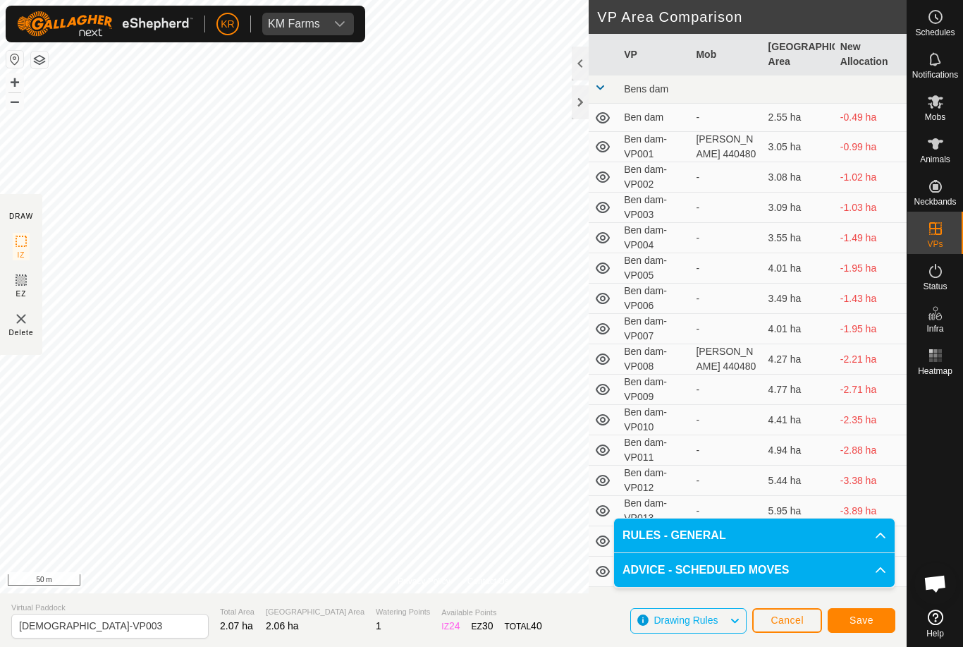
click at [858, 621] on span "Save" at bounding box center [862, 619] width 24 height 11
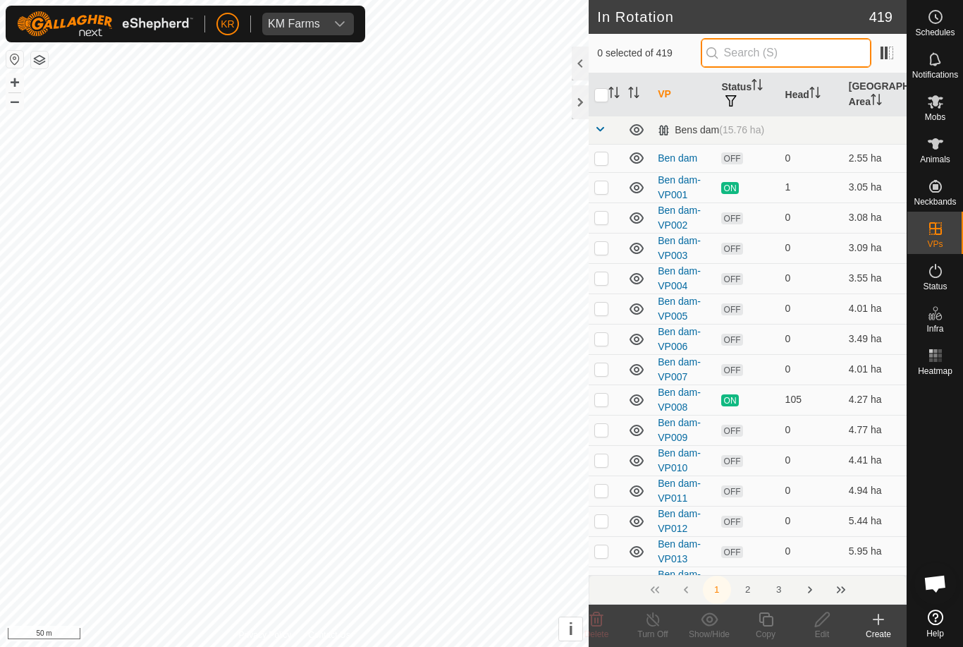
type input "."
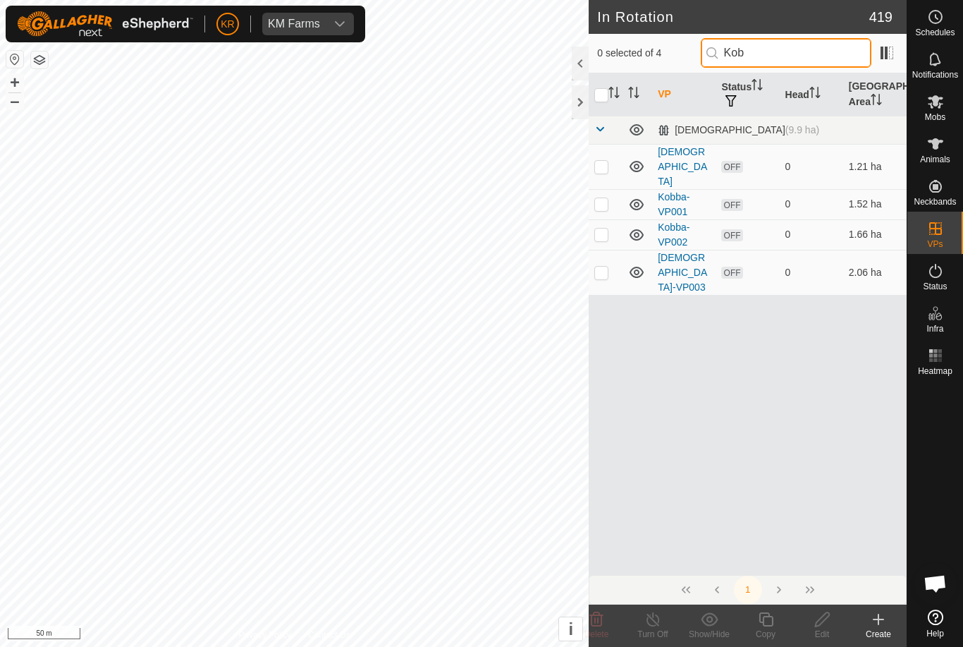
type input "Kob"
click at [598, 257] on td at bounding box center [606, 272] width 34 height 45
checkbox input "true"
click at [764, 620] on icon at bounding box center [766, 619] width 14 height 14
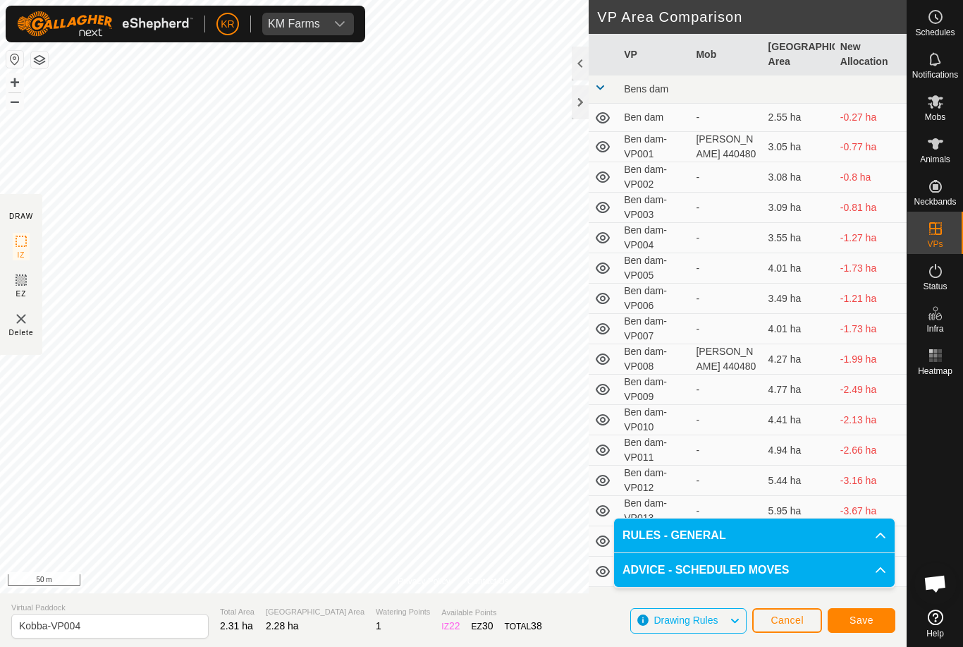
click at [861, 619] on span "Save" at bounding box center [862, 619] width 24 height 11
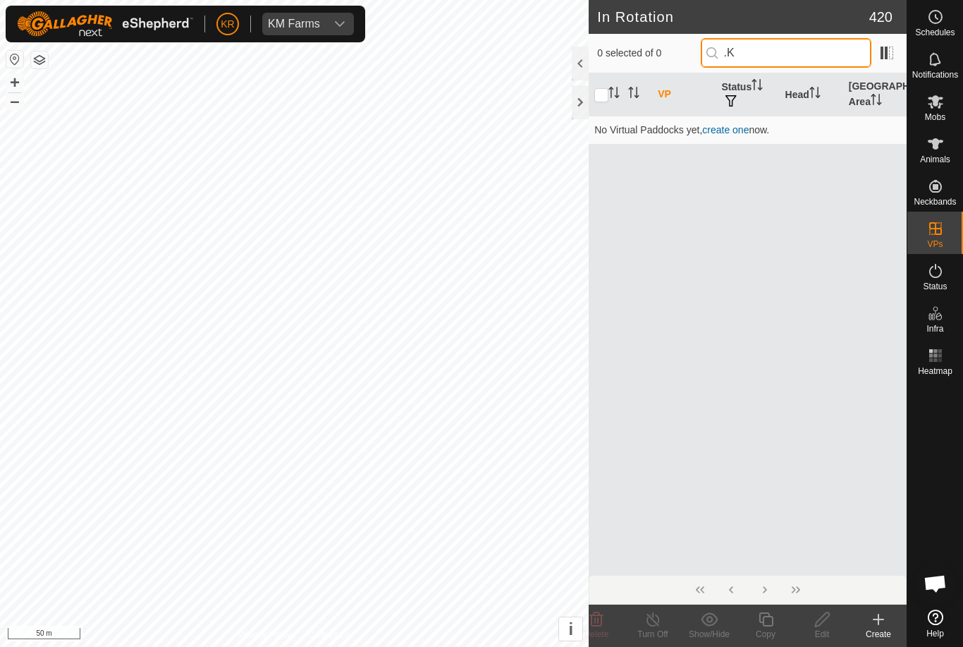
type input "."
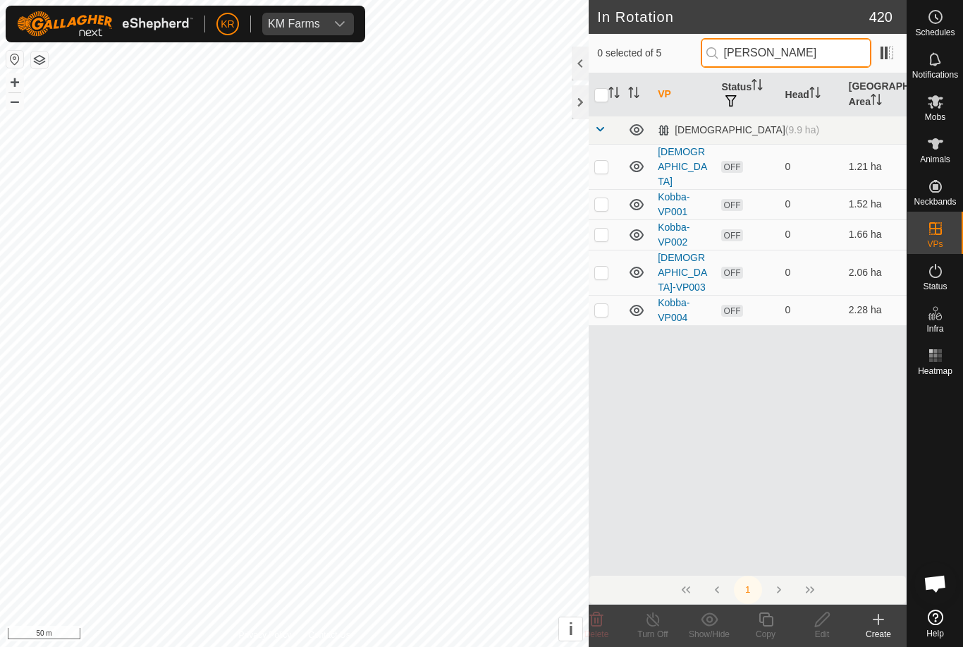
type input "Kobb"
click at [602, 295] on td at bounding box center [606, 310] width 34 height 30
checkbox input "true"
click at [768, 622] on icon at bounding box center [767, 619] width 18 height 17
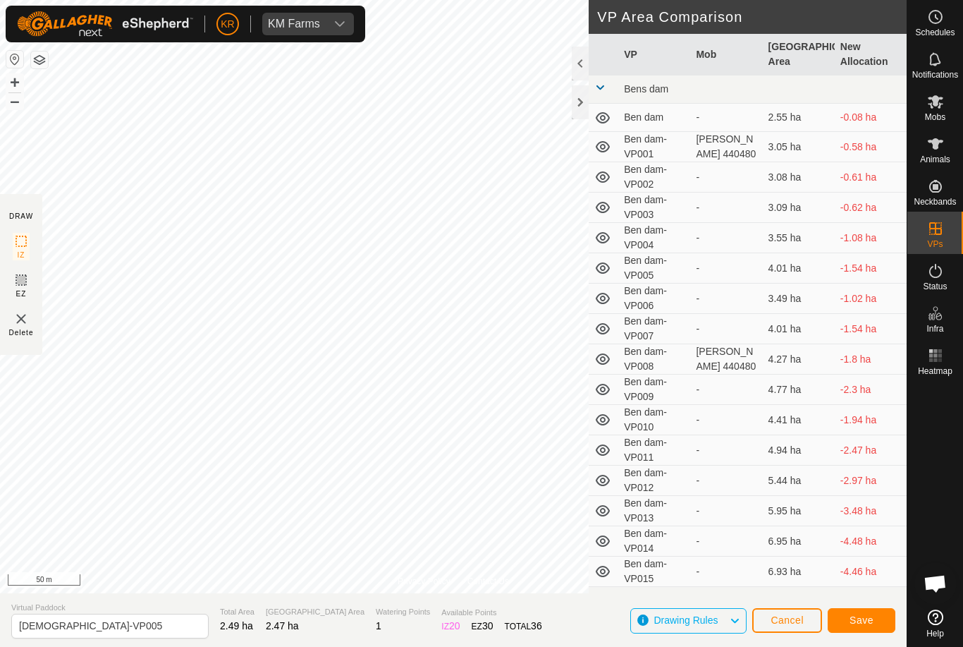
click at [874, 621] on button "Save" at bounding box center [862, 620] width 68 height 25
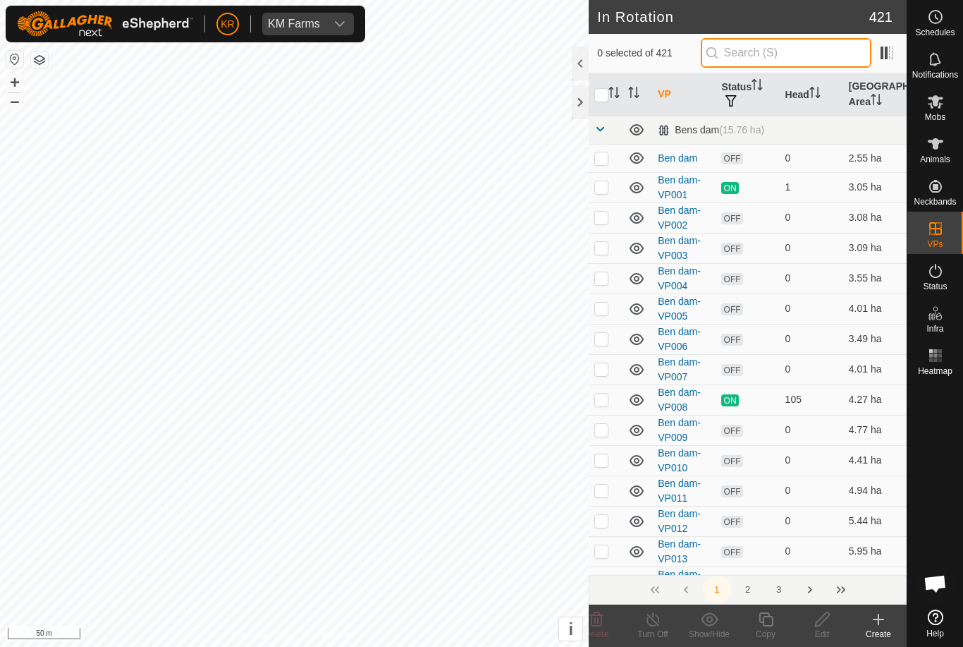
click at [822, 60] on input "text" at bounding box center [786, 53] width 171 height 30
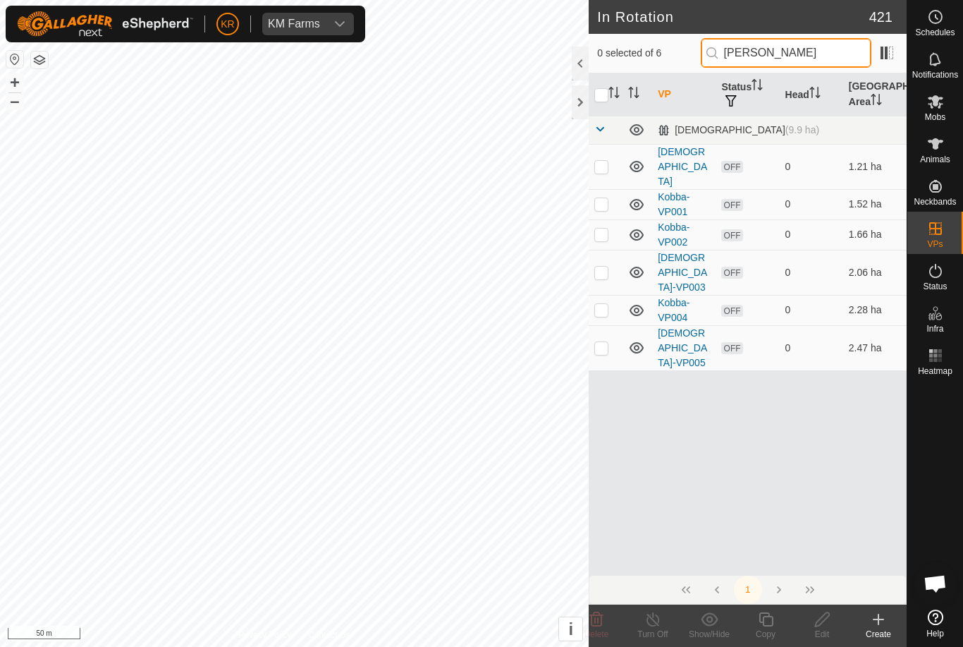
type input "Kobb"
click at [601, 325] on td at bounding box center [606, 347] width 34 height 45
checkbox input "true"
click at [772, 625] on icon at bounding box center [766, 619] width 14 height 14
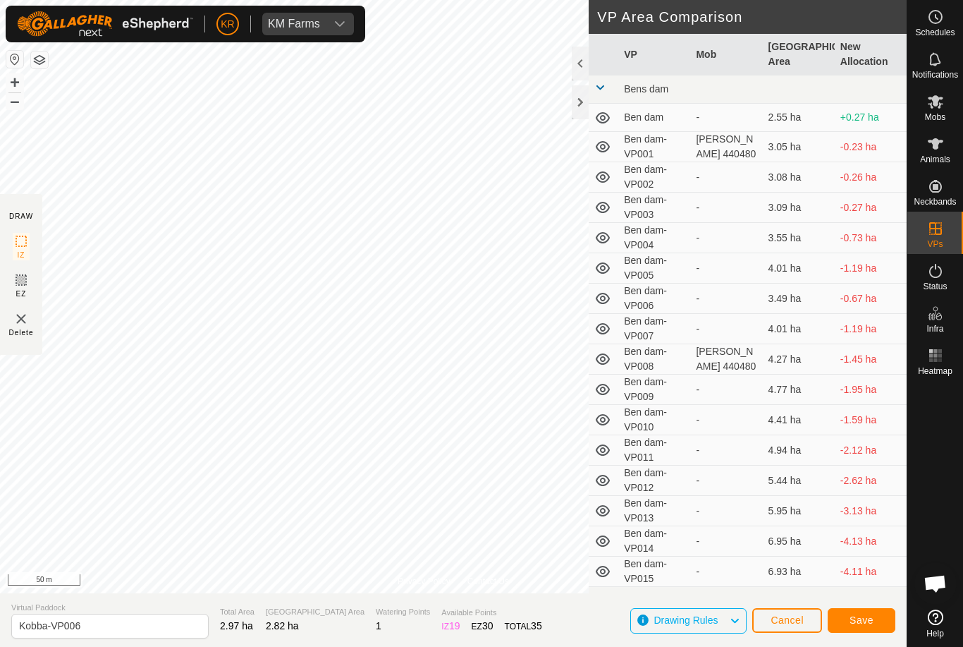
click at [865, 626] on button "Save" at bounding box center [862, 620] width 68 height 25
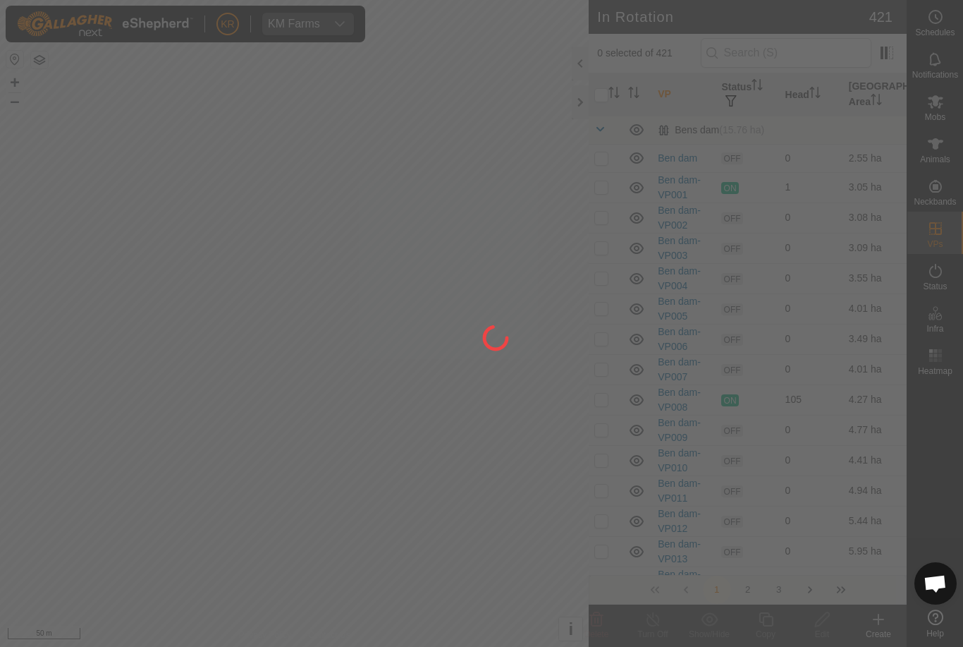
click at [18, 512] on div at bounding box center [481, 323] width 963 height 647
click at [18, 505] on div at bounding box center [481, 323] width 963 height 647
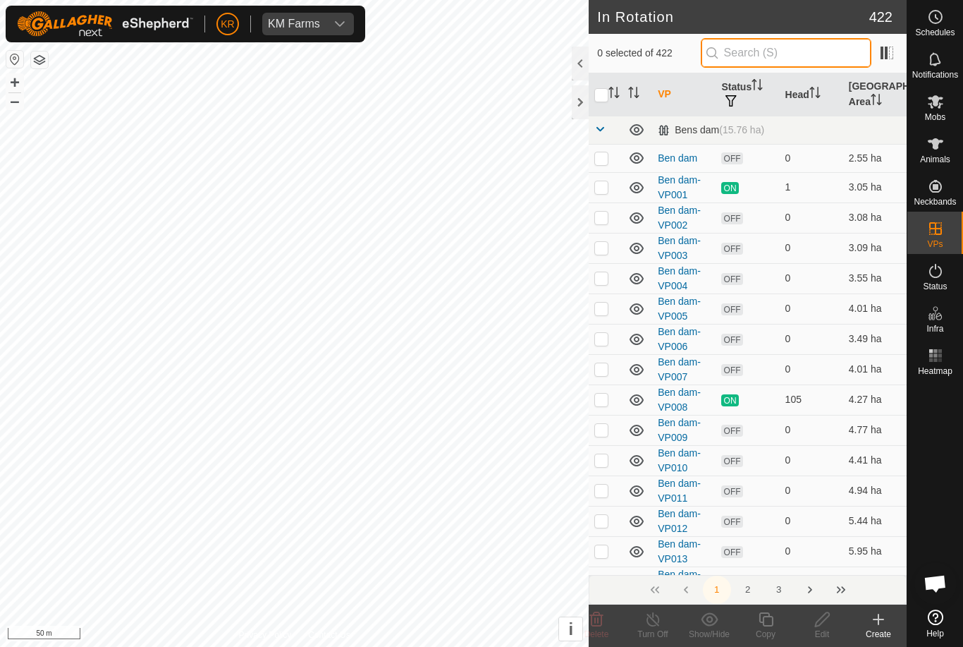
click at [801, 59] on input "text" at bounding box center [786, 53] width 171 height 30
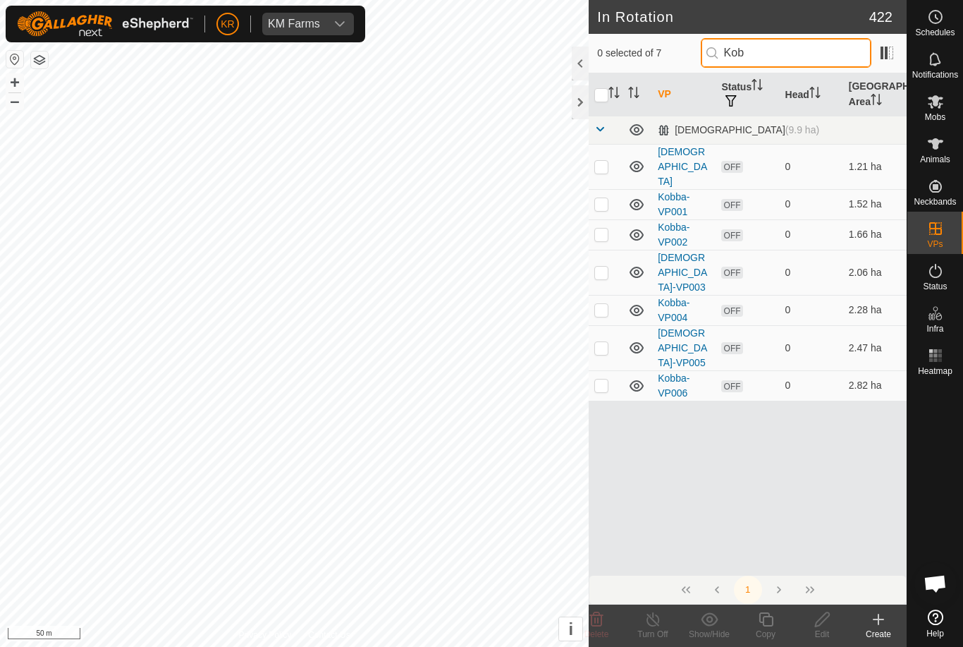
type input "Kob"
click at [602, 370] on td at bounding box center [606, 385] width 34 height 30
checkbox input "true"
click at [770, 624] on icon at bounding box center [767, 619] width 18 height 17
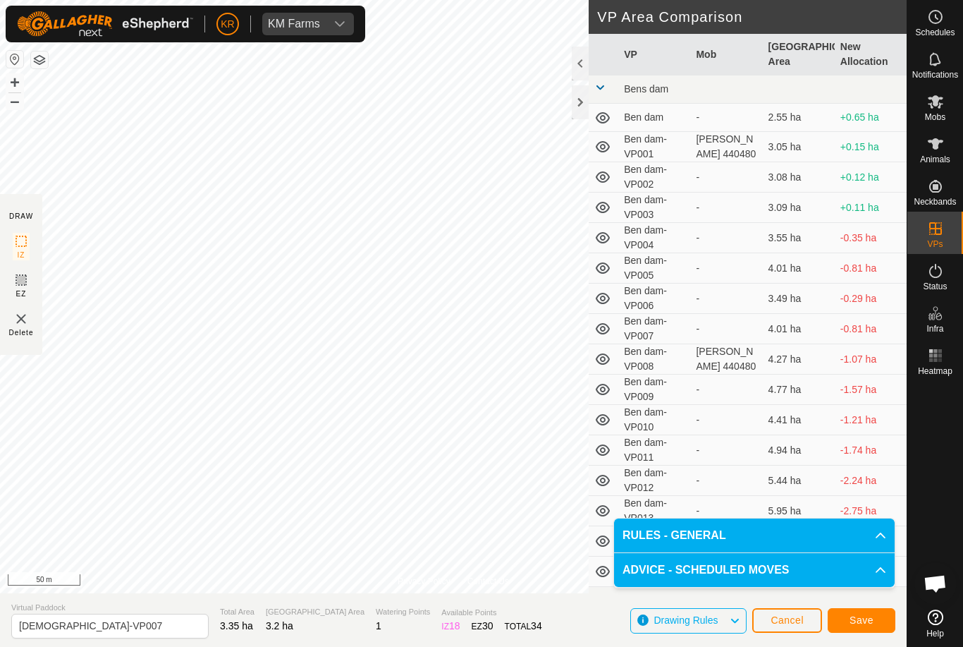
click at [876, 618] on button "Save" at bounding box center [862, 620] width 68 height 25
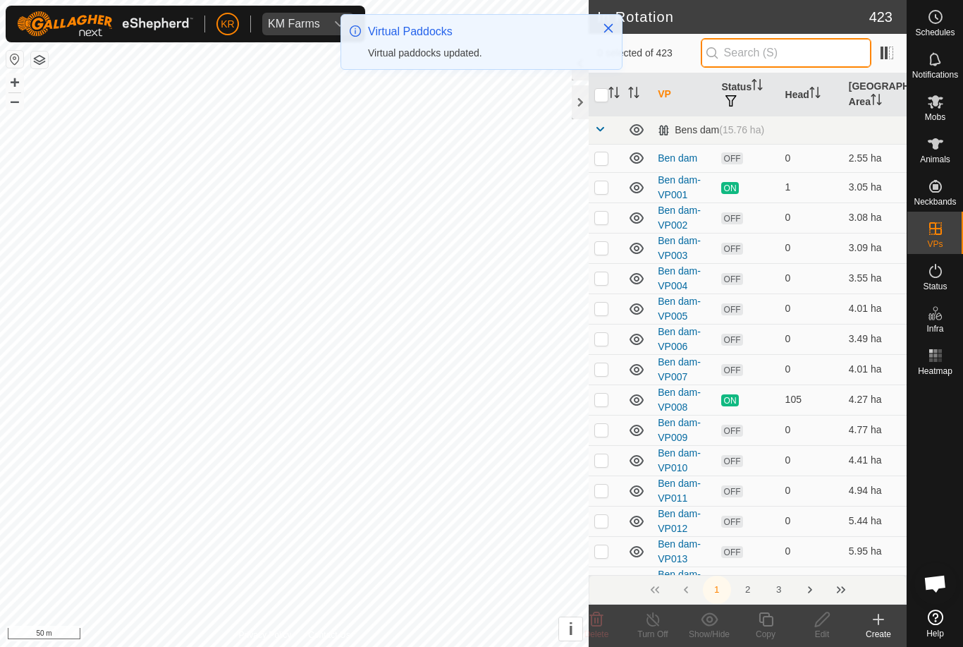
click at [834, 51] on input "text" at bounding box center [786, 53] width 171 height 30
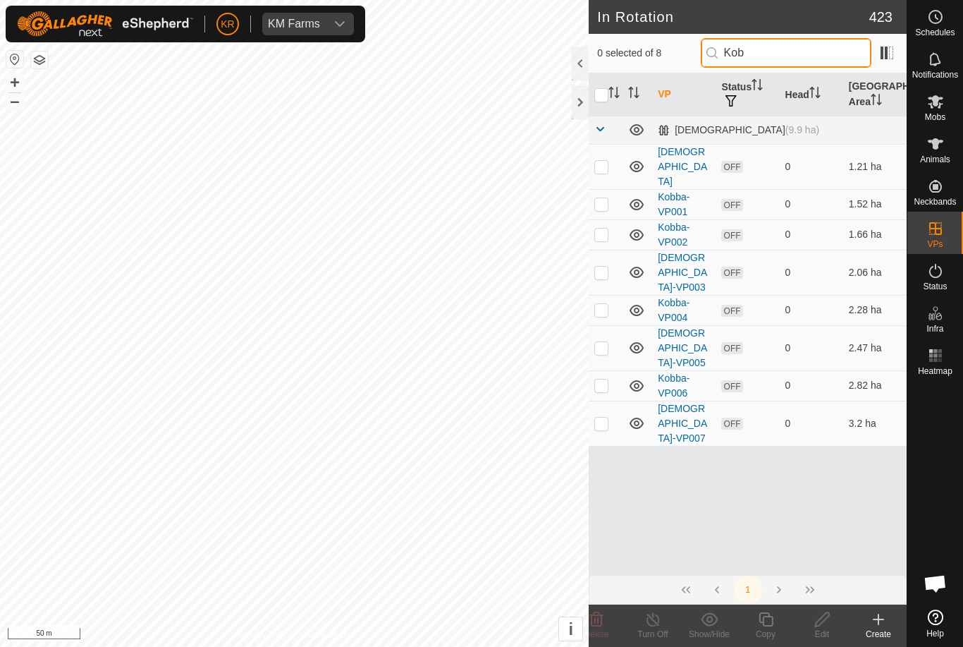
type input "Kob"
click at [601, 401] on td at bounding box center [606, 423] width 34 height 45
checkbox input "true"
click at [773, 629] on div "Copy" at bounding box center [766, 634] width 56 height 13
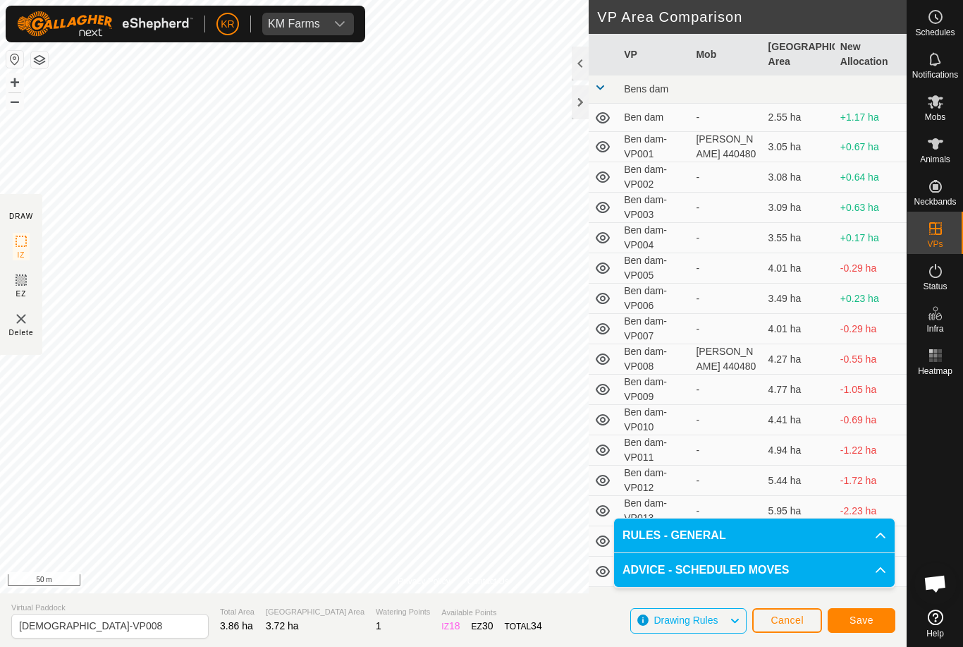
click at [858, 619] on span "Save" at bounding box center [862, 619] width 24 height 11
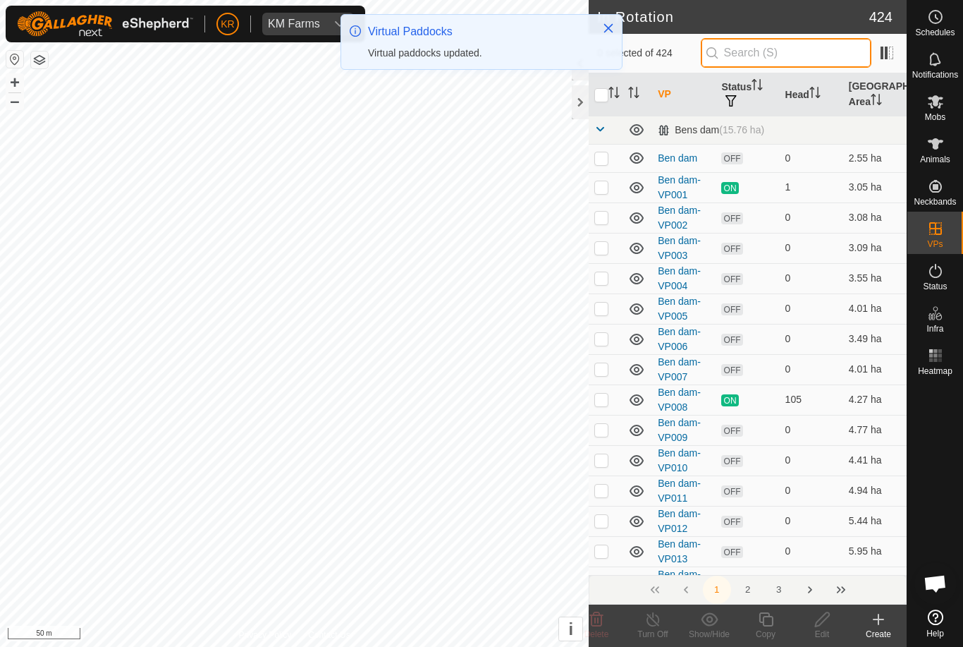
click at [818, 62] on input "text" at bounding box center [786, 53] width 171 height 30
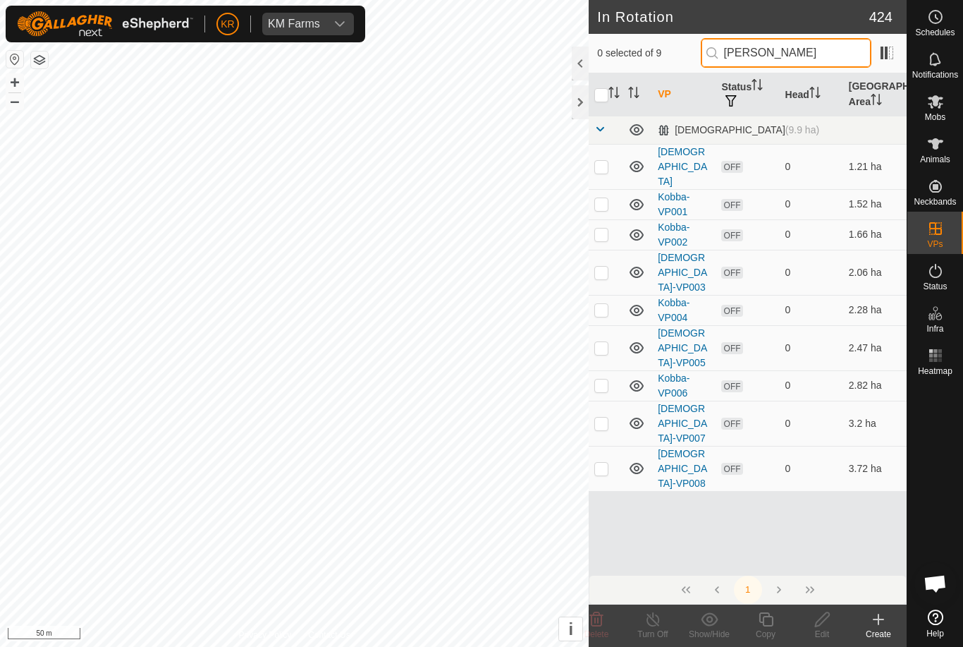
type input "Kobb"
click at [604, 463] on p-checkbox at bounding box center [602, 468] width 14 height 11
checkbox input "true"
click at [770, 628] on div "Copy" at bounding box center [766, 634] width 56 height 13
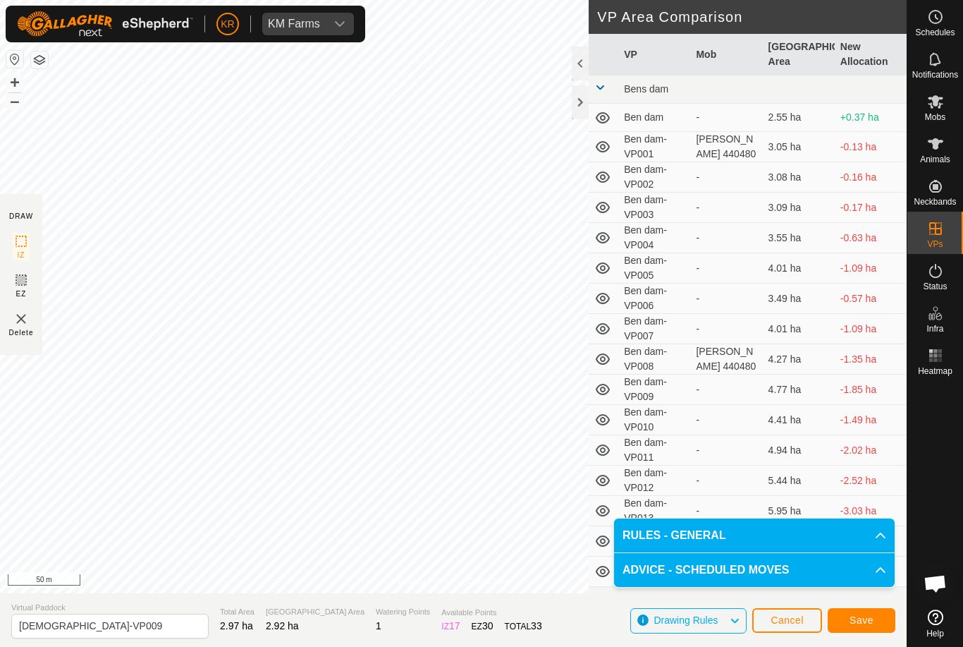
click at [863, 624] on span "Save" at bounding box center [862, 619] width 24 height 11
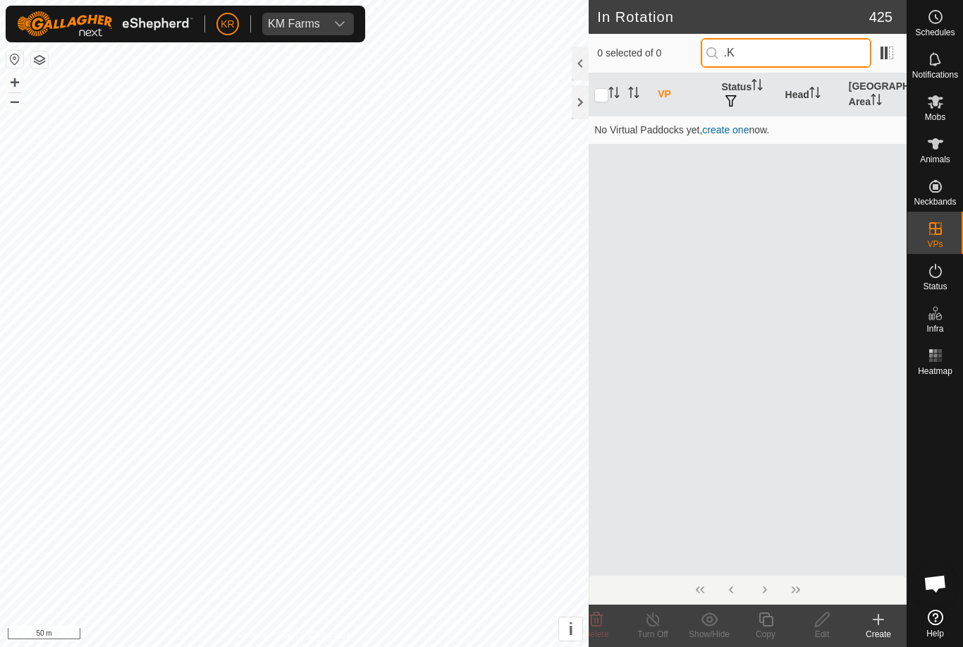
type input "."
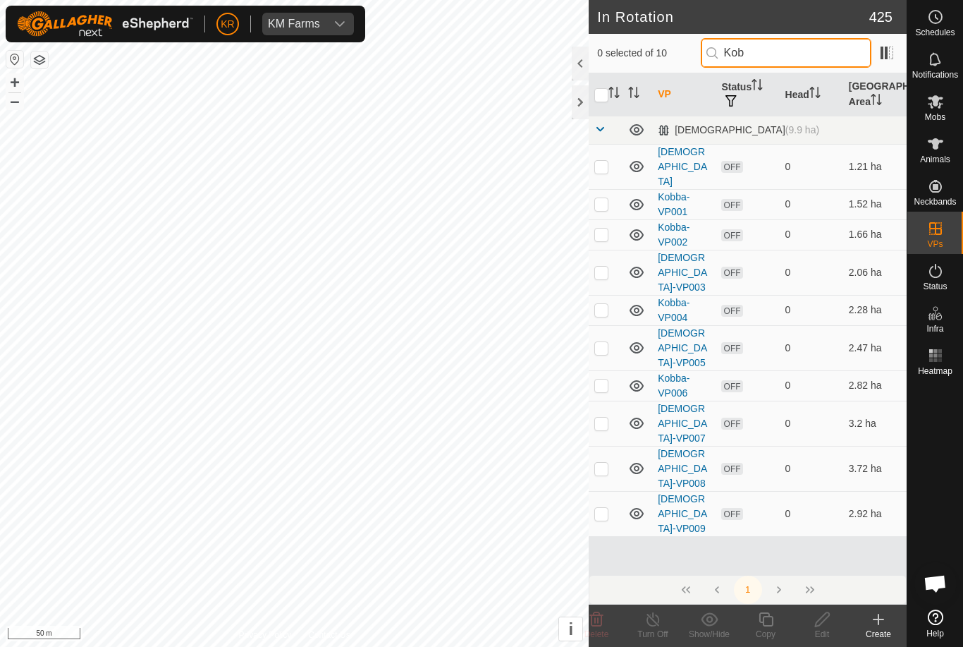
type input "Kob"
click at [605, 508] on p-checkbox at bounding box center [602, 513] width 14 height 11
checkbox input "true"
click at [770, 625] on icon at bounding box center [766, 619] width 14 height 14
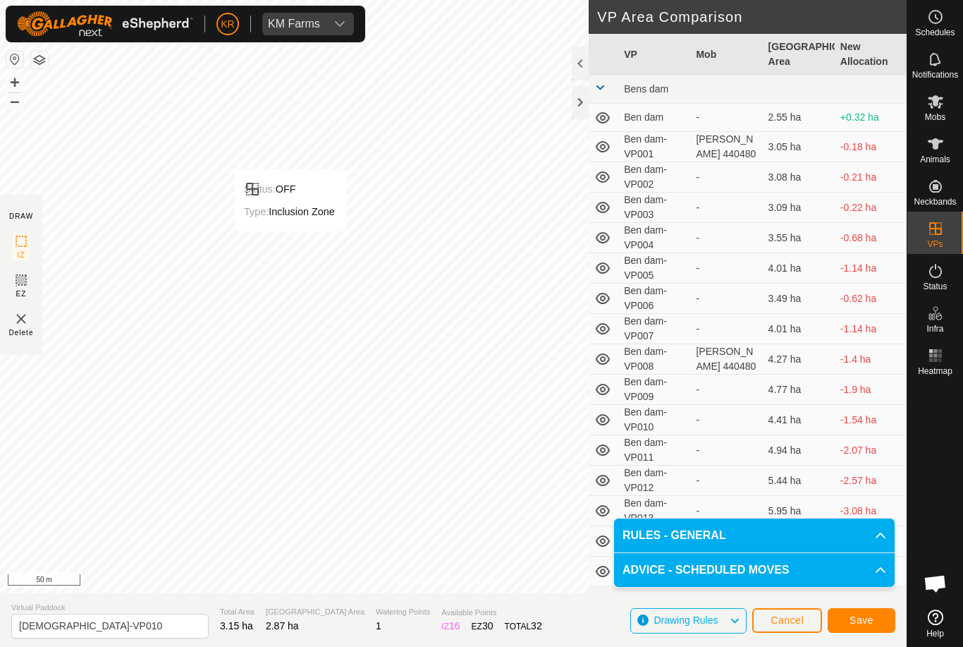
click at [857, 620] on span "Save" at bounding box center [862, 619] width 24 height 11
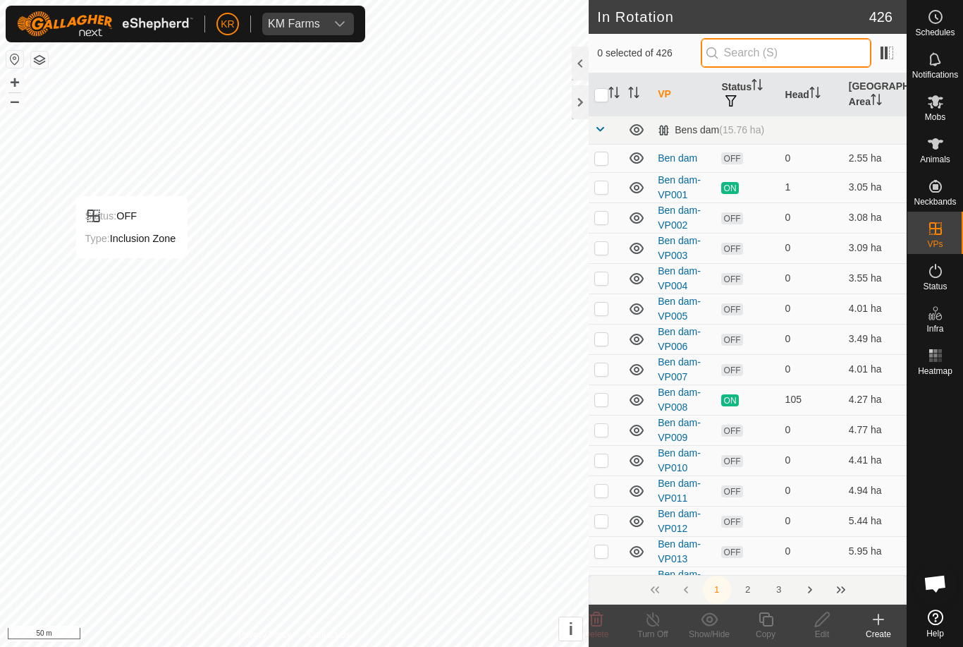
type input "."
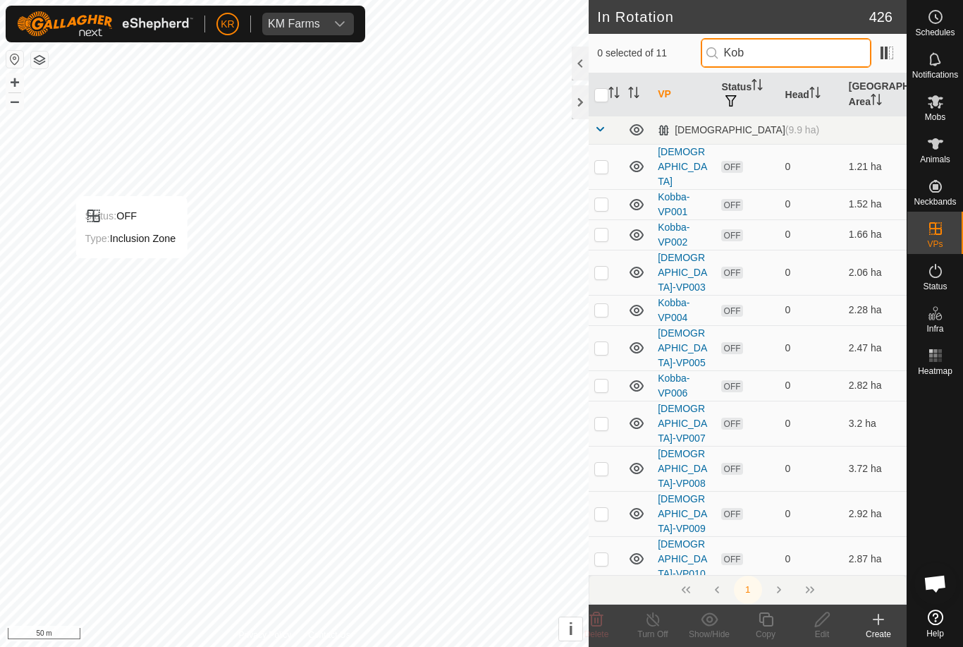
type input "Kob"
click at [609, 553] on p-checkbox at bounding box center [602, 558] width 14 height 11
checkbox input "true"
click at [771, 621] on icon at bounding box center [767, 619] width 18 height 17
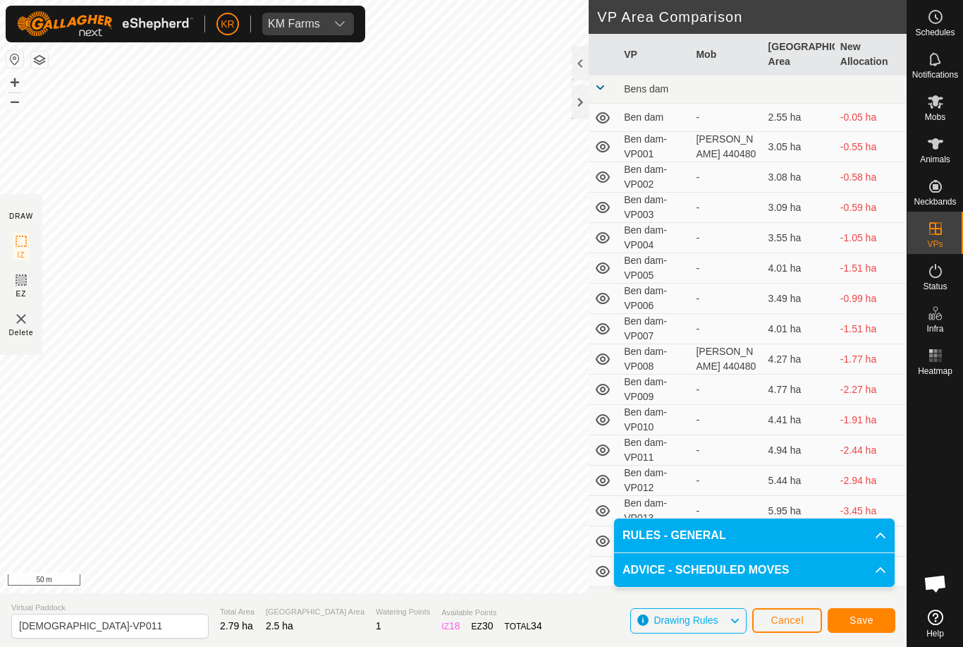
click at [861, 611] on button "Save" at bounding box center [862, 620] width 68 height 25
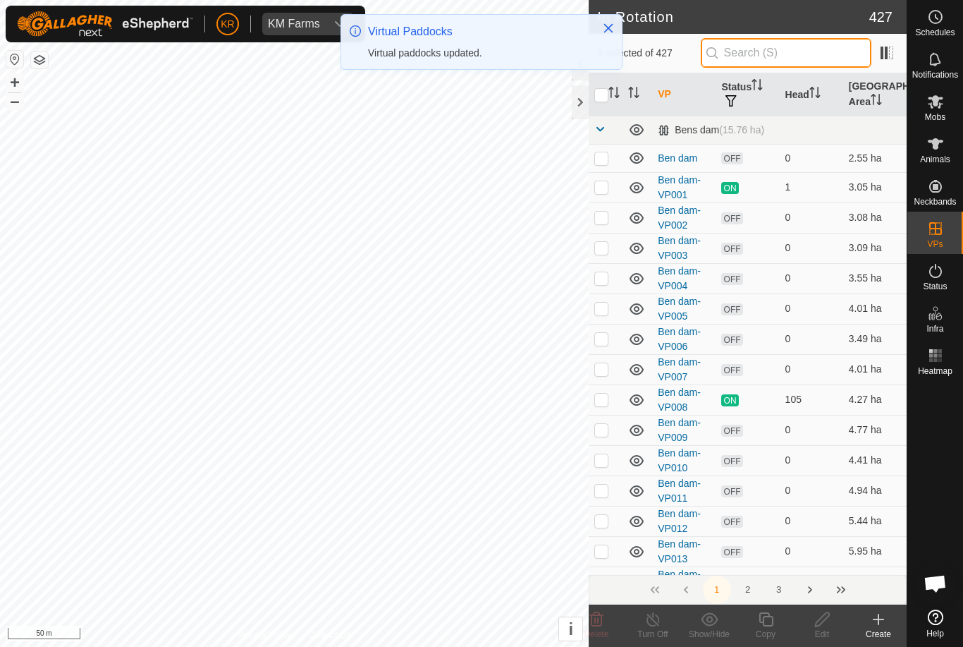
type input "."
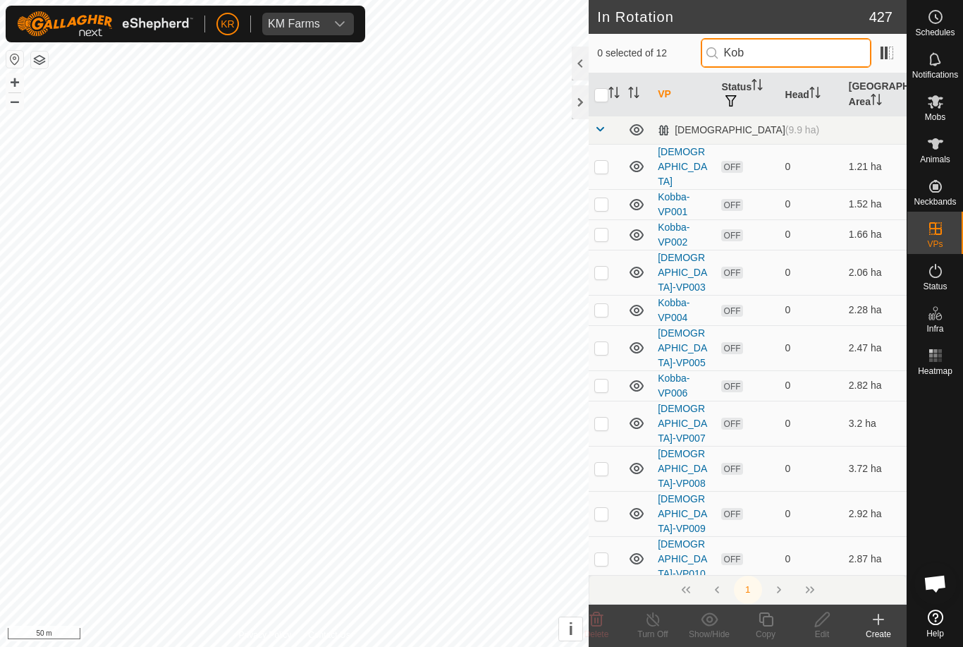
type input "Kob"
click at [604, 598] on p-checkbox at bounding box center [602, 603] width 14 height 11
checkbox input "true"
click at [766, 622] on icon at bounding box center [767, 619] width 18 height 17
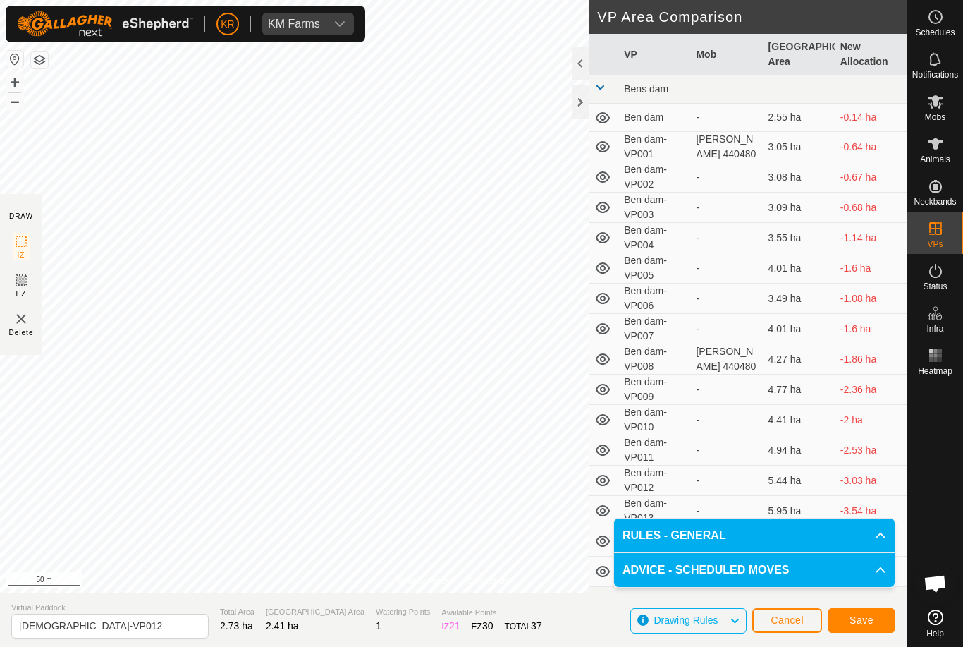
click at [845, 629] on button "Save" at bounding box center [862, 620] width 68 height 25
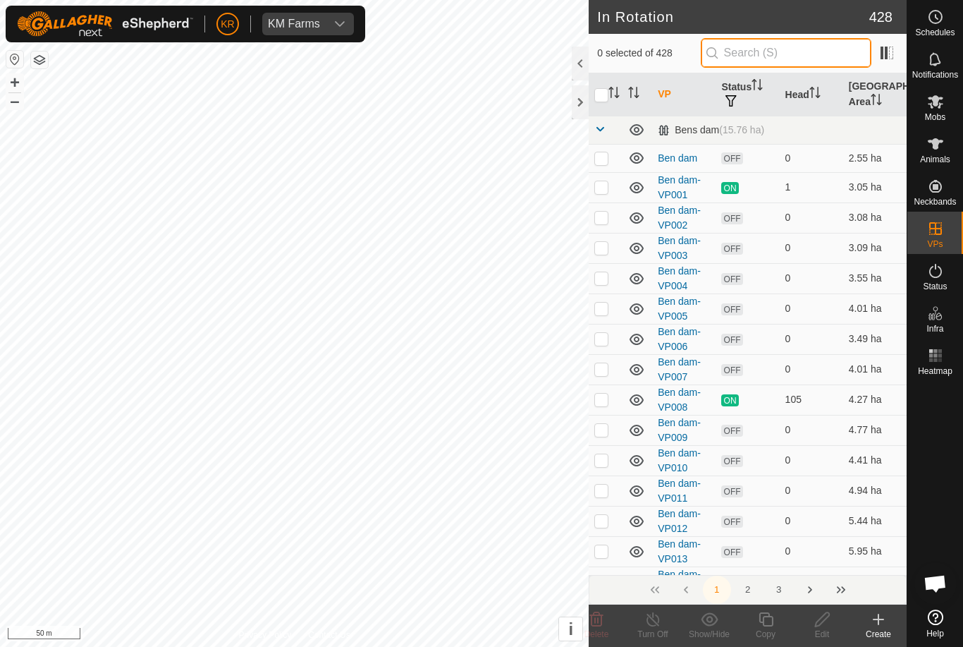
type input "."
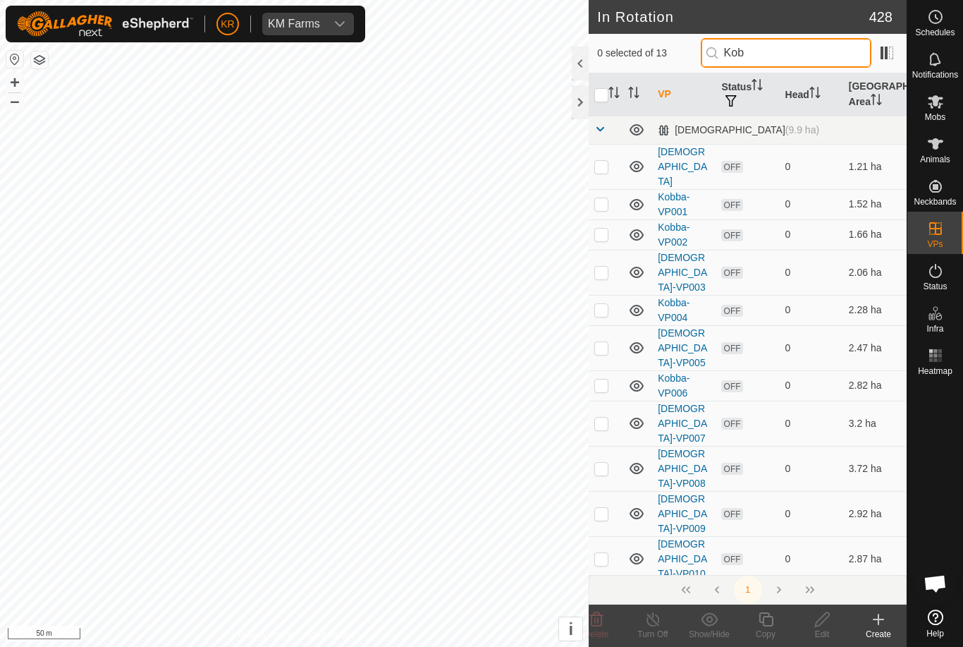
type input "Kob"
click at [603, 643] on p-checkbox at bounding box center [602, 648] width 14 height 11
checkbox input "true"
click at [770, 624] on icon at bounding box center [767, 619] width 18 height 17
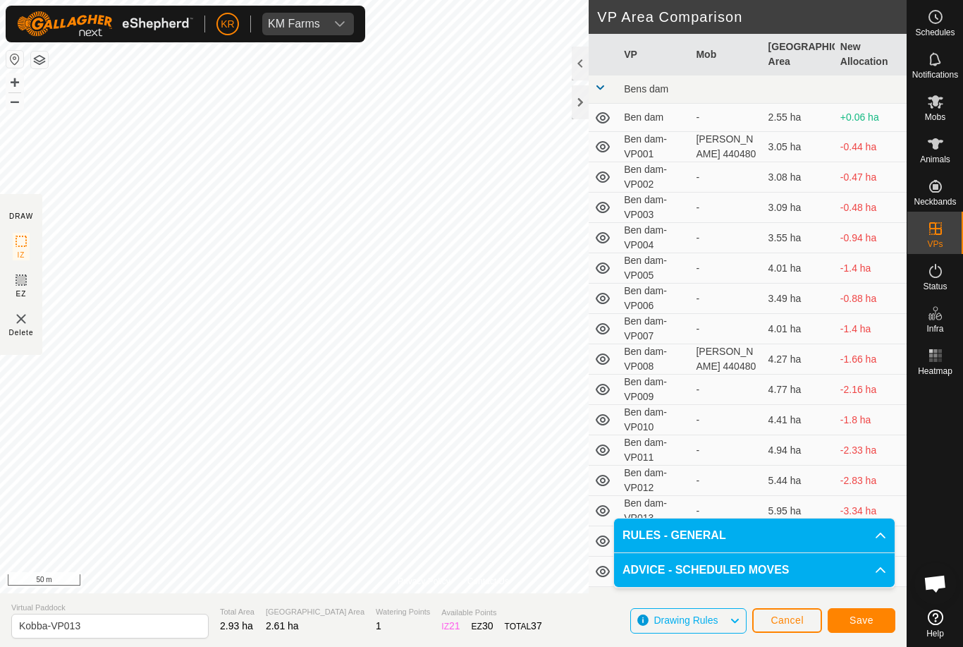
click at [862, 619] on span "Save" at bounding box center [862, 619] width 24 height 11
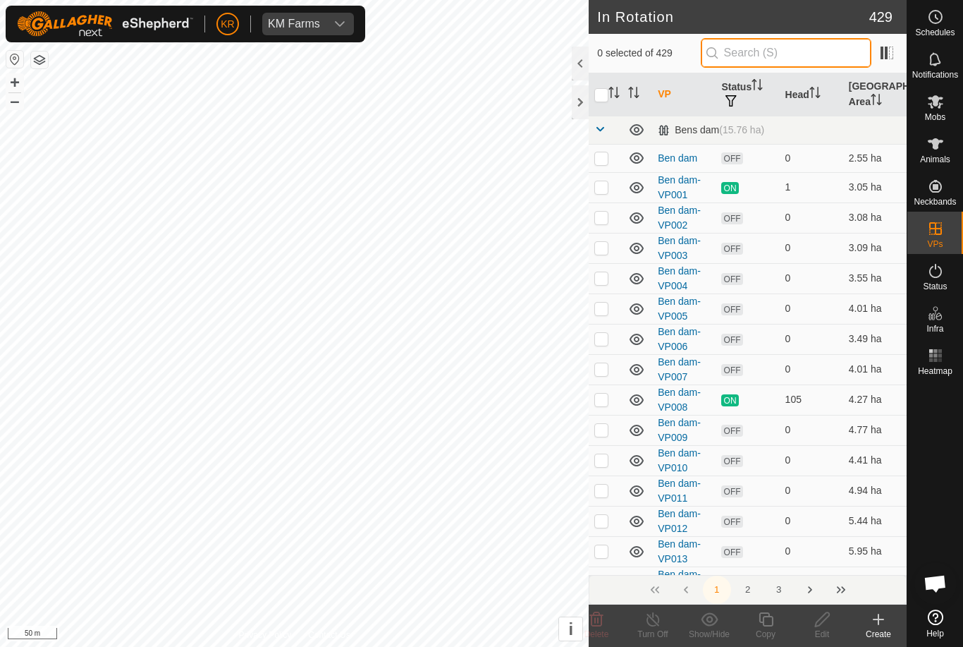
type input "."
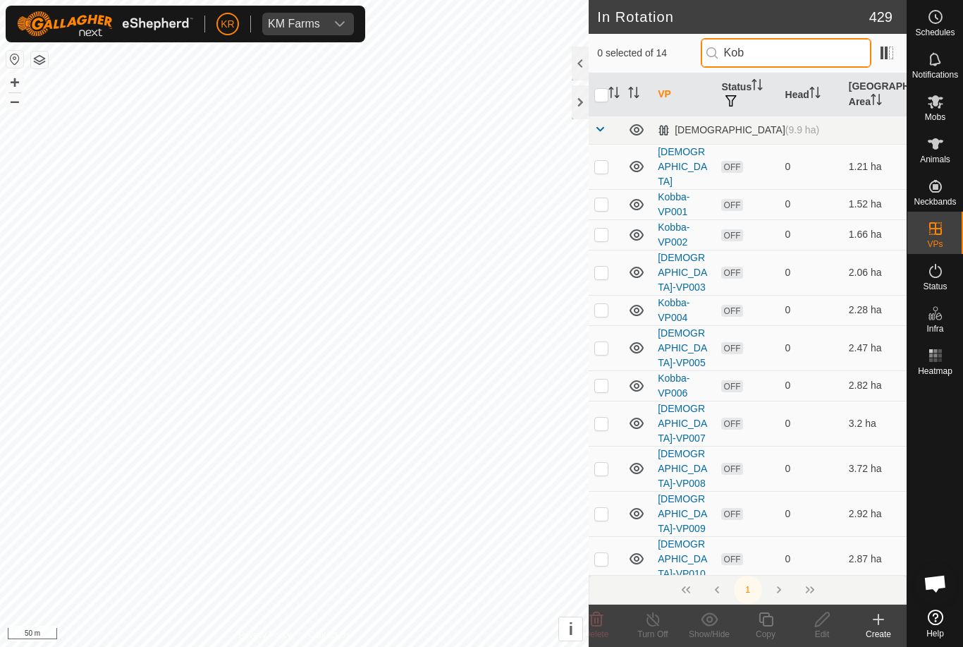
type input "Kob"
checkbox input "true"
click at [770, 623] on icon at bounding box center [767, 619] width 18 height 17
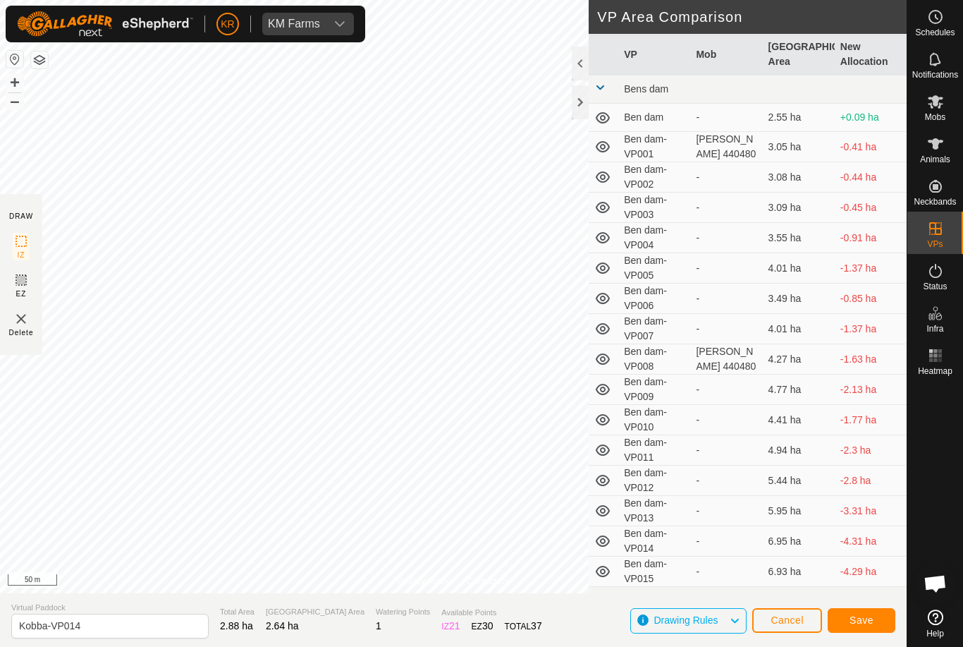
click at [877, 620] on button "Save" at bounding box center [862, 620] width 68 height 25
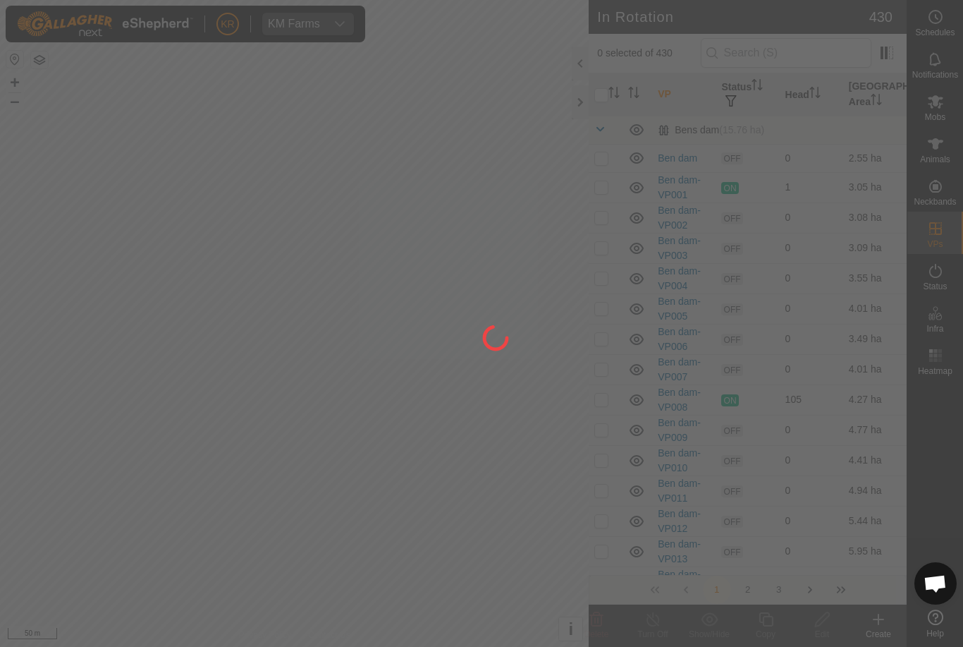
click at [712, 15] on div at bounding box center [481, 323] width 963 height 647
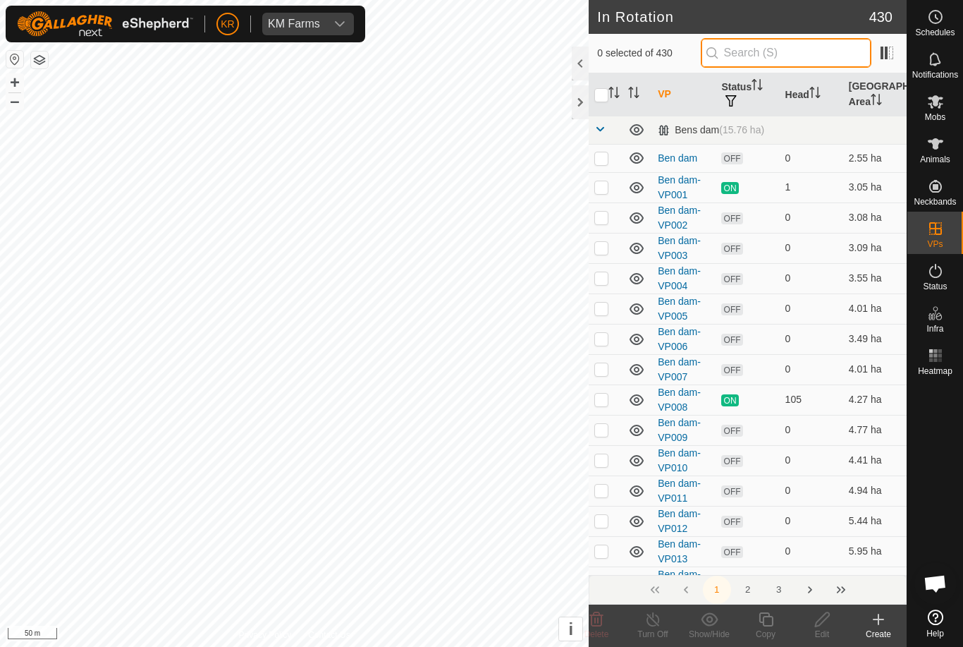
click at [800, 49] on input "text" at bounding box center [786, 53] width 171 height 30
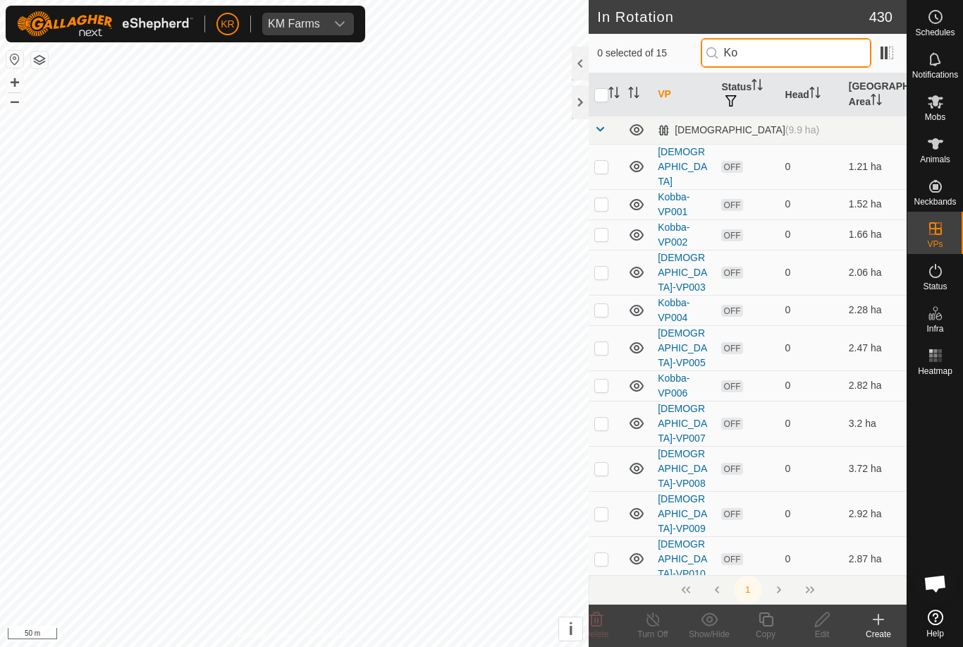
type input "K"
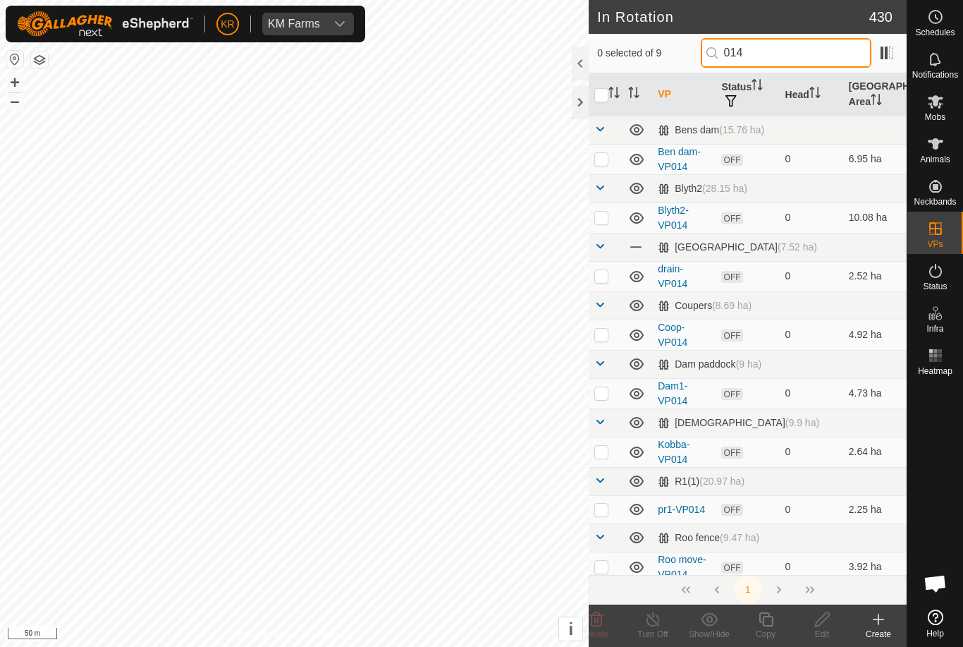
type input "014"
click at [609, 454] on p-checkbox at bounding box center [602, 451] width 14 height 11
checkbox input "true"
click at [767, 622] on icon at bounding box center [767, 619] width 18 height 17
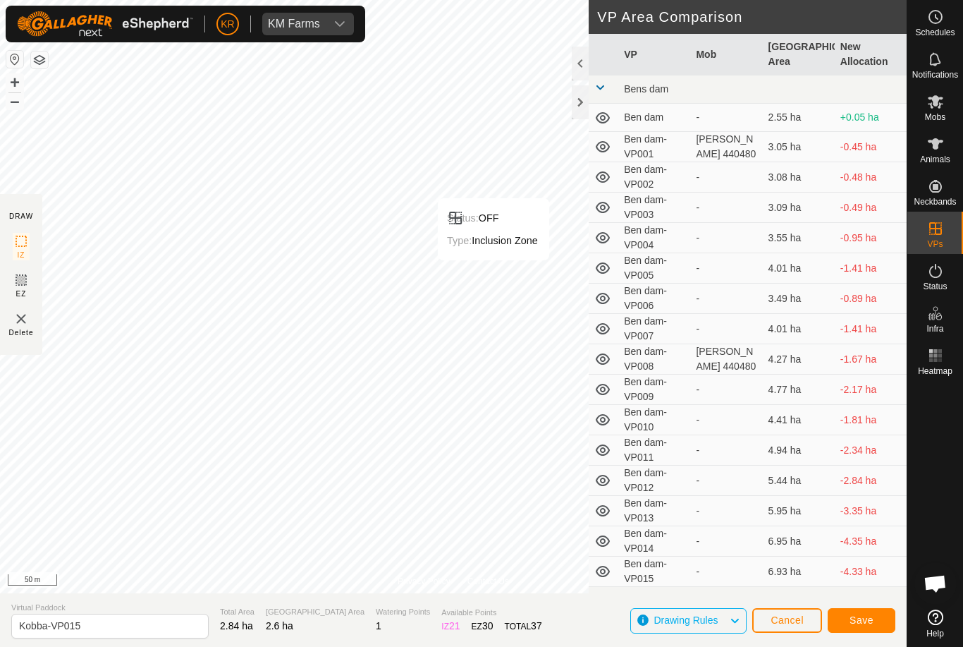
click at [876, 625] on button "Save" at bounding box center [862, 620] width 68 height 25
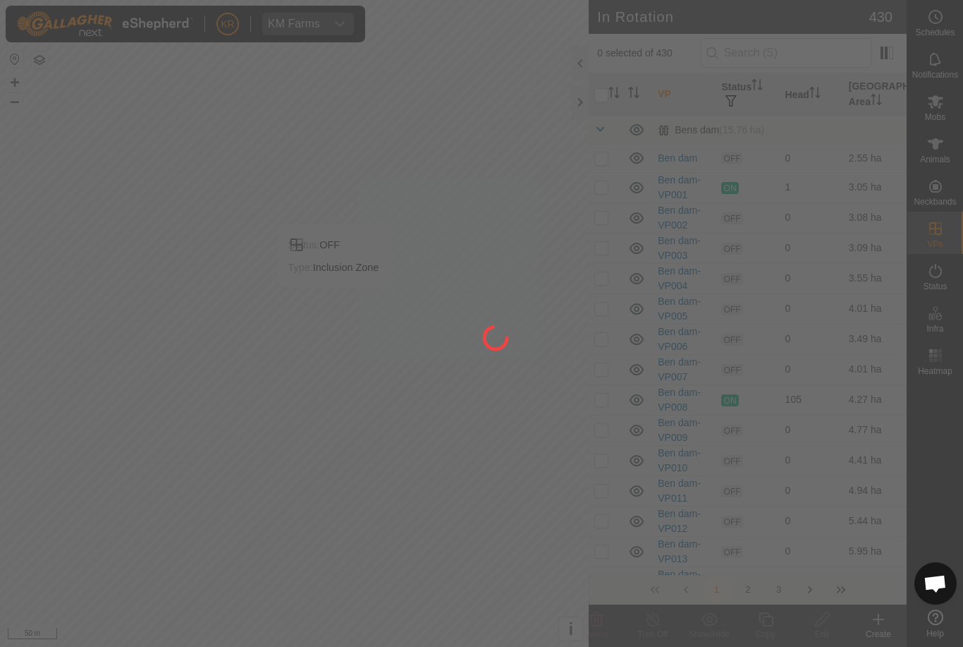
click at [806, 57] on div at bounding box center [481, 323] width 963 height 647
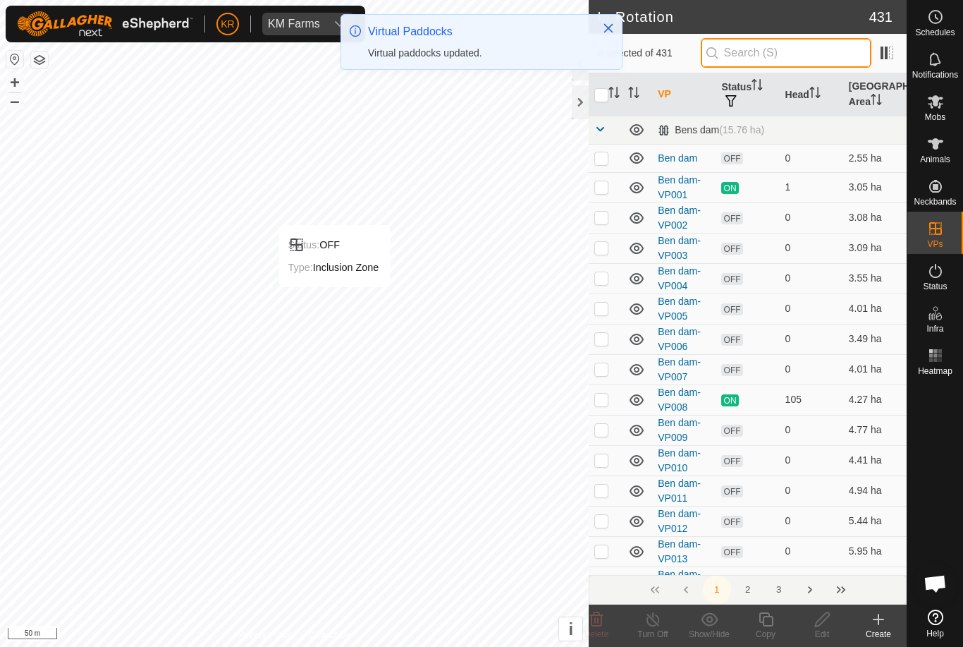
click at [813, 56] on input "text" at bounding box center [786, 53] width 171 height 30
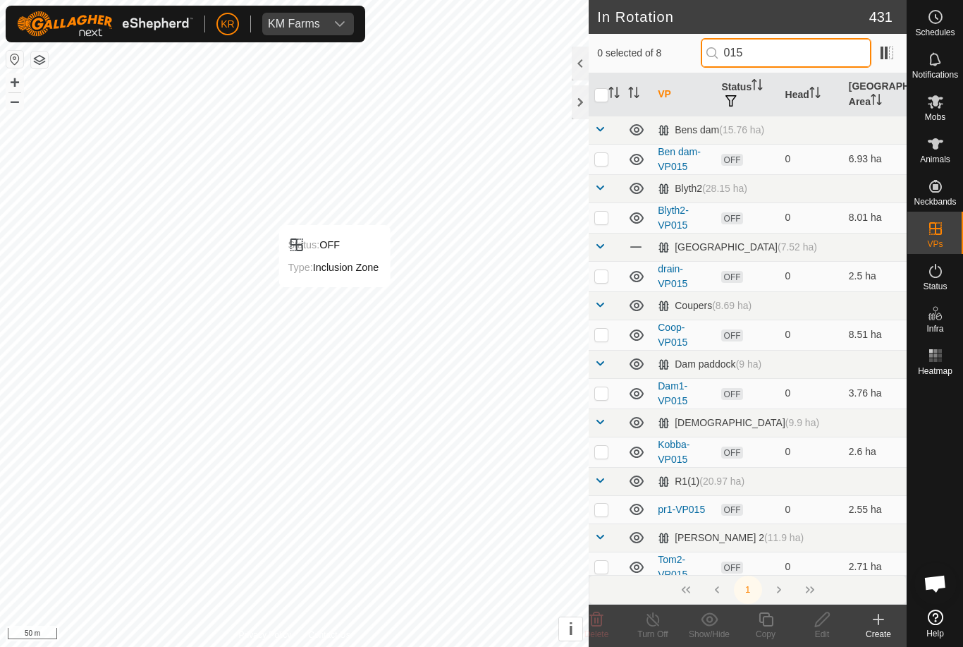
type input "015"
click at [604, 453] on p-checkbox at bounding box center [602, 451] width 14 height 11
checkbox input "true"
click at [762, 617] on icon at bounding box center [767, 619] width 18 height 17
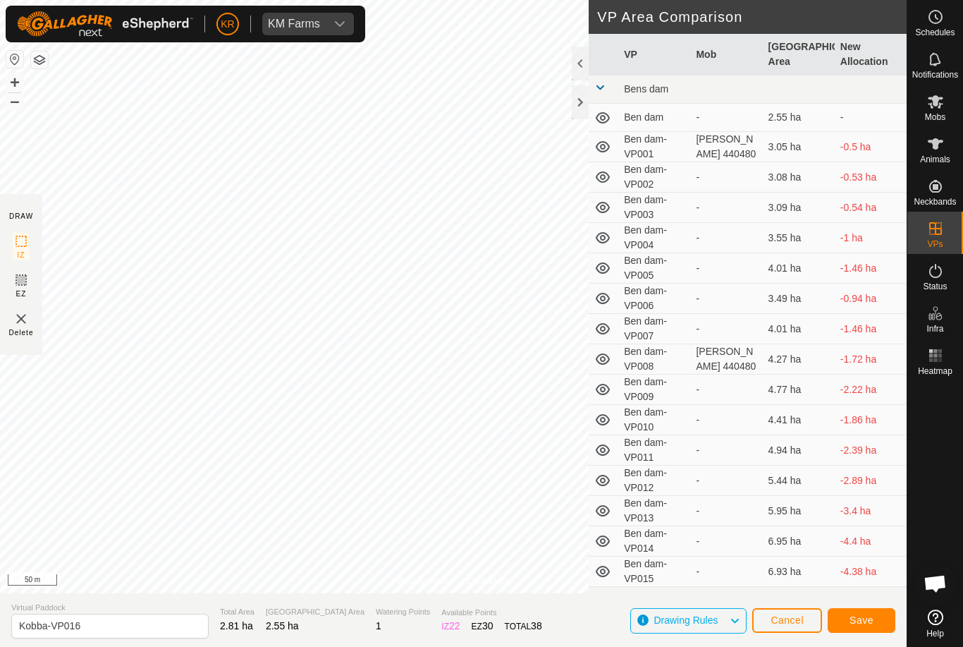
click at [864, 622] on span "Save" at bounding box center [862, 619] width 24 height 11
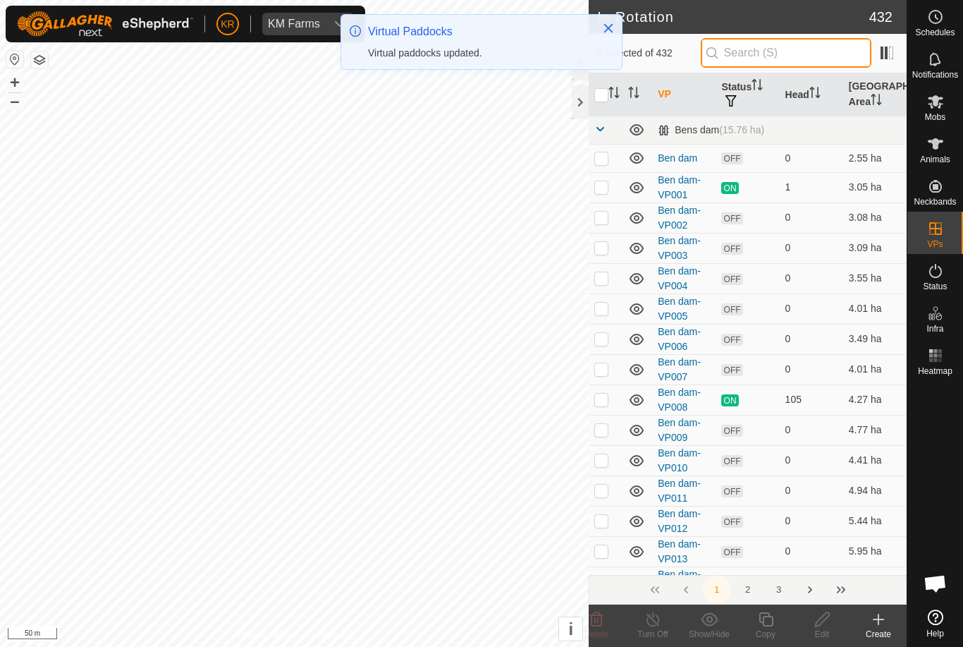
click at [803, 58] on input "text" at bounding box center [786, 53] width 171 height 30
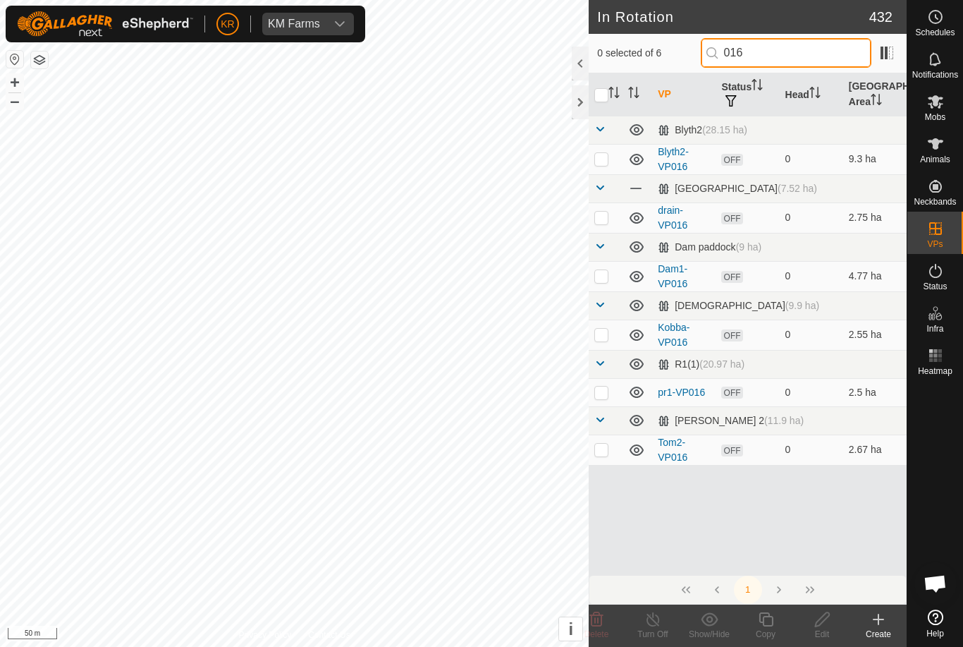
type input "016"
click at [604, 342] on td at bounding box center [606, 335] width 34 height 30
checkbox input "true"
click at [765, 624] on icon at bounding box center [767, 619] width 18 height 17
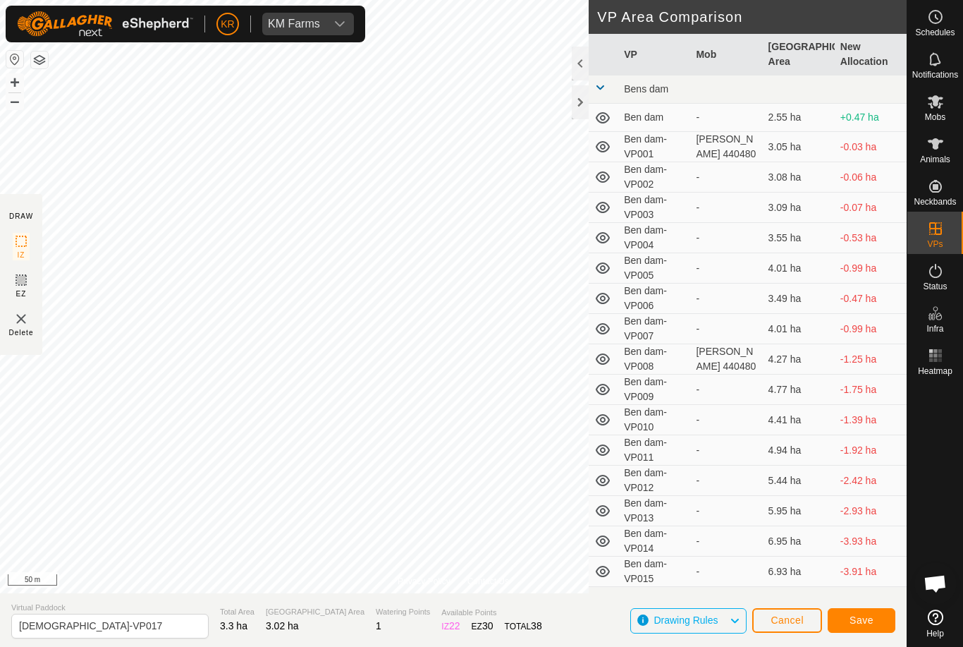
click at [875, 624] on button "Save" at bounding box center [862, 620] width 68 height 25
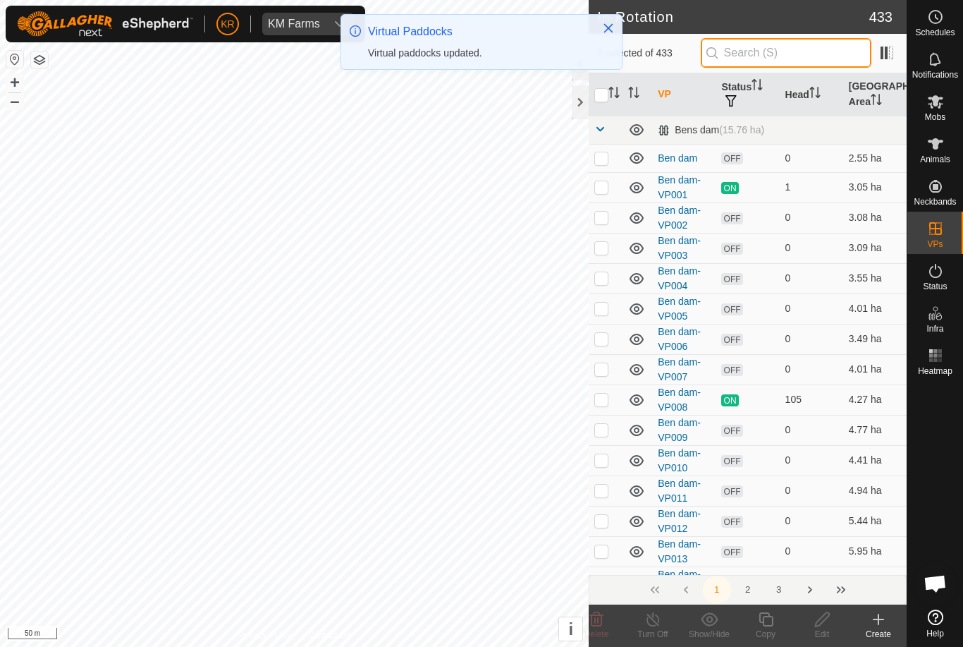
click at [802, 67] on input "text" at bounding box center [786, 53] width 171 height 30
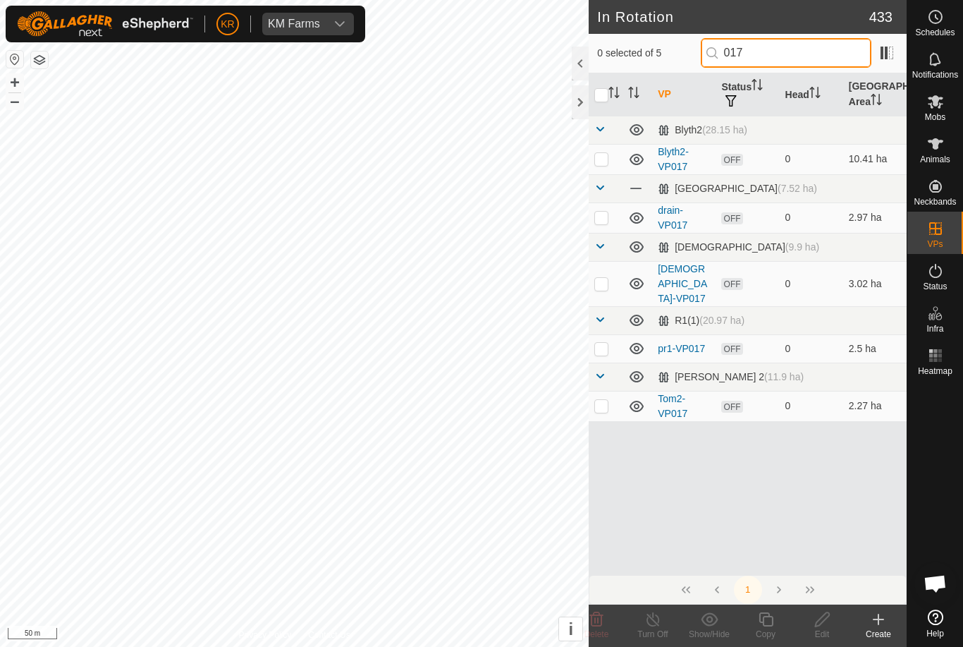
type input "017"
click at [600, 279] on p-checkbox at bounding box center [602, 283] width 14 height 11
checkbox input "true"
click at [770, 626] on icon at bounding box center [766, 619] width 14 height 14
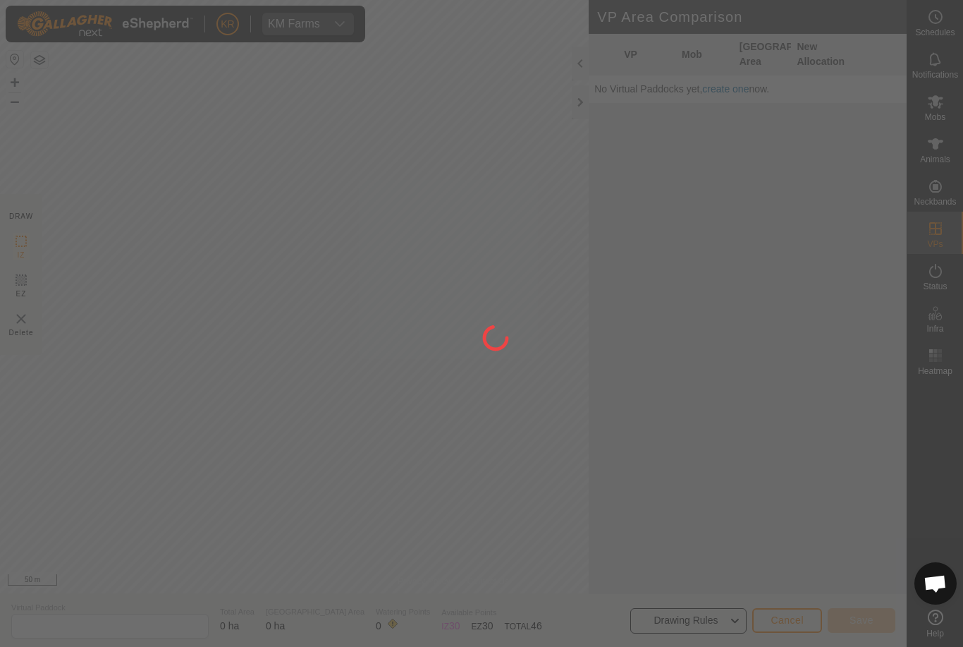
type input "Kobba-VP018"
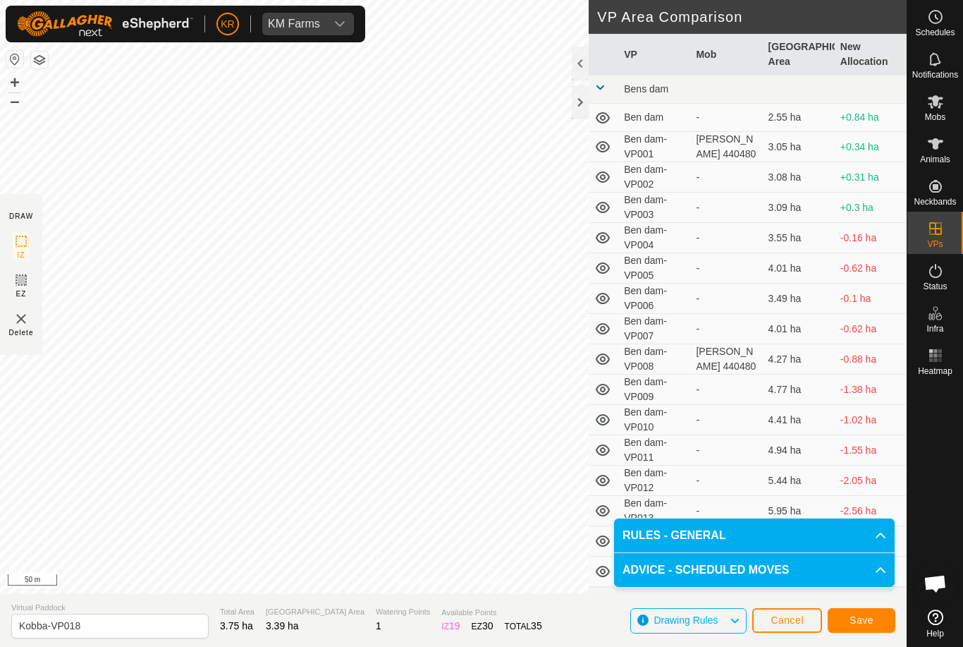
click at [868, 621] on span "Save" at bounding box center [862, 619] width 24 height 11
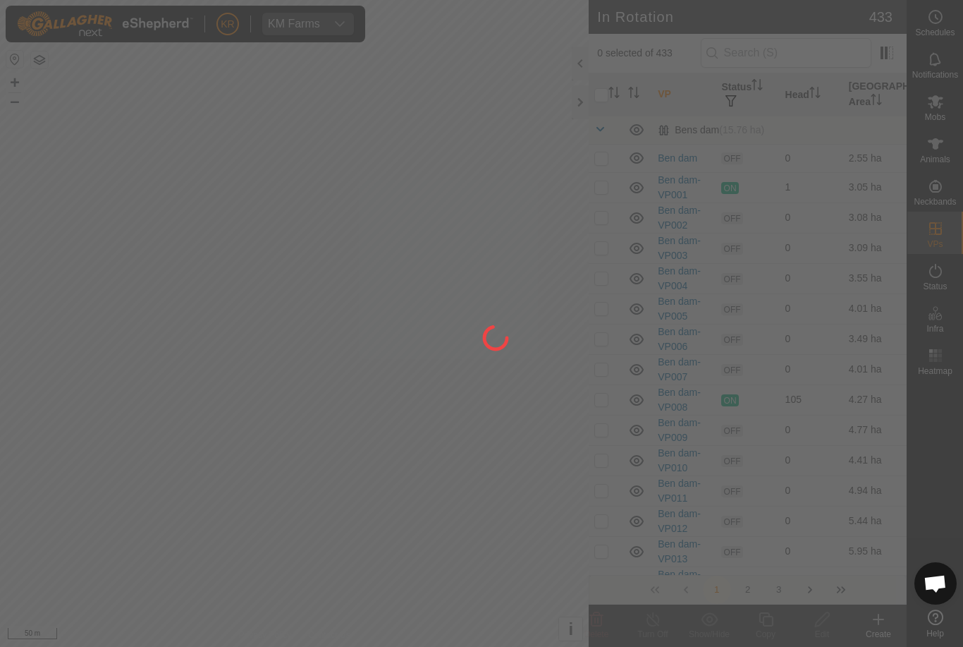
click at [801, 59] on div at bounding box center [481, 323] width 963 height 647
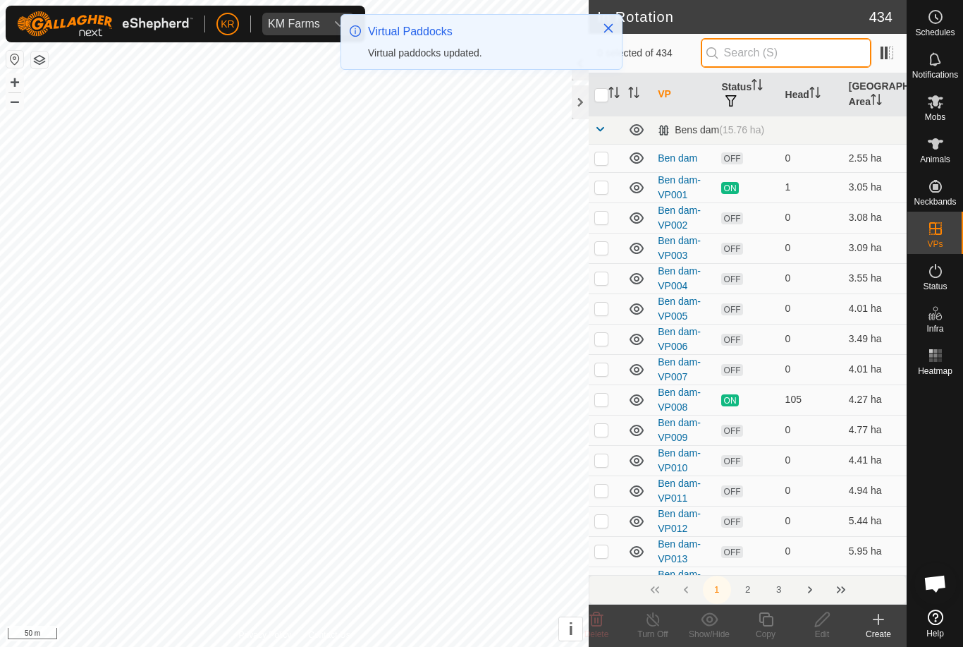
type input "."
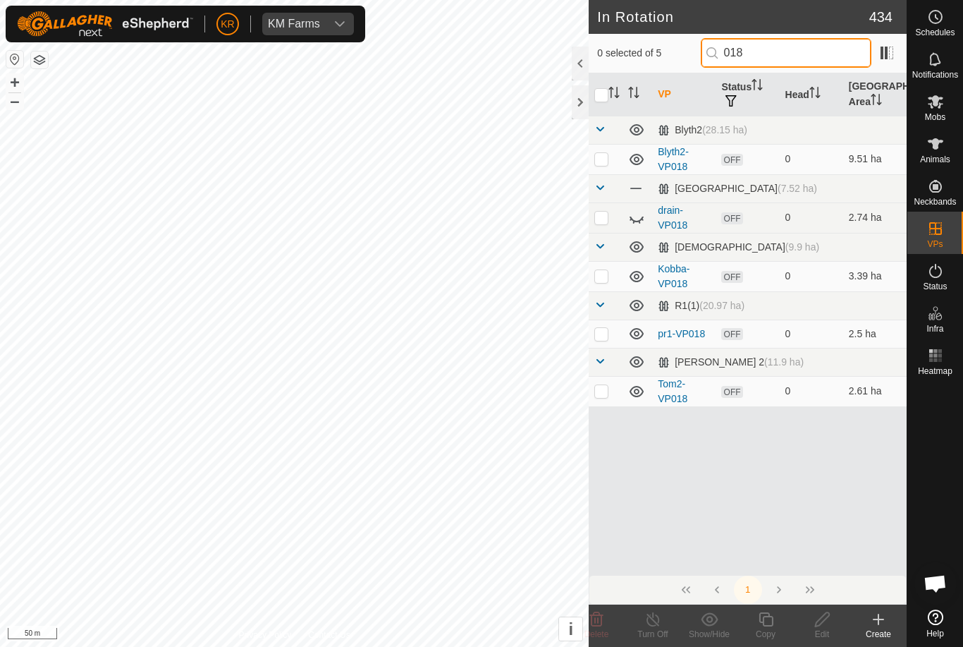
type input "018"
click at [600, 283] on td at bounding box center [606, 276] width 34 height 30
checkbox input "true"
click at [770, 621] on icon at bounding box center [767, 619] width 18 height 17
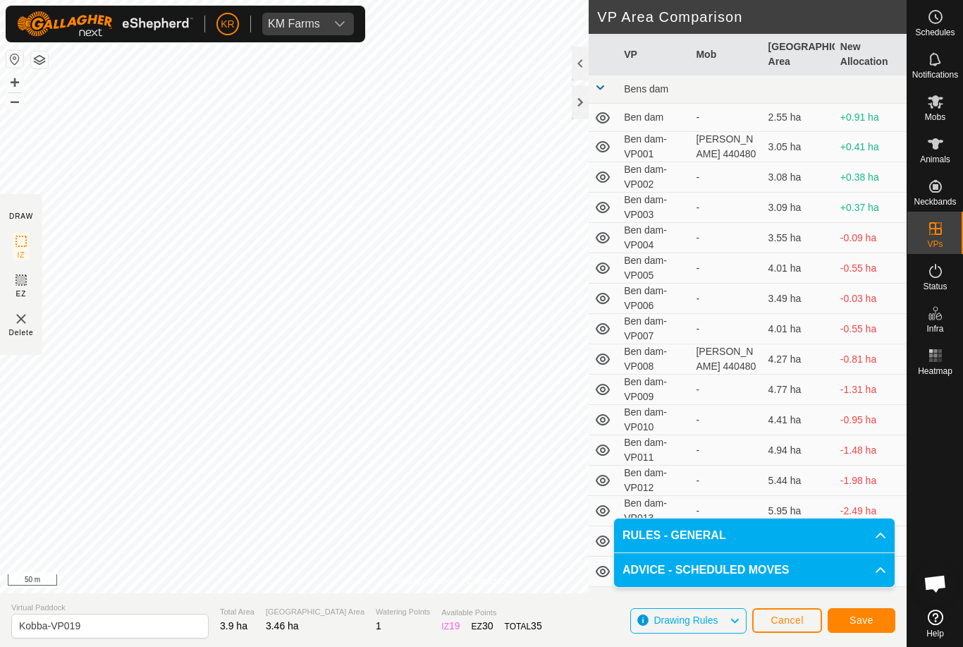
click at [858, 619] on span "Save" at bounding box center [862, 619] width 24 height 11
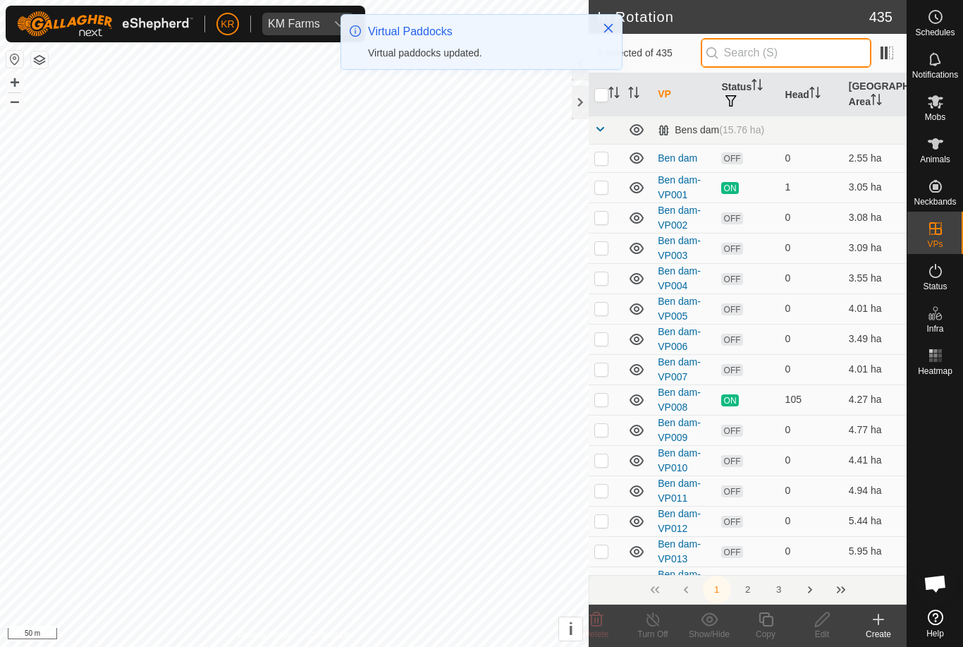
click at [794, 59] on input "text" at bounding box center [786, 53] width 171 height 30
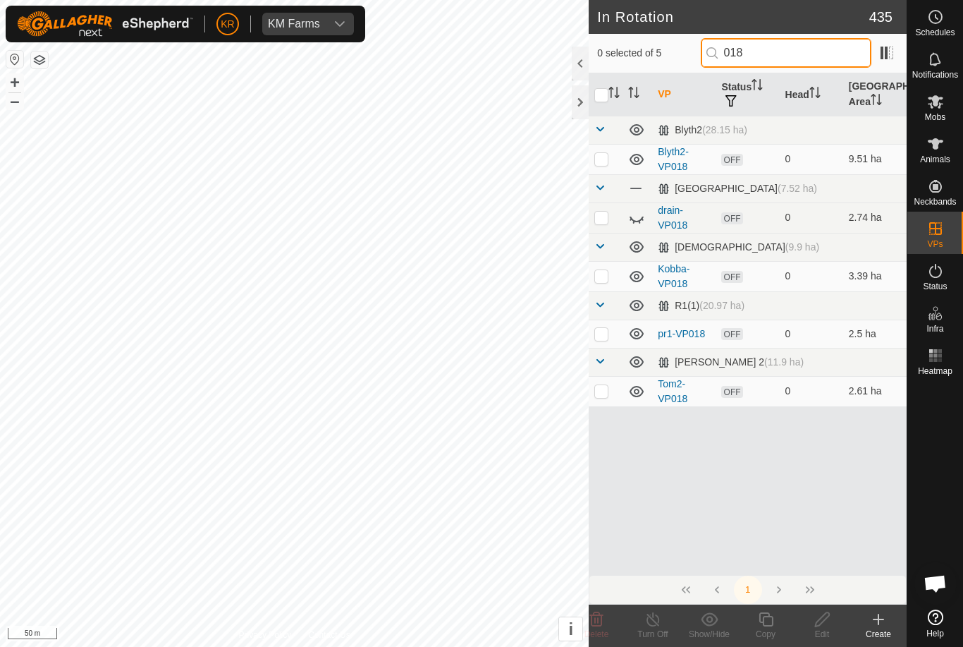
type input "018"
click at [604, 281] on p-checkbox at bounding box center [602, 275] width 14 height 11
checkbox input "true"
click at [769, 628] on div "Copy" at bounding box center [766, 634] width 56 height 13
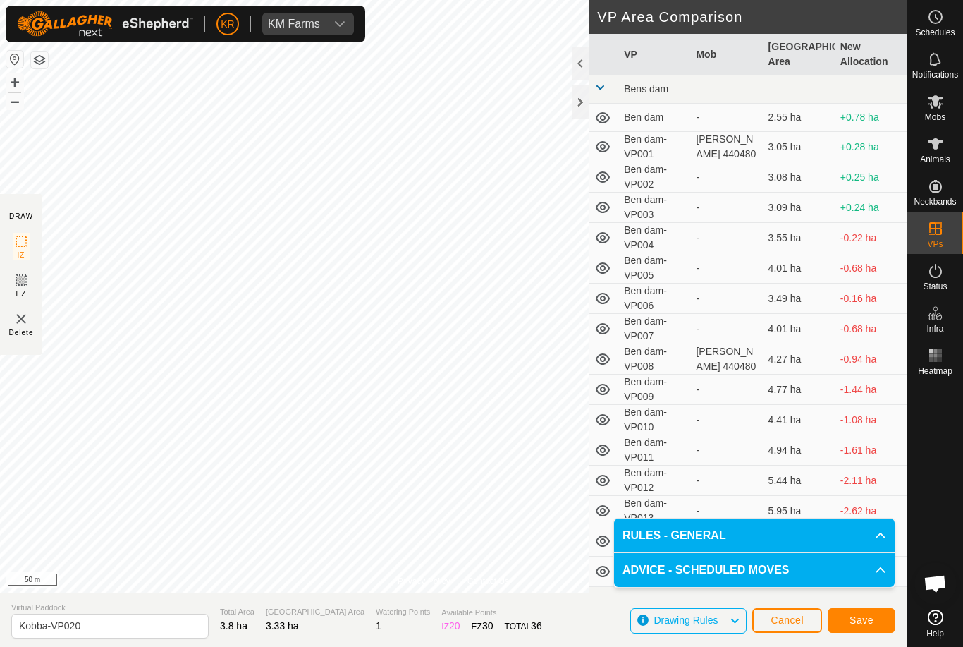
click at [862, 619] on span "Save" at bounding box center [862, 619] width 24 height 11
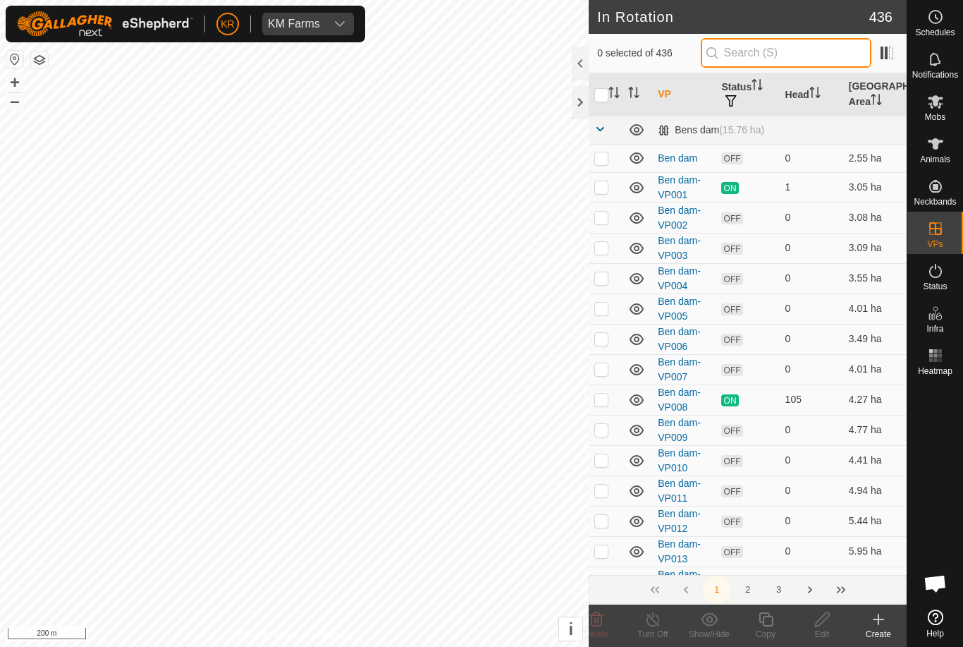
type input "."
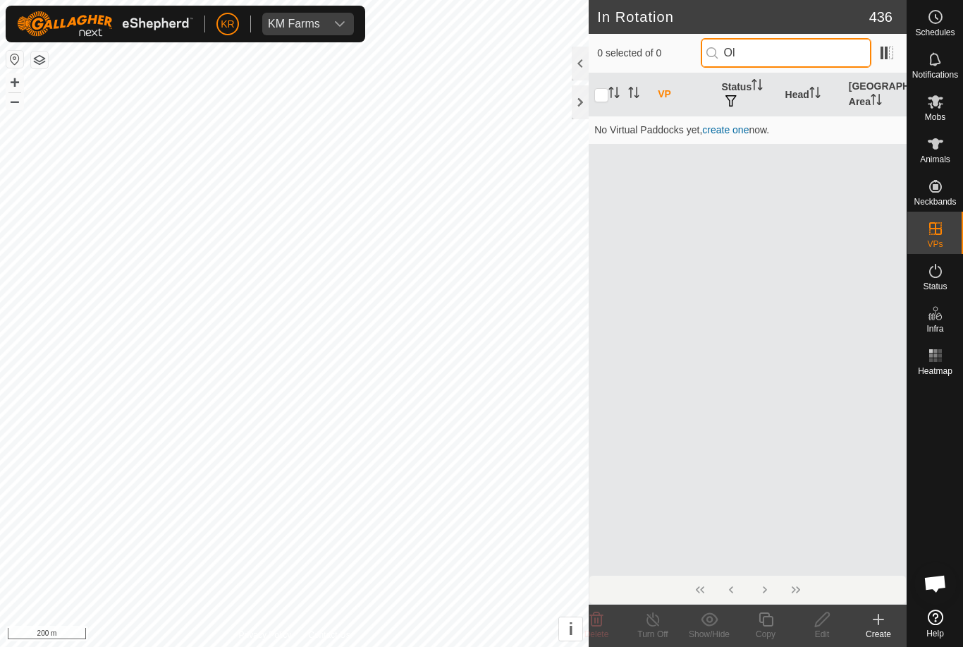
type input "O"
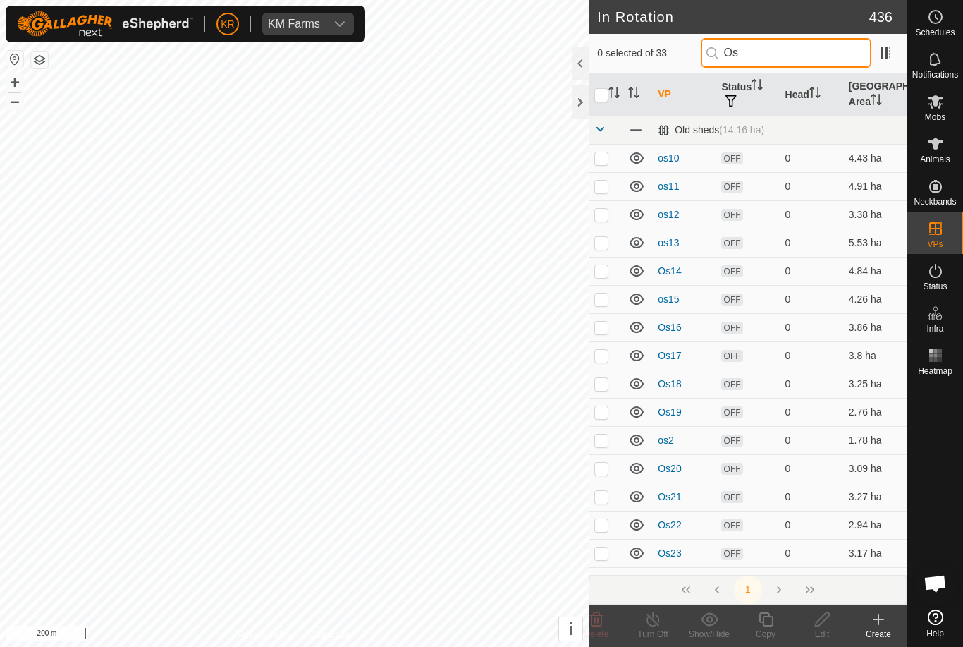
type input "Os"
click at [602, 99] on input "checkbox" at bounding box center [602, 95] width 14 height 14
checkbox input "true"
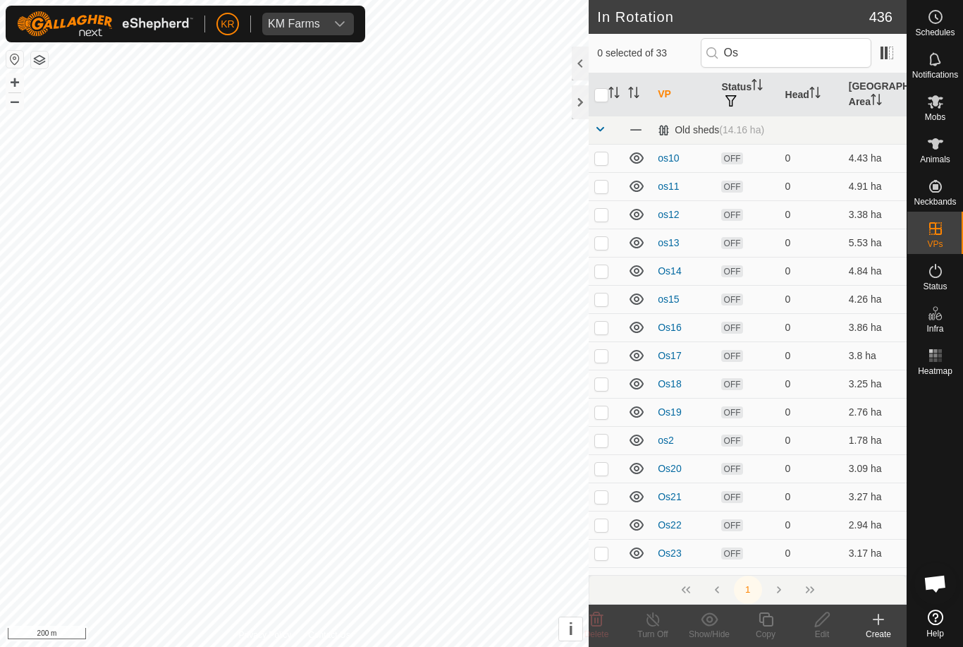
checkbox input "true"
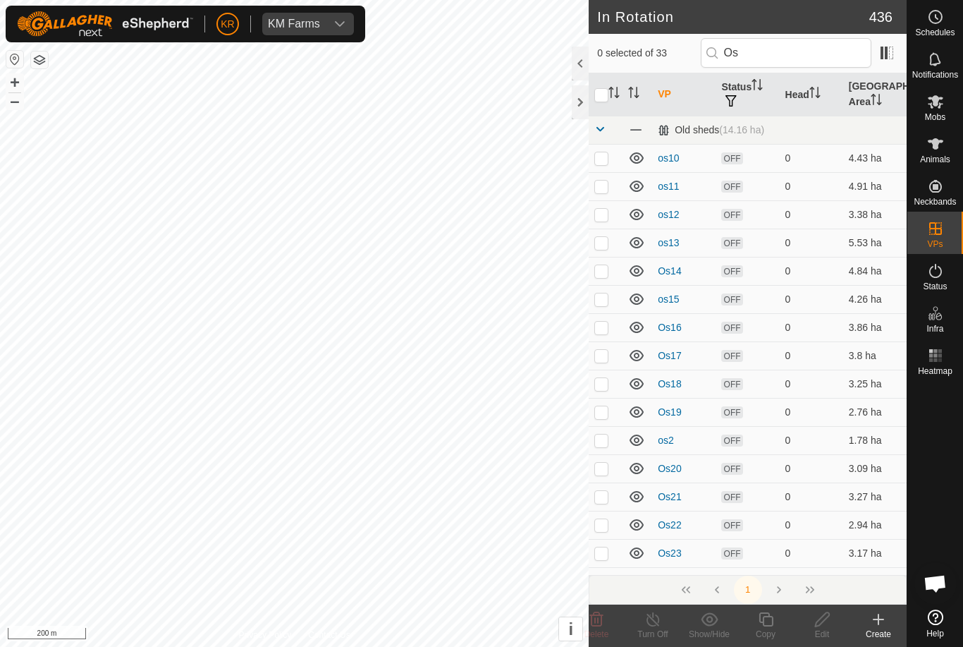
checkbox input "true"
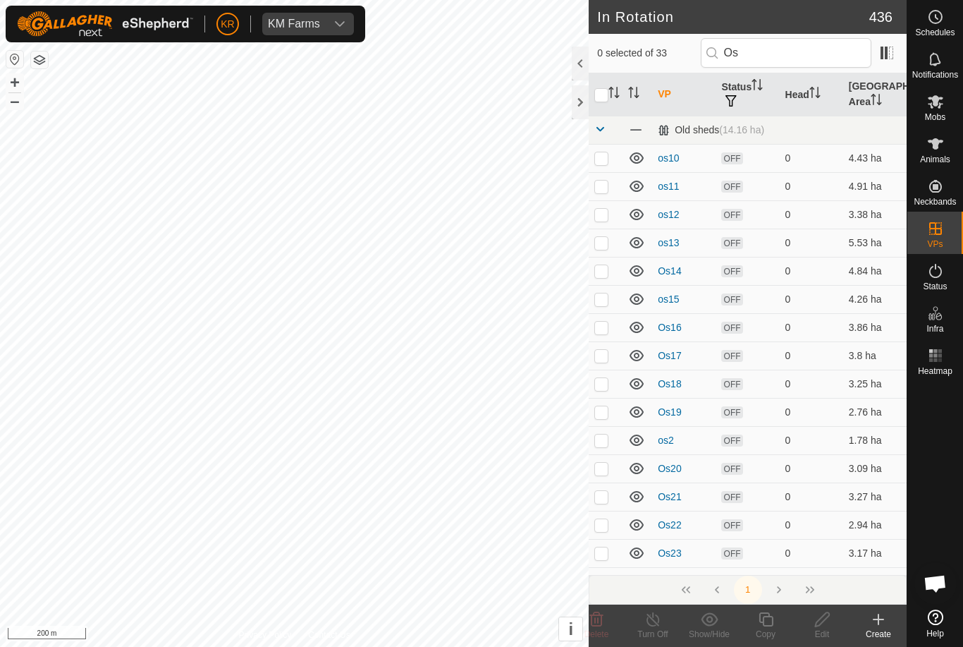
checkbox input "true"
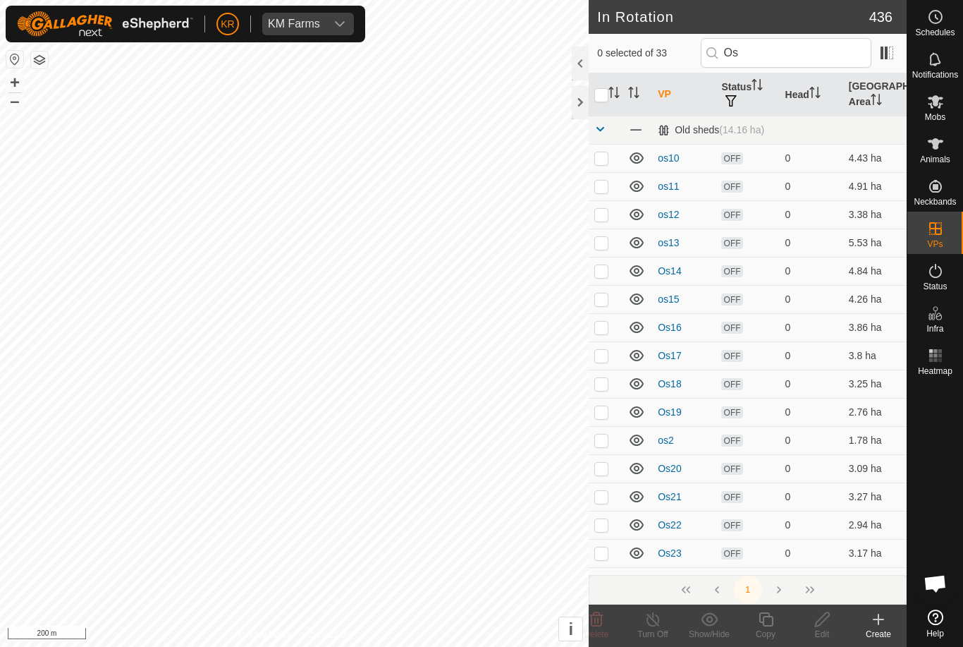
checkbox input "true"
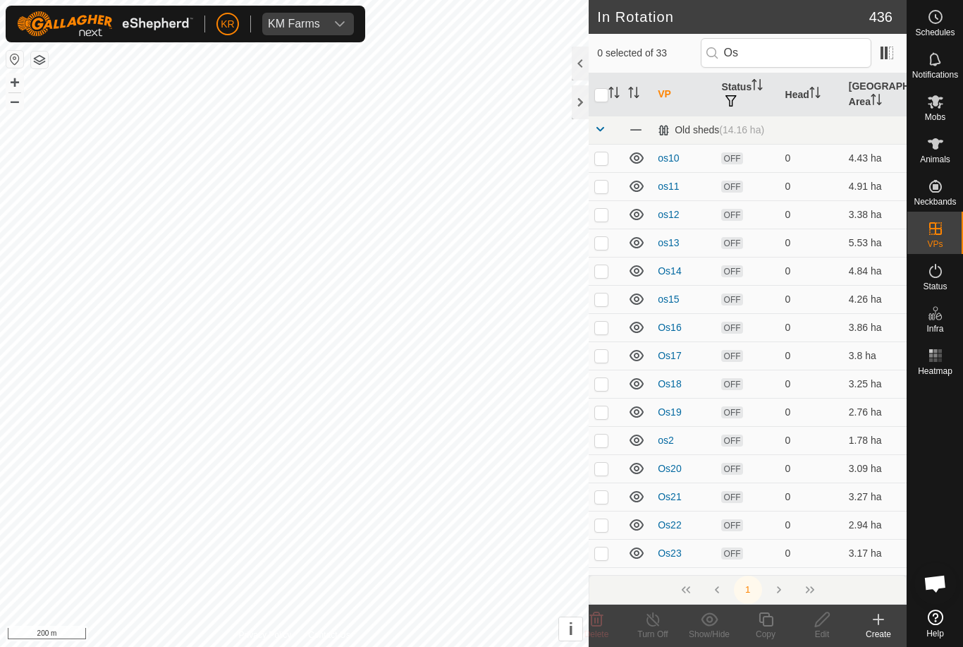
checkbox input "true"
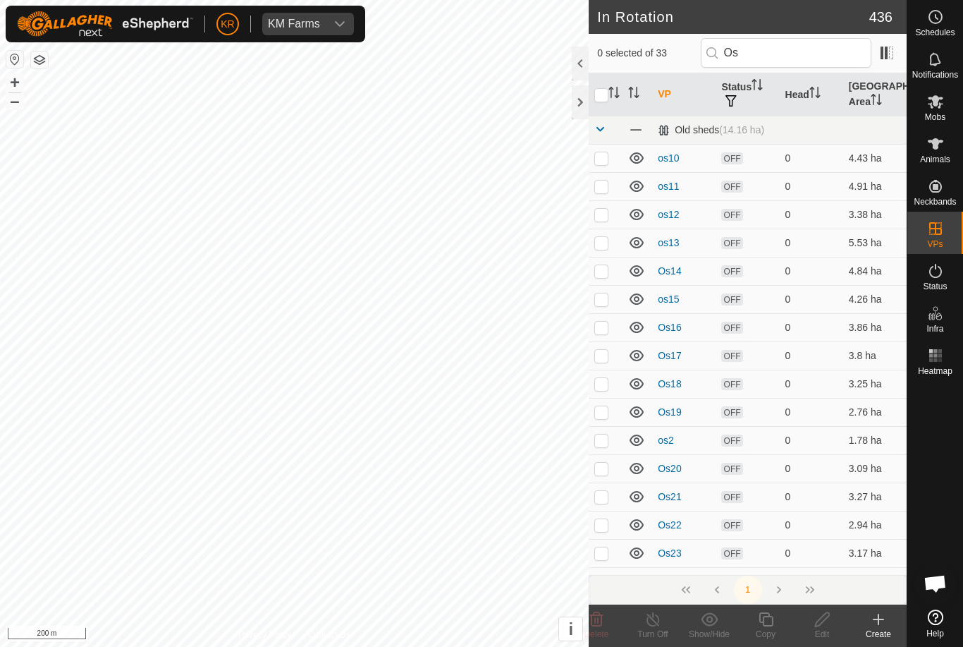
checkbox input "true"
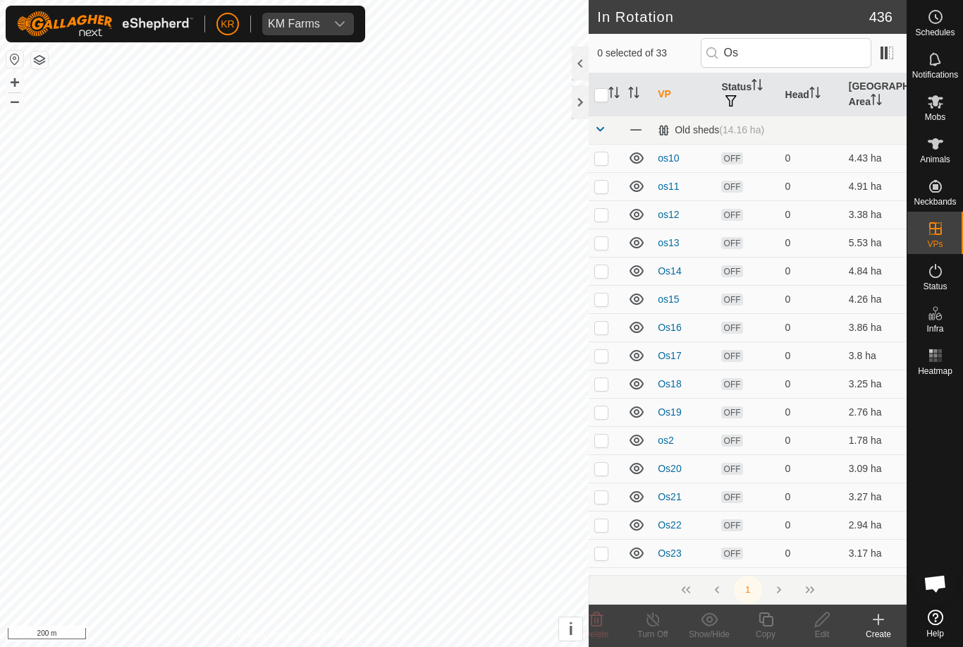
checkbox input "true"
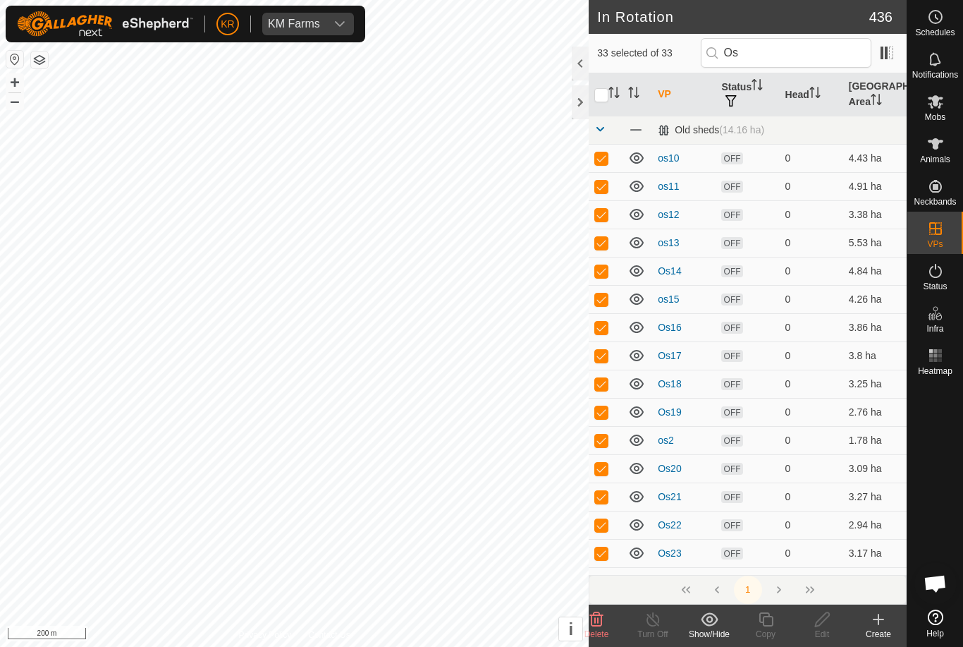
click at [602, 621] on icon at bounding box center [596, 619] width 13 height 14
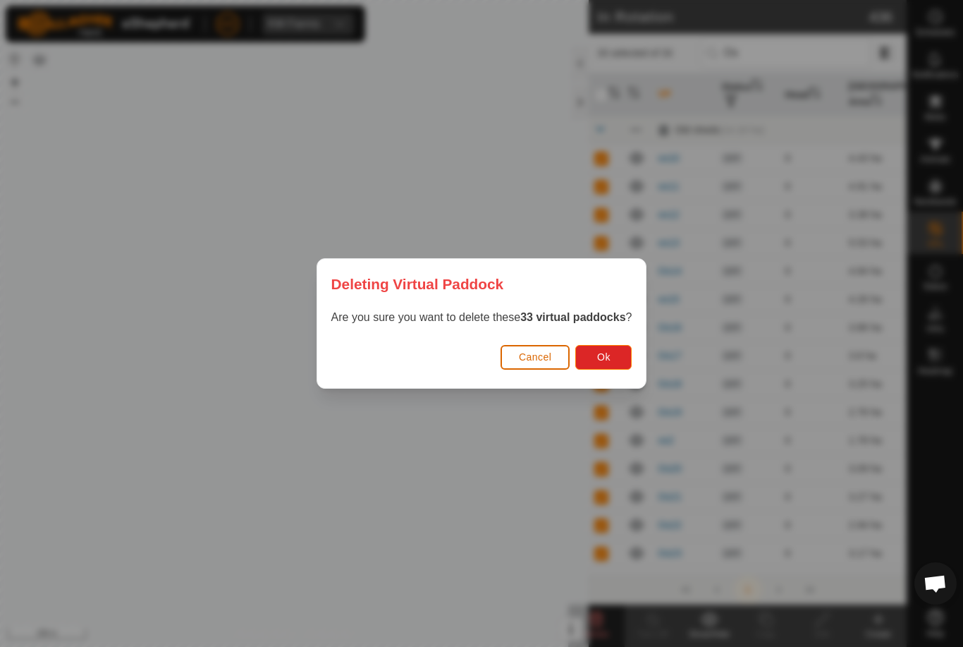
click at [614, 363] on button "Ok" at bounding box center [604, 357] width 56 height 25
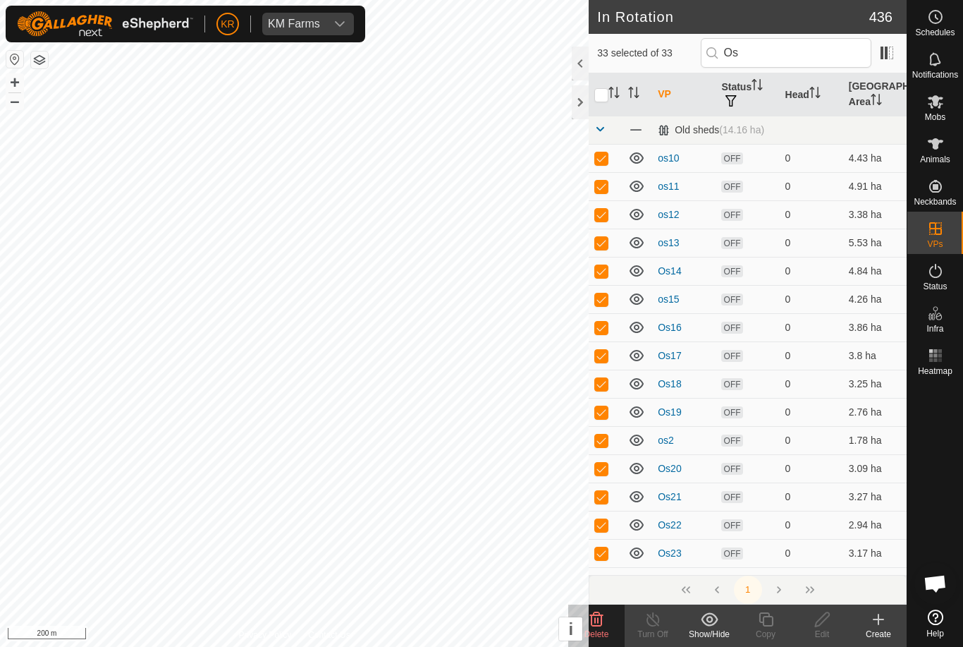
click at [605, 101] on input "checkbox" at bounding box center [602, 95] width 14 height 14
click at [604, 97] on input "checkbox" at bounding box center [602, 95] width 14 height 14
click at [604, 96] on input "checkbox" at bounding box center [602, 95] width 14 height 14
click at [604, 97] on input "checkbox" at bounding box center [602, 95] width 14 height 14
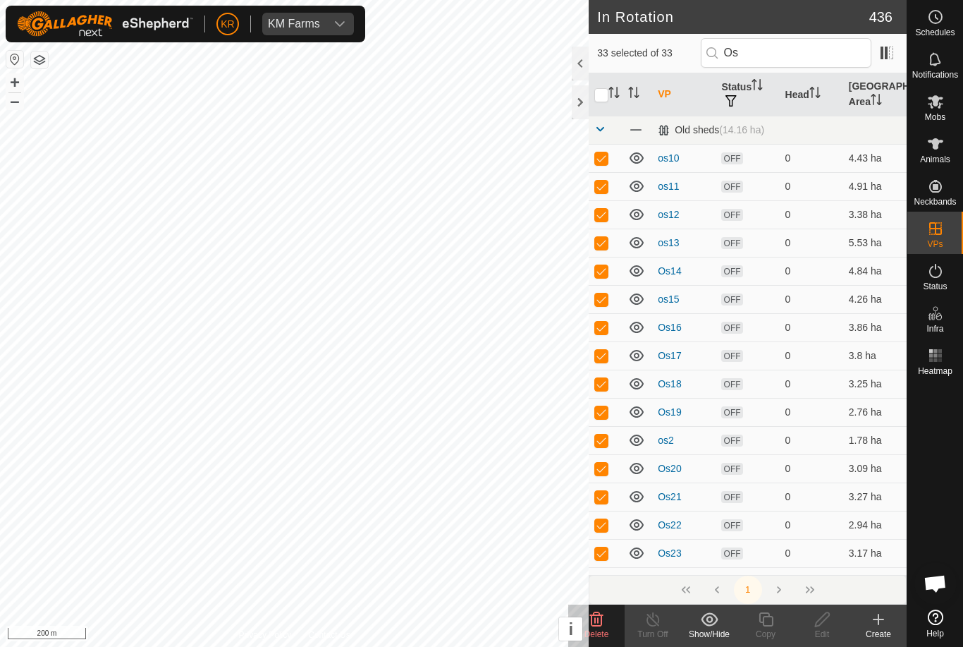
checkbox input "false"
click at [935, 107] on icon at bounding box center [936, 101] width 17 height 17
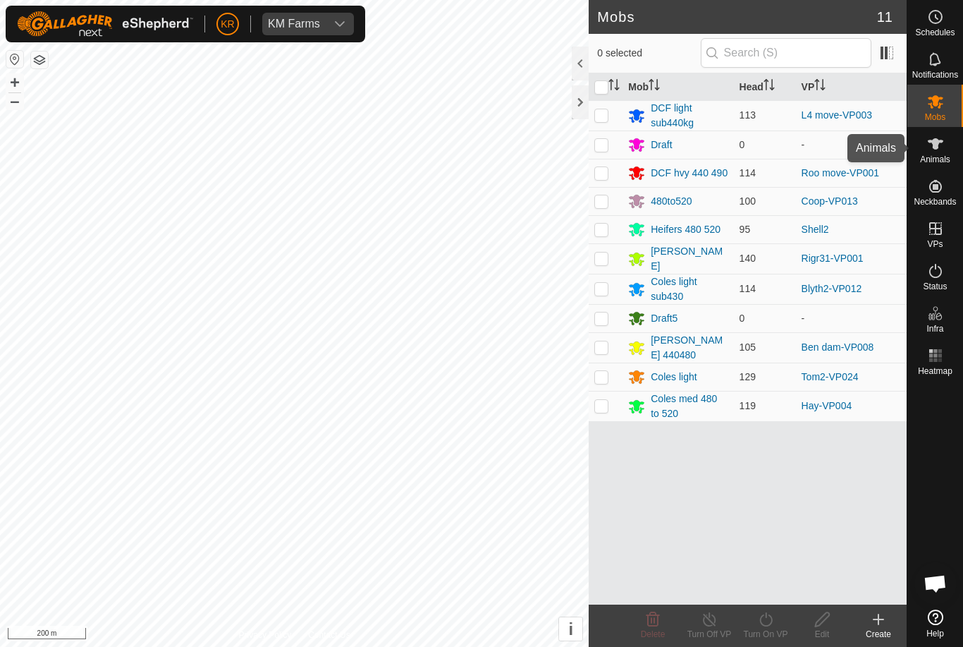
click at [935, 151] on icon at bounding box center [936, 143] width 17 height 17
